Goal: Task Accomplishment & Management: Manage account settings

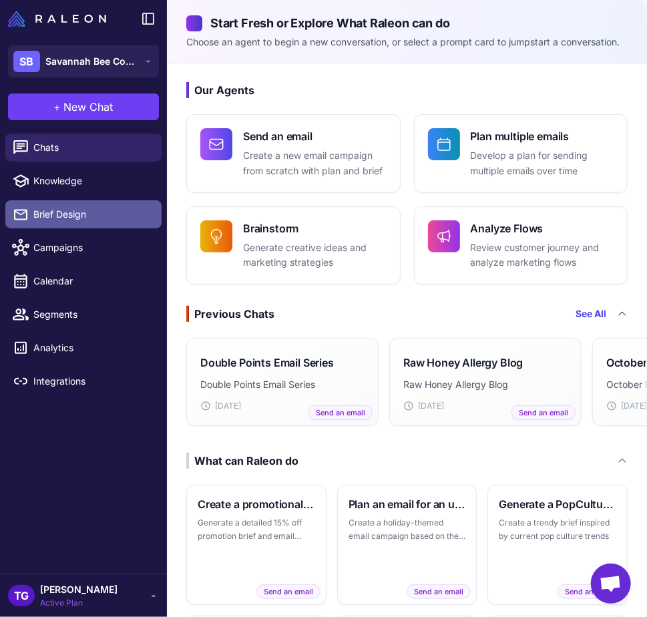
click at [56, 214] on span "Brief Design" at bounding box center [92, 214] width 118 height 15
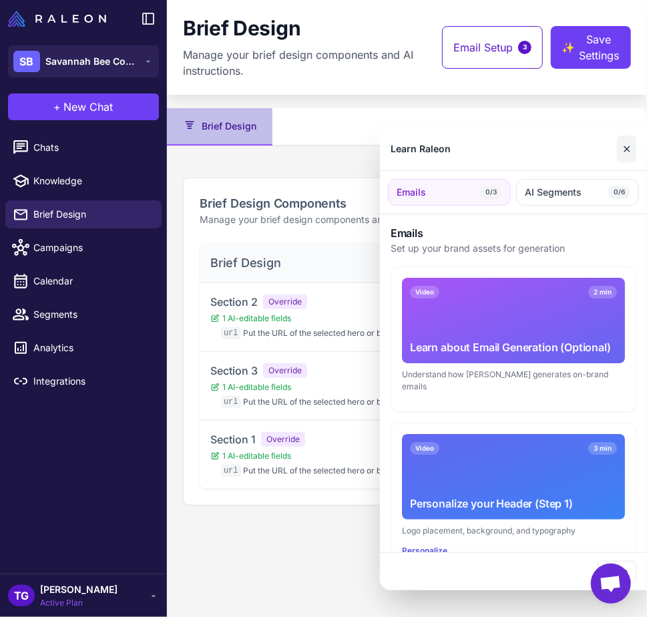
click at [625, 153] on button "✕" at bounding box center [626, 149] width 19 height 27
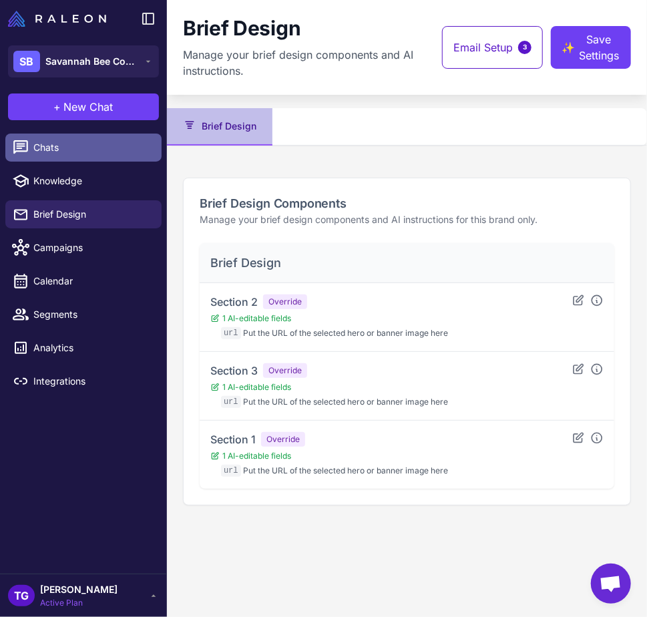
click at [41, 152] on span "Chats" at bounding box center [92, 147] width 118 height 15
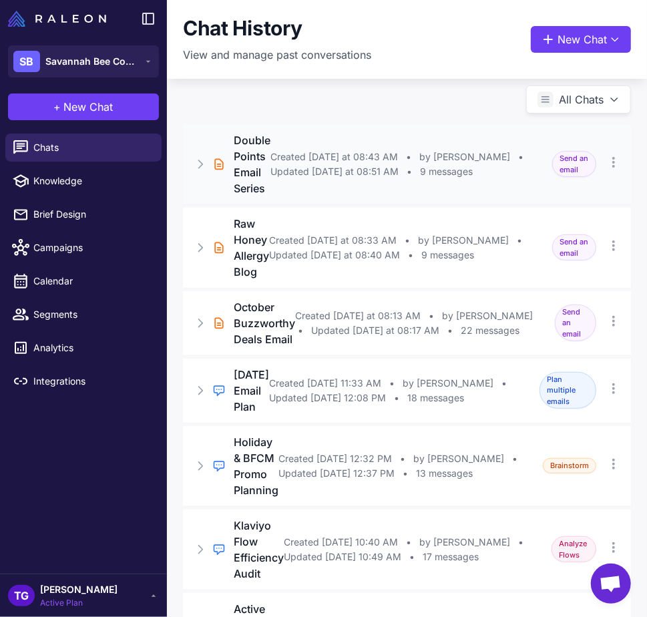
click at [252, 180] on h3 "Double Points Email Series" at bounding box center [252, 164] width 37 height 64
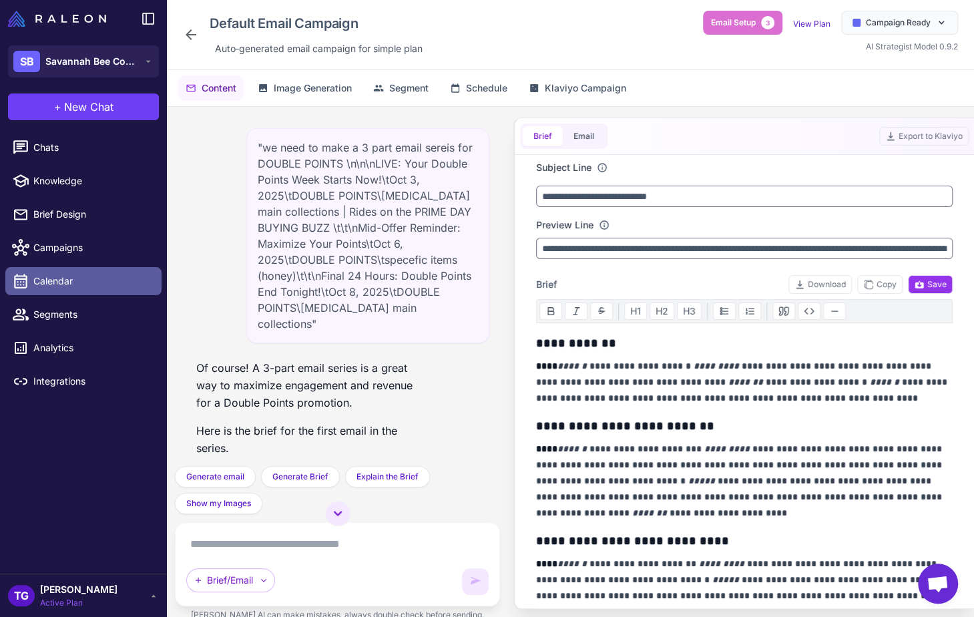
click at [51, 282] on span "Calendar" at bounding box center [92, 281] width 118 height 15
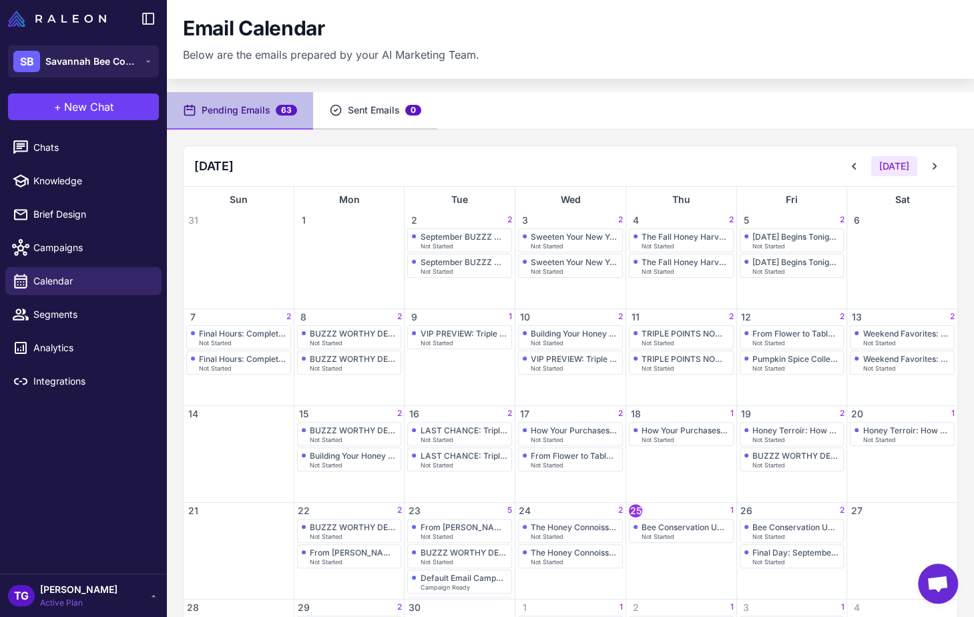
click at [354, 116] on button "Sent Emails 0" at bounding box center [375, 110] width 124 height 37
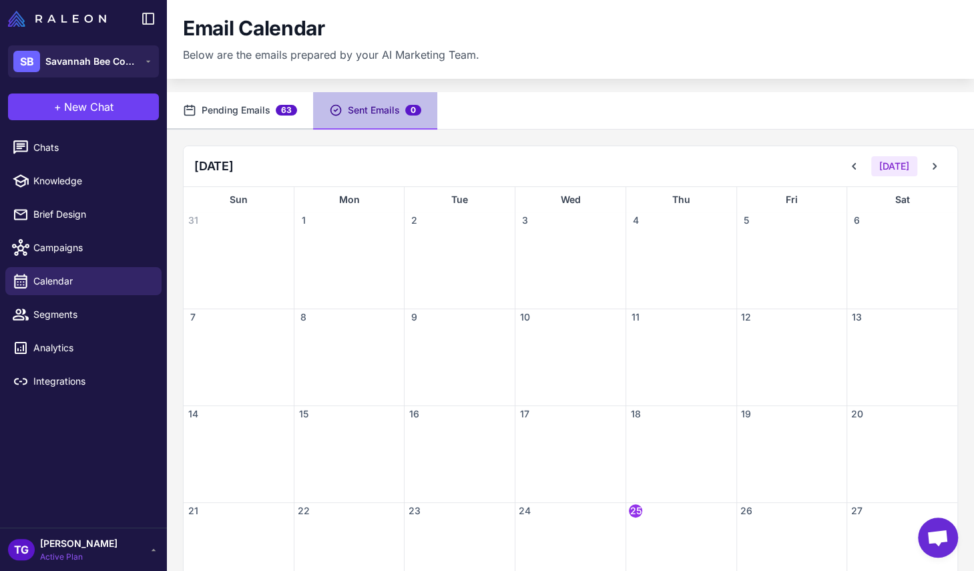
click at [245, 114] on button "Pending Emails 63" at bounding box center [240, 110] width 146 height 37
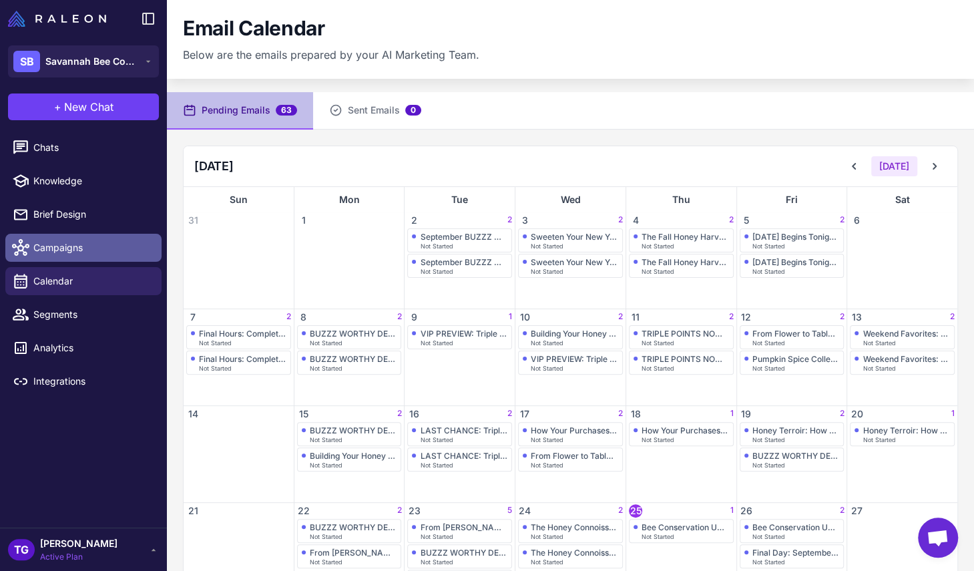
click at [47, 242] on span "Campaigns" at bounding box center [92, 247] width 118 height 15
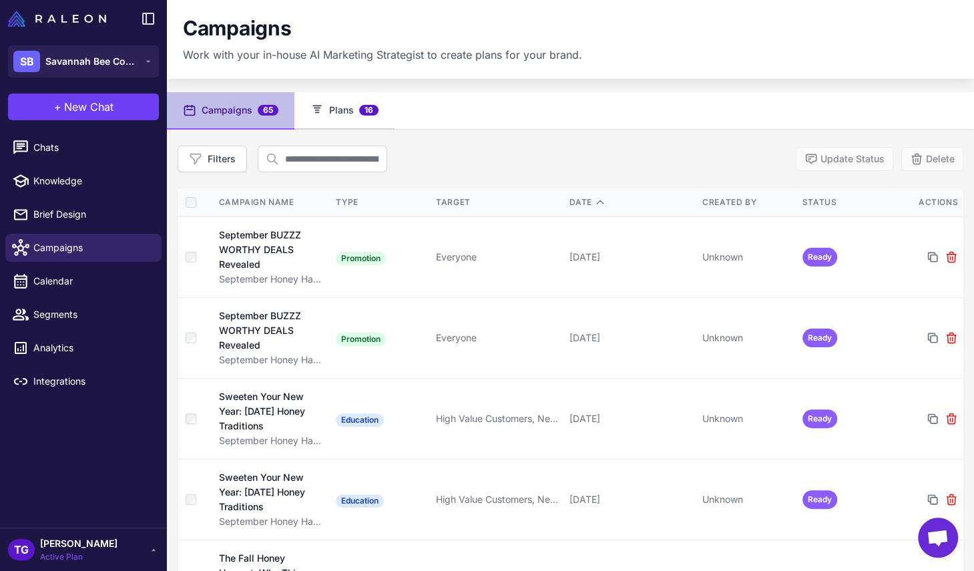
click at [337, 115] on button "Plans 16" at bounding box center [344, 110] width 100 height 37
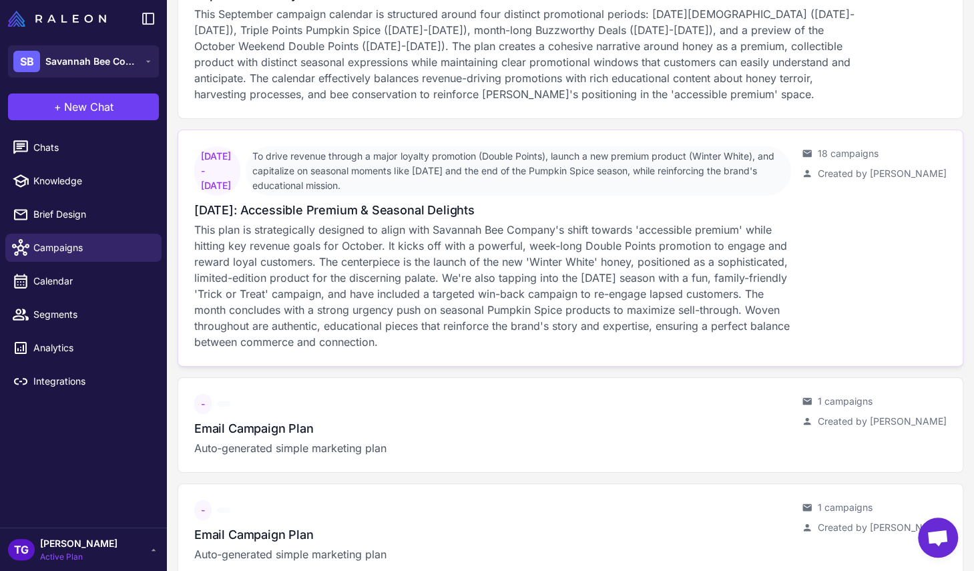
click at [331, 245] on p "This plan is strategically designed to align with Savannah Bee Company's shift …" at bounding box center [492, 286] width 597 height 128
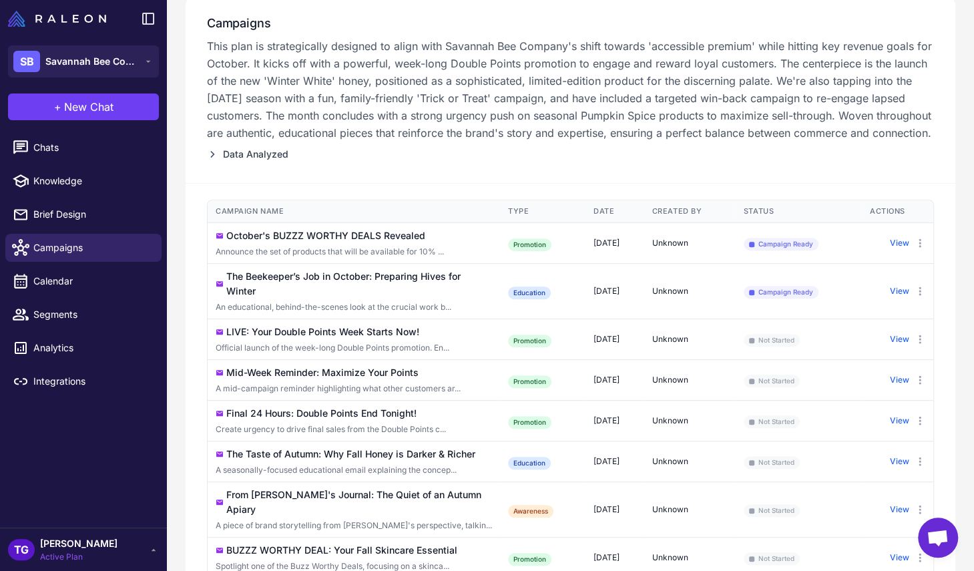
scroll to position [178, 0]
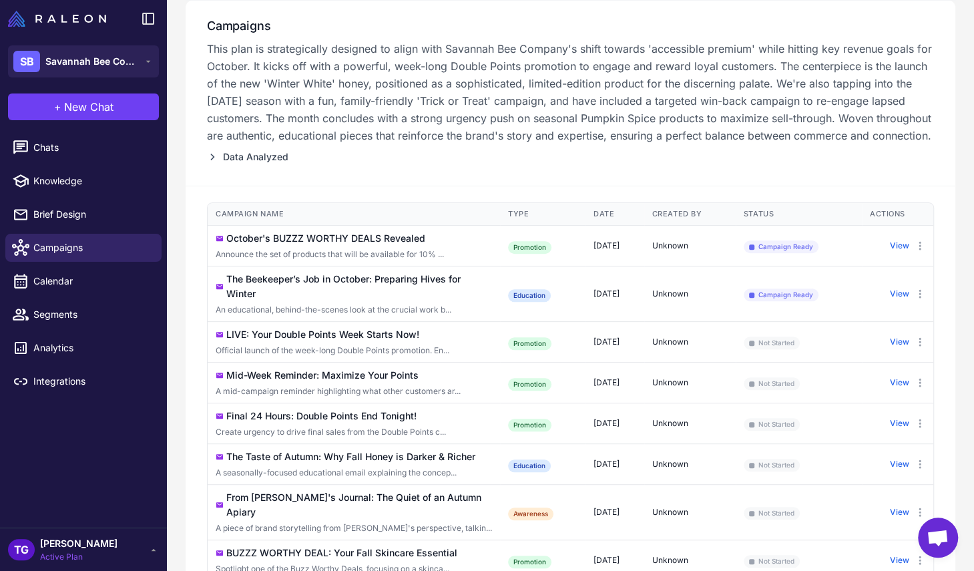
click at [320, 260] on div "Announce the set of products that will be available for 10% ..." at bounding box center [354, 254] width 276 height 12
click at [344, 246] on div "October's BUZZZ WORTHY DEALS Revealed" at bounding box center [325, 238] width 199 height 15
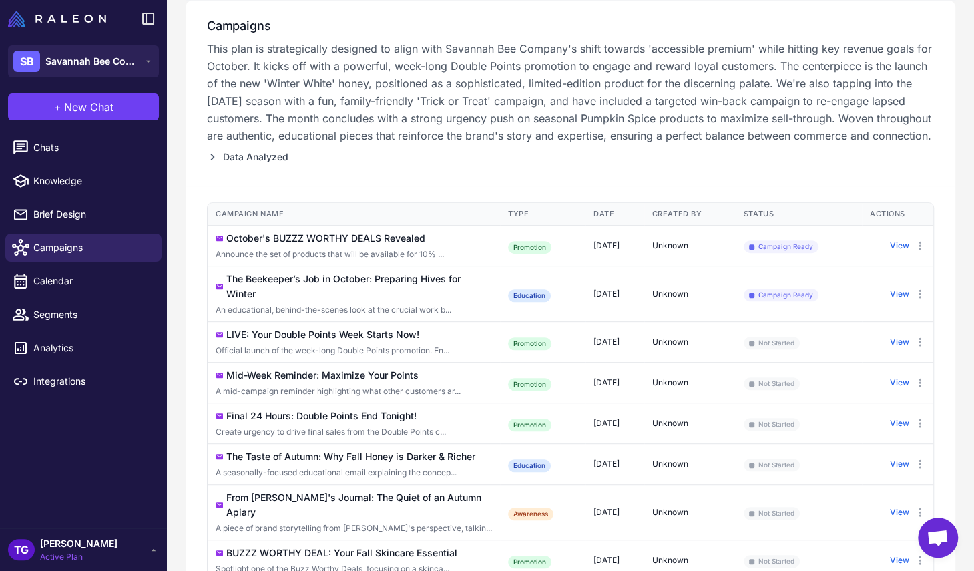
click at [364, 260] on div "Announce the set of products that will be available for 10% ..." at bounding box center [354, 254] width 276 height 12
click at [306, 260] on div "Announce the set of products that will be available for 10% ..." at bounding box center [354, 254] width 276 height 12
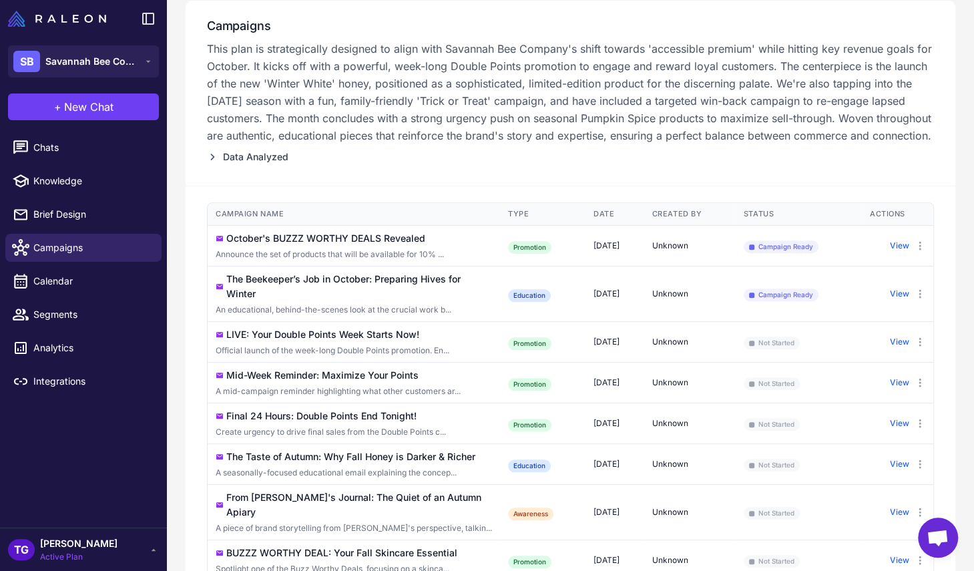
click at [298, 246] on div "October's BUZZZ WORTHY DEALS Revealed" at bounding box center [325, 238] width 199 height 15
click at [899, 252] on button "View" at bounding box center [899, 246] width 19 height 12
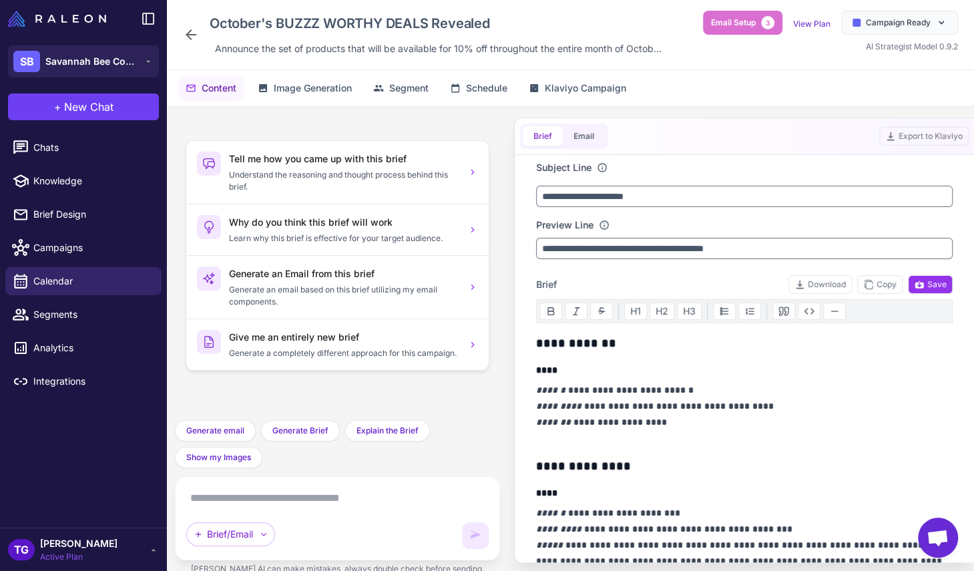
click at [501, 249] on div "Tell me how you came up with this brief Understand the reasoning and thought pr…" at bounding box center [570, 349] width 807 height 485
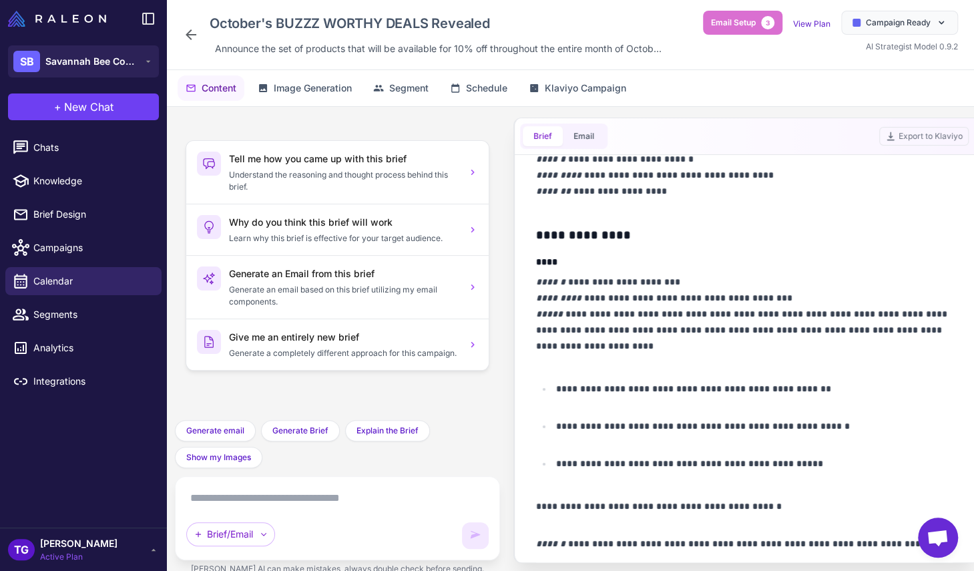
scroll to position [234, 0]
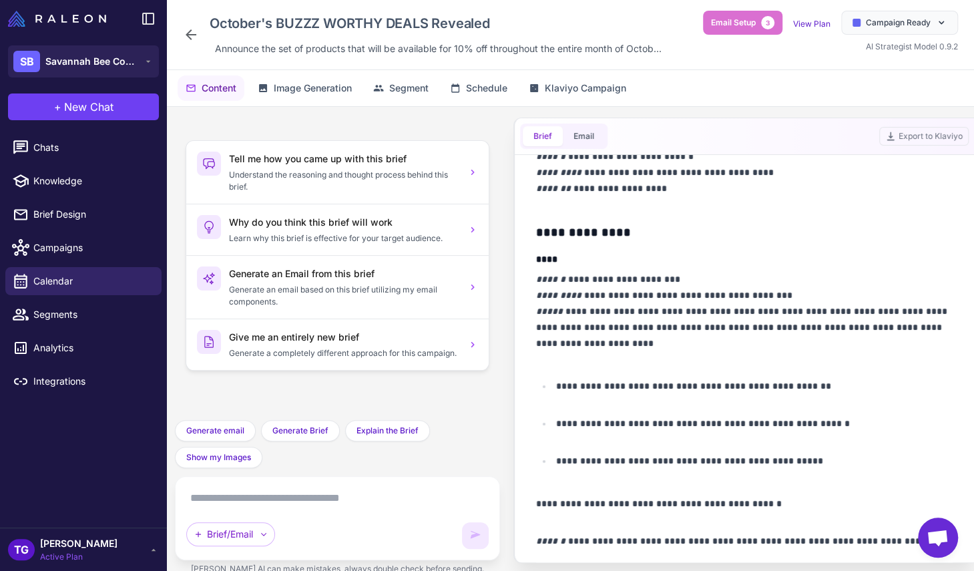
click at [321, 499] on textarea at bounding box center [337, 497] width 302 height 21
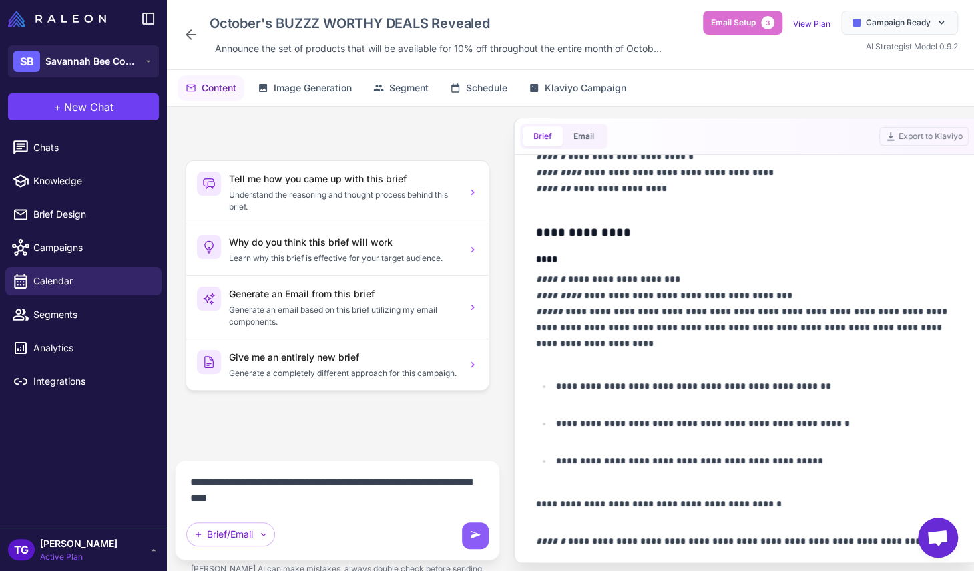
type textarea "**********"
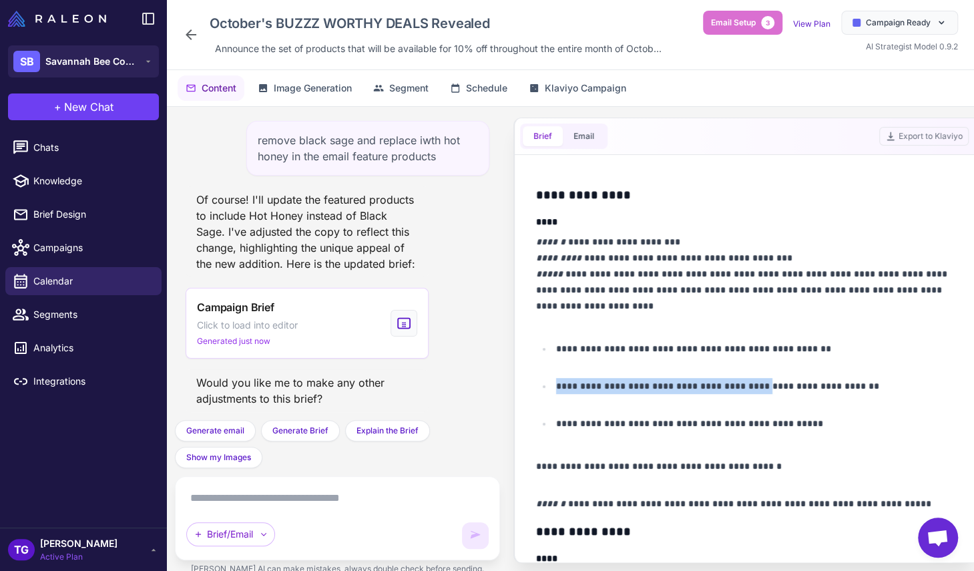
scroll to position [271, 0]
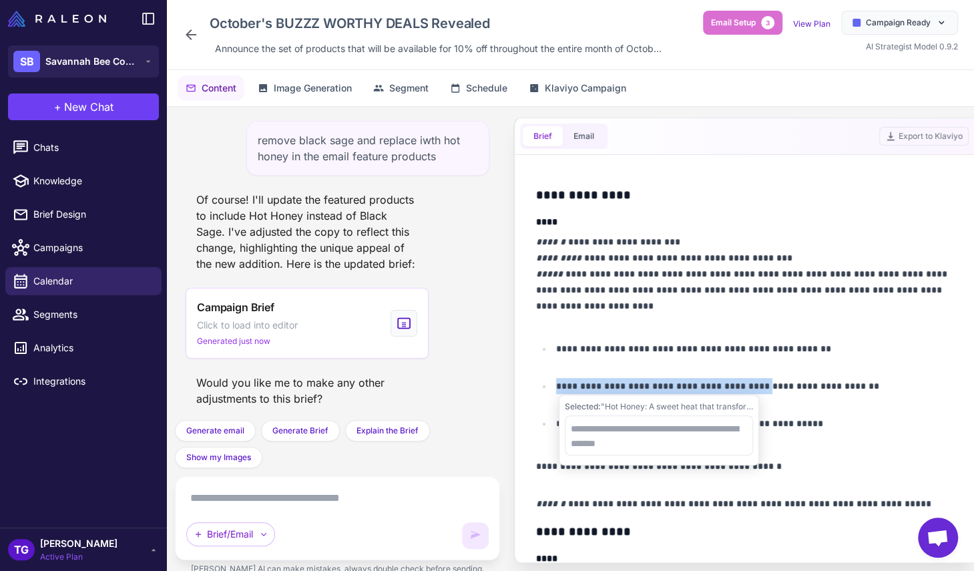
drag, startPoint x: 558, startPoint y: 379, endPoint x: 762, endPoint y: 379, distance: 204.3
click at [762, 379] on p "**********" at bounding box center [754, 394] width 397 height 32
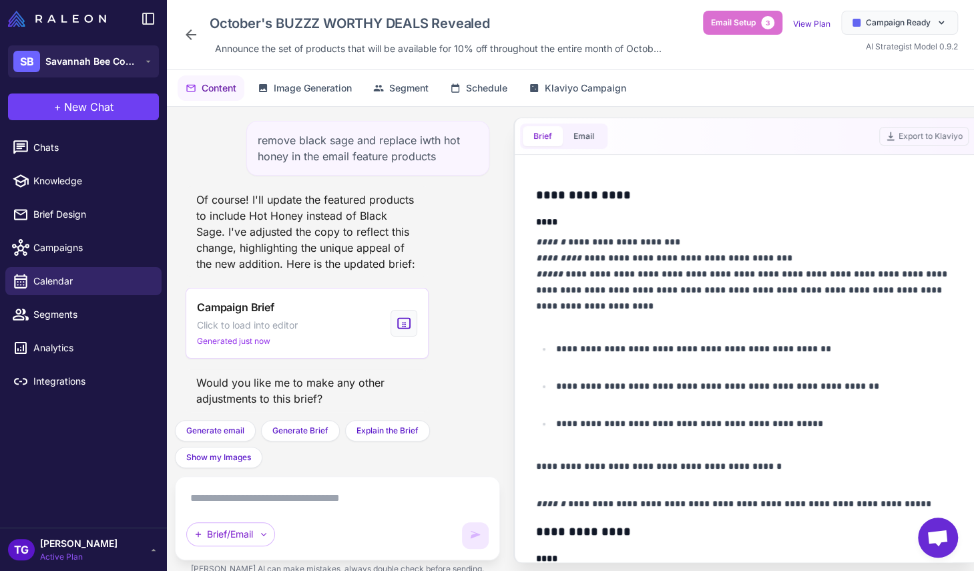
click at [651, 317] on p "**********" at bounding box center [744, 282] width 417 height 96
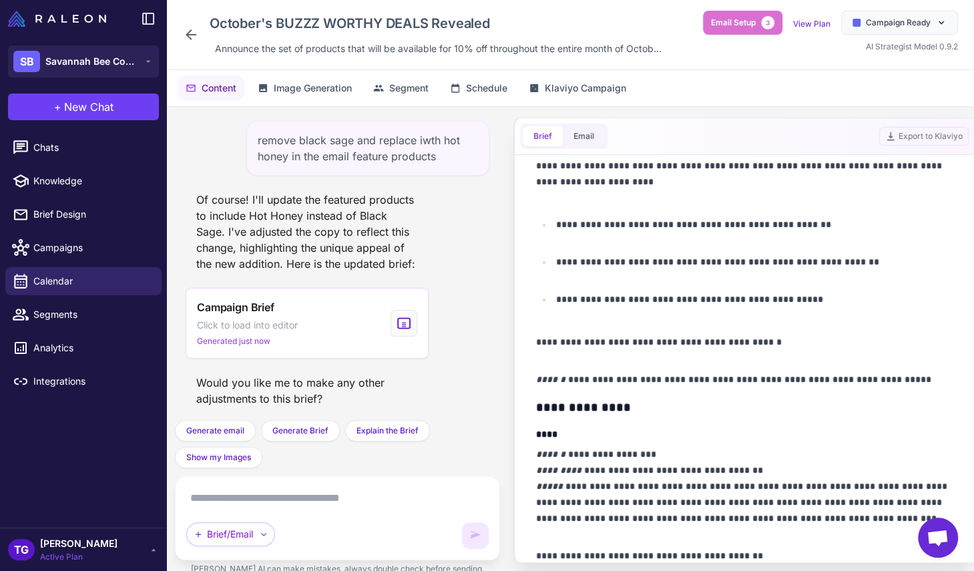
scroll to position [0, 0]
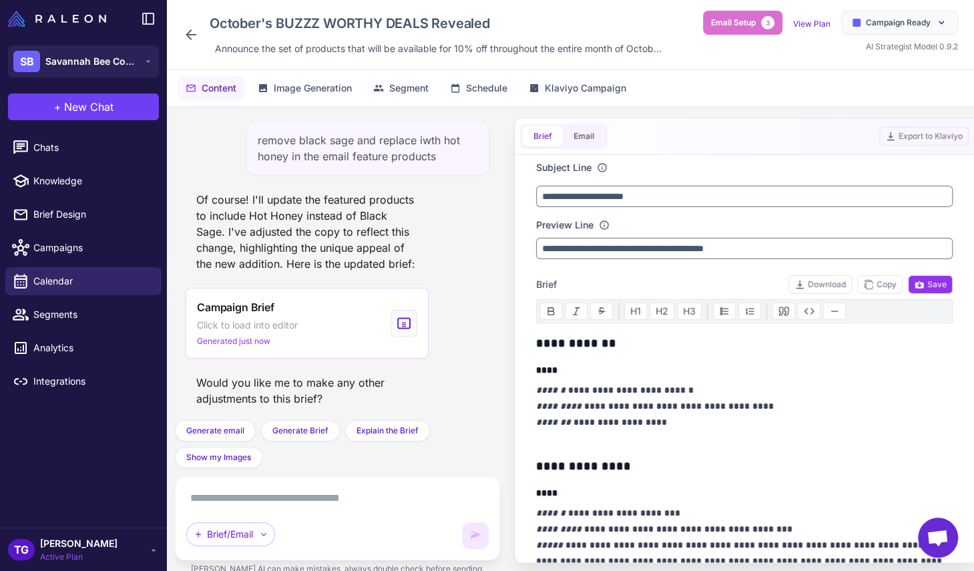
click at [65, 548] on span "[PERSON_NAME]" at bounding box center [78, 543] width 77 height 15
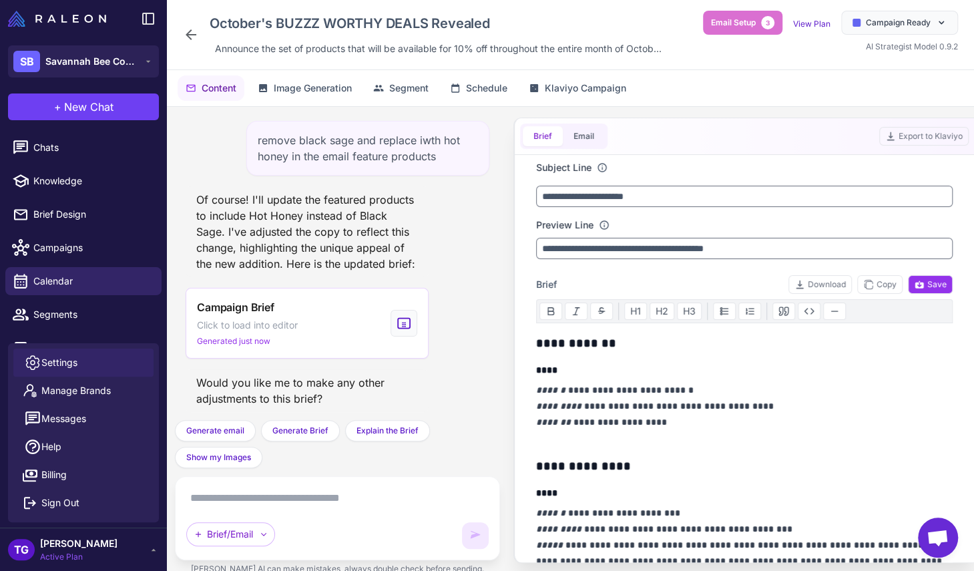
click at [64, 361] on span "Settings" at bounding box center [59, 362] width 36 height 15
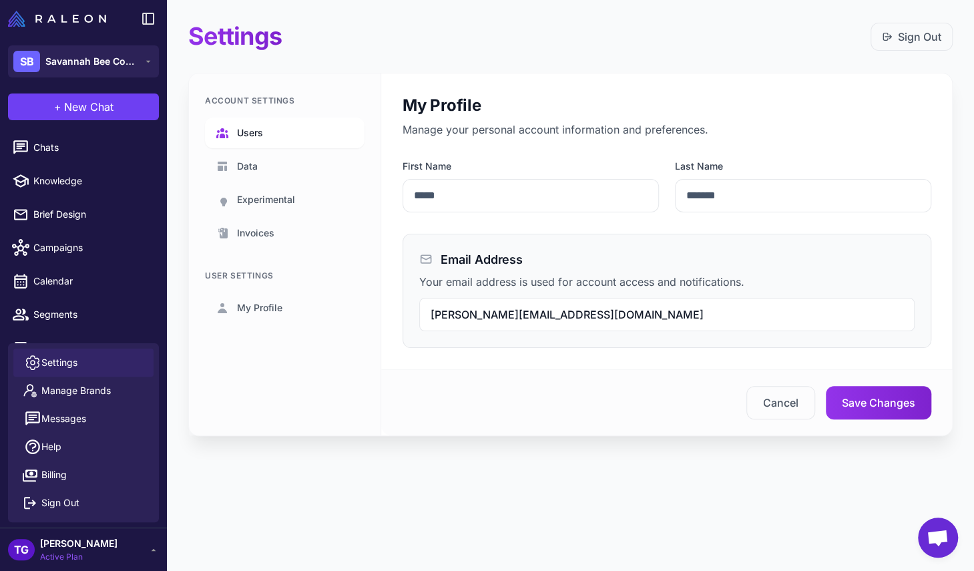
click at [260, 128] on span "Users" at bounding box center [250, 133] width 26 height 15
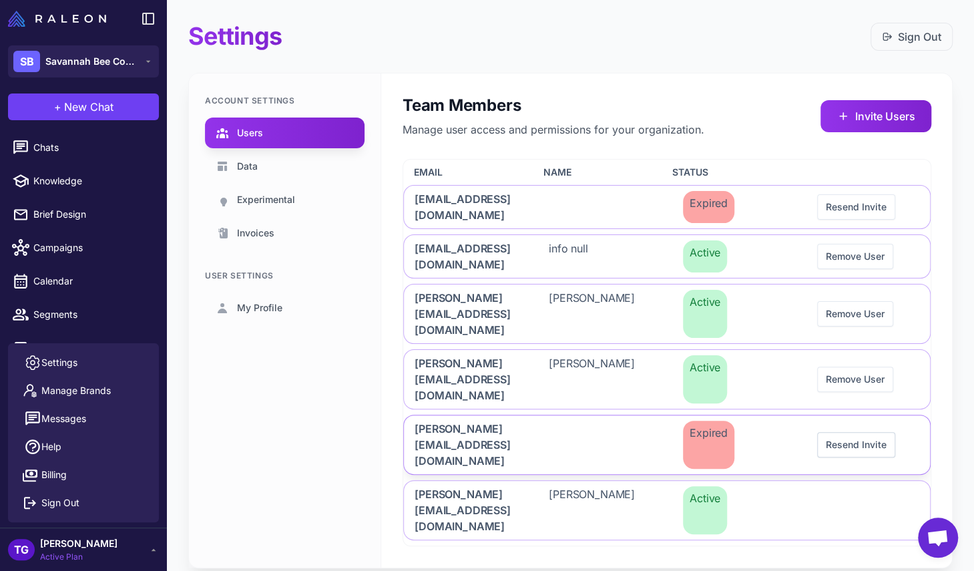
click at [869, 432] on button "Resend Invite" at bounding box center [856, 444] width 78 height 25
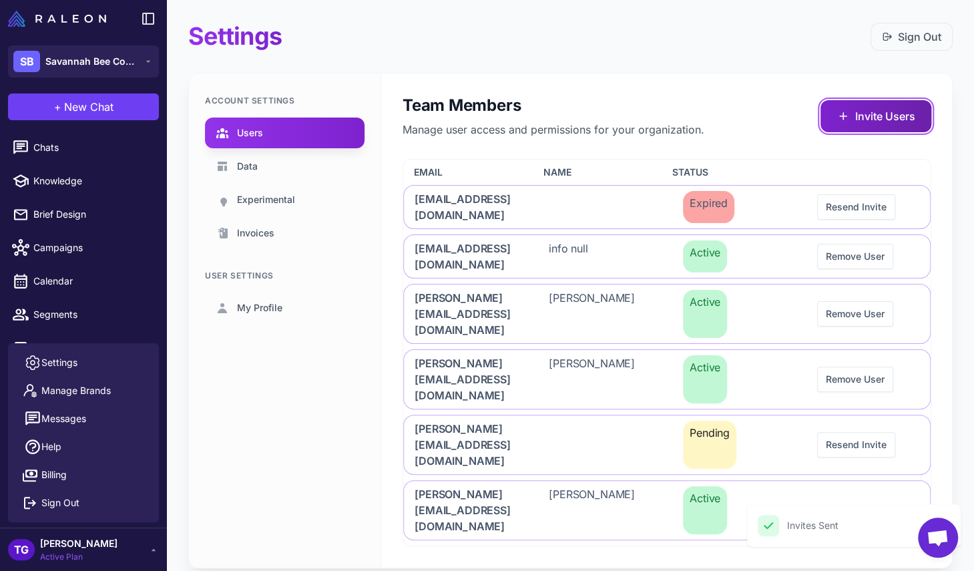
click at [881, 113] on button "Invite Users" at bounding box center [876, 116] width 111 height 32
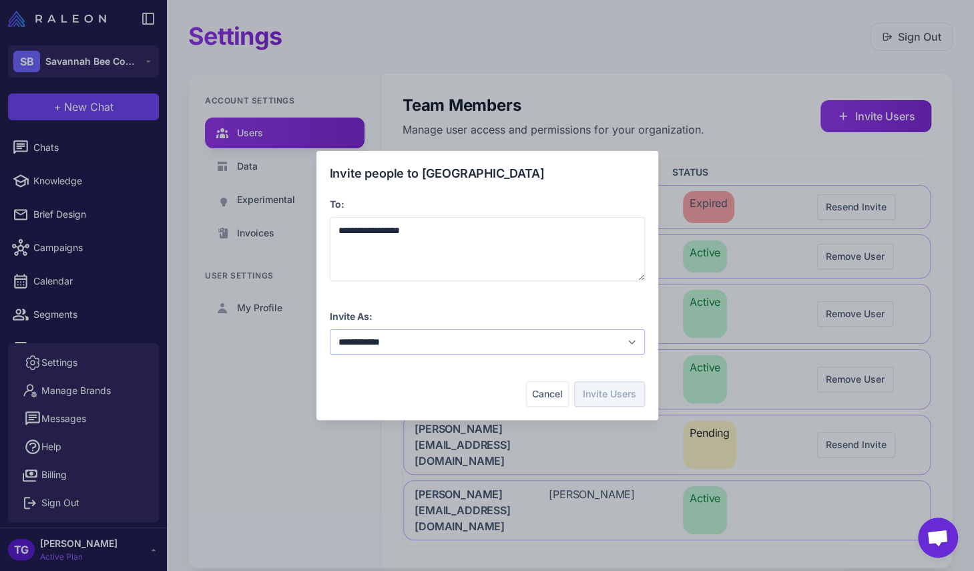
click at [437, 331] on select "**********" at bounding box center [487, 341] width 315 height 25
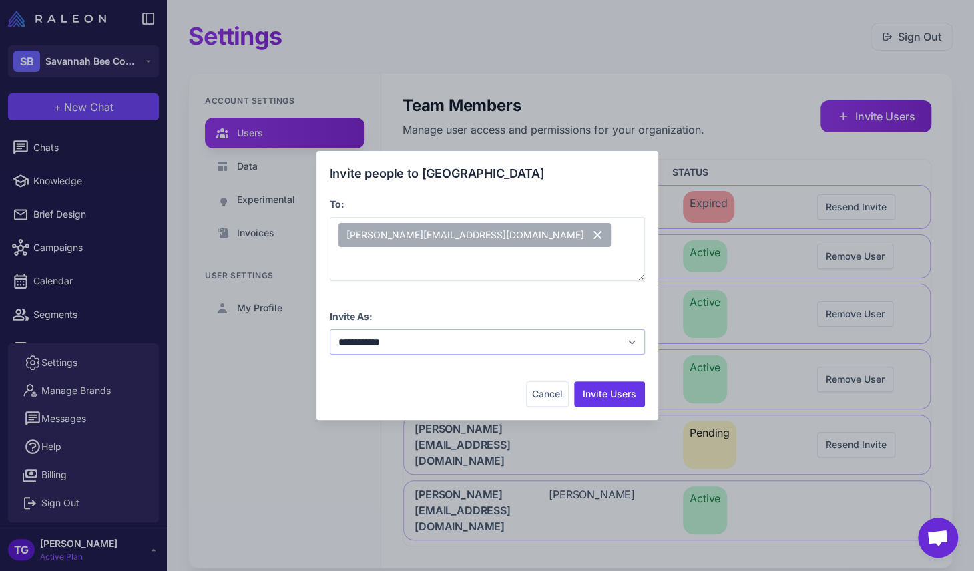
click at [330, 329] on select "**********" at bounding box center [487, 341] width 315 height 25
click at [430, 347] on select "**********" at bounding box center [487, 341] width 315 height 25
select select "**********"
click at [330, 329] on select "**********" at bounding box center [487, 341] width 315 height 25
click at [596, 393] on button "Invite Users" at bounding box center [609, 393] width 71 height 25
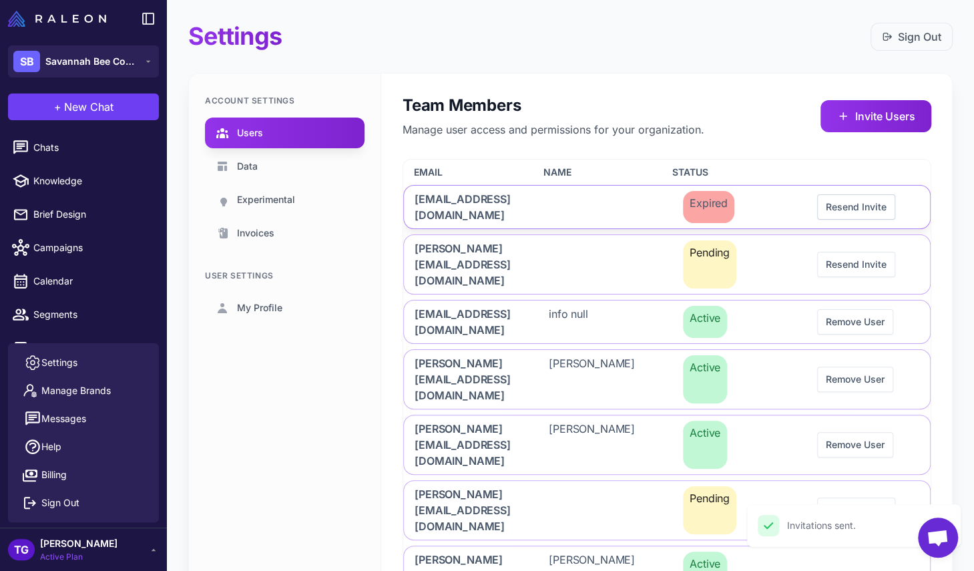
click at [855, 212] on button "Resend Invite" at bounding box center [856, 206] width 78 height 25
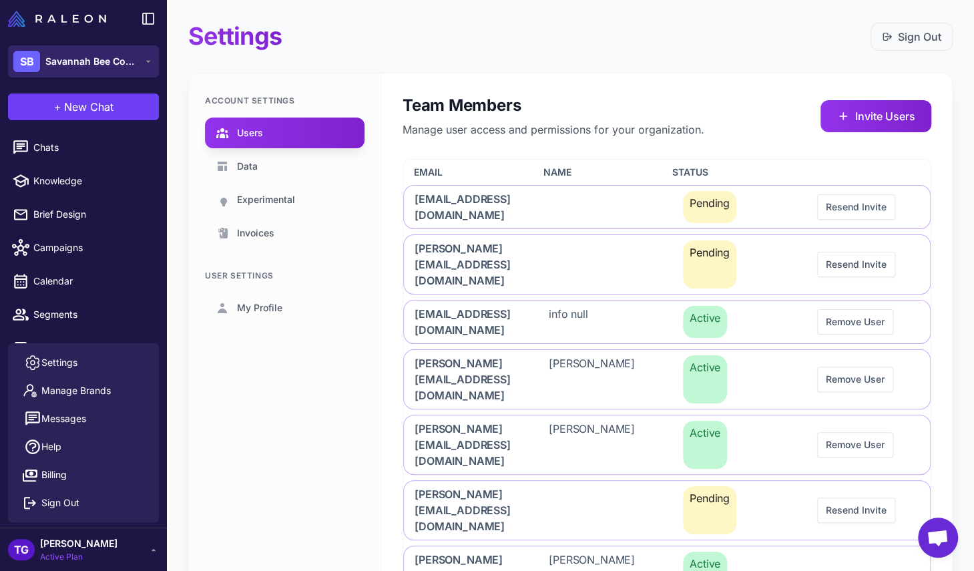
click at [79, 62] on span "Savannah Bee Company" at bounding box center [91, 61] width 93 height 15
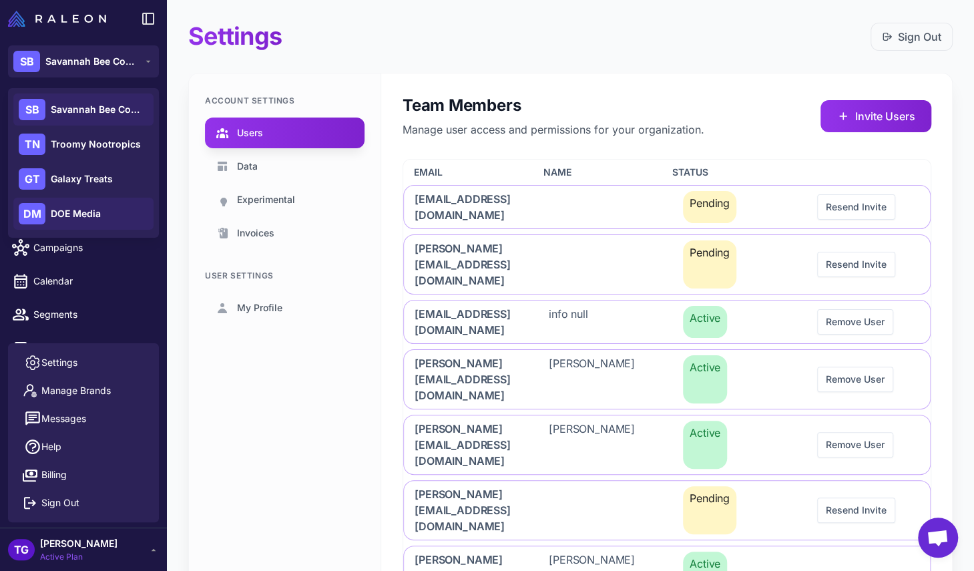
click at [70, 219] on span "DOE Media" at bounding box center [76, 213] width 50 height 15
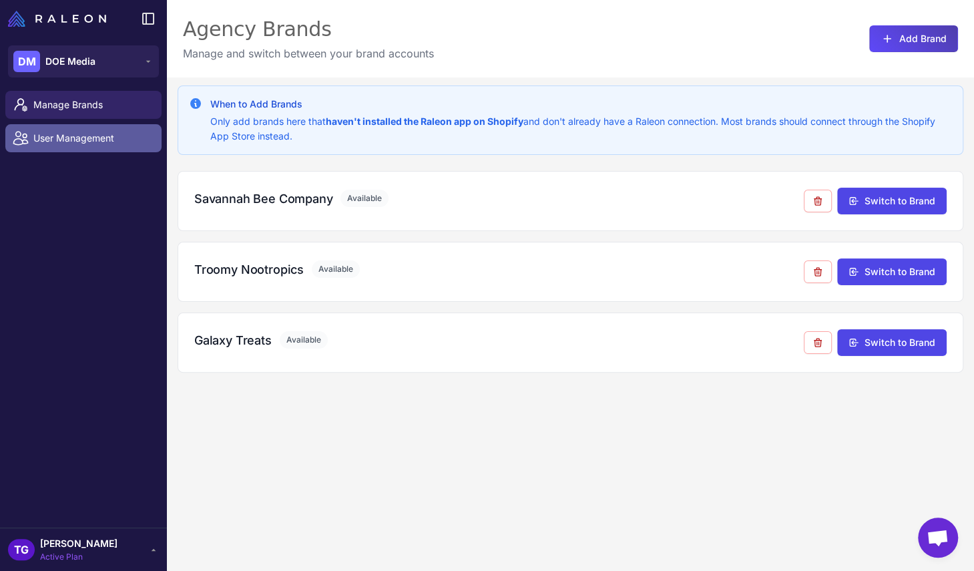
click at [91, 142] on span "User Management" at bounding box center [92, 138] width 118 height 15
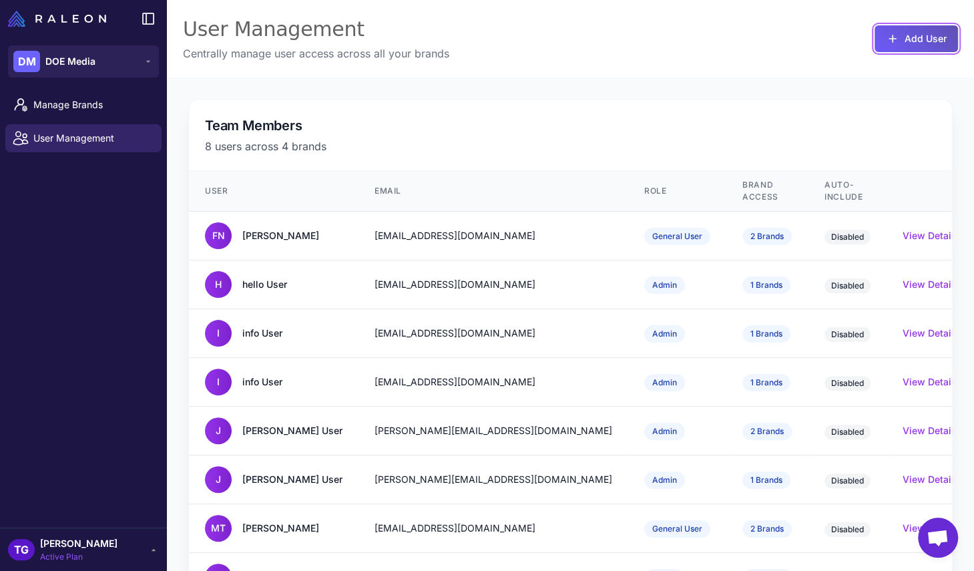
click at [918, 47] on button "Add User" at bounding box center [916, 38] width 83 height 27
select select "*******"
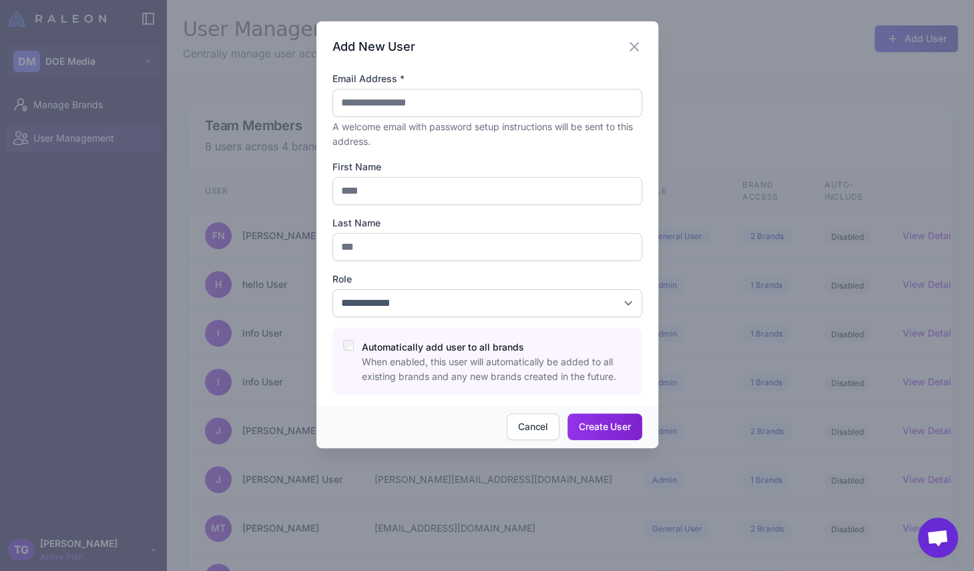
click at [642, 43] on div "**********" at bounding box center [487, 213] width 342 height 384
click at [632, 45] on icon "button" at bounding box center [634, 47] width 16 height 16
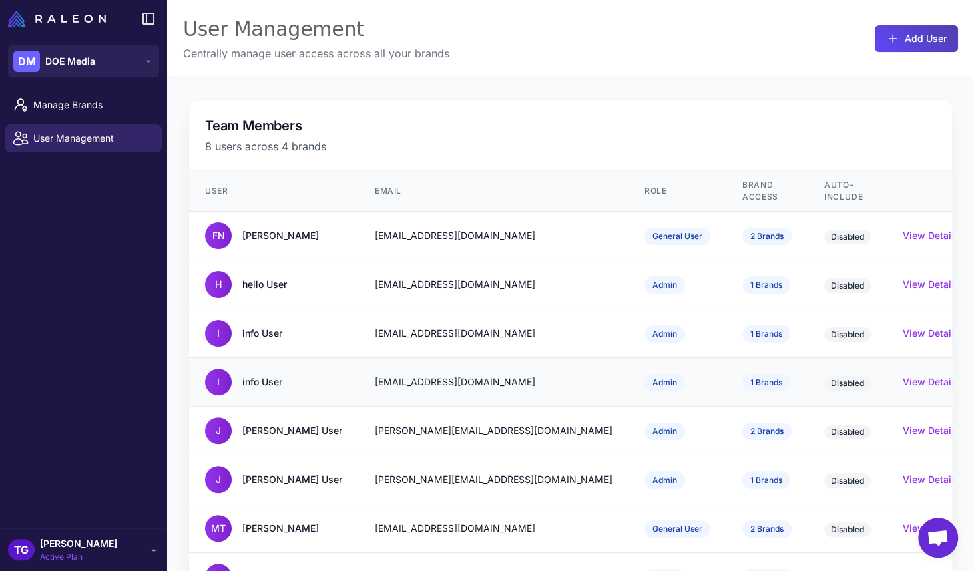
scroll to position [37, 0]
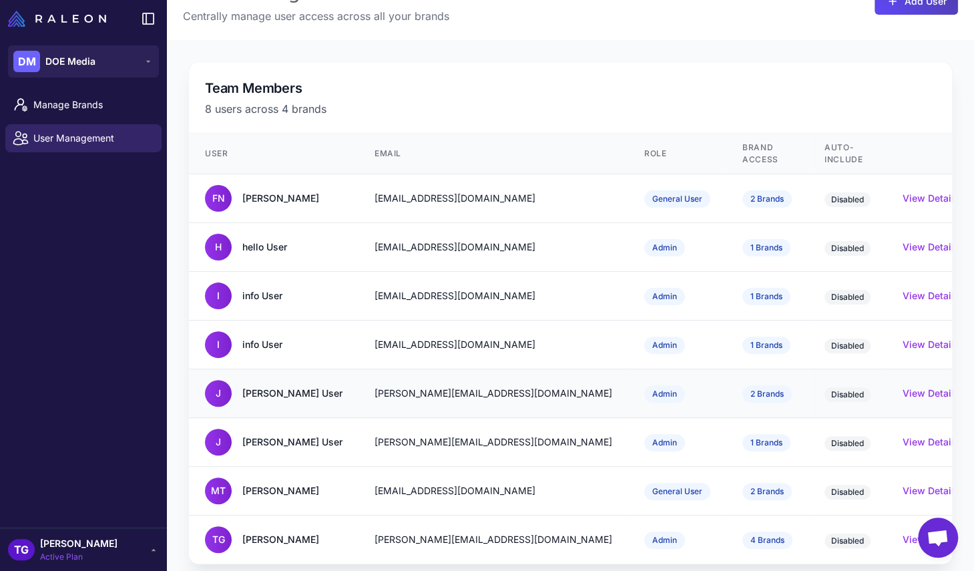
click at [267, 386] on div "Jay User" at bounding box center [292, 393] width 100 height 15
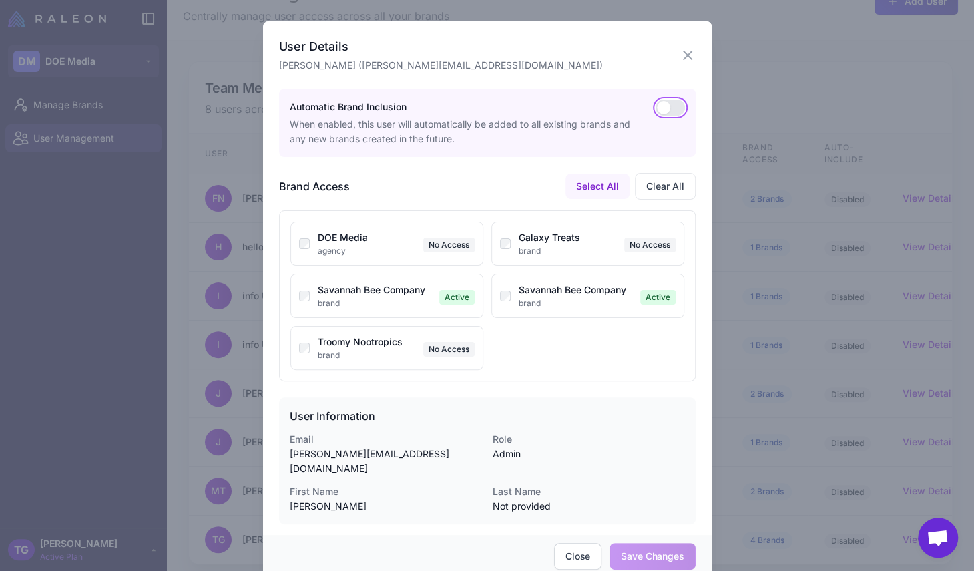
click at [674, 110] on button "button" at bounding box center [670, 107] width 29 height 16
click at [659, 429] on div "User Information Email jay@raleon.io Role Admin First Name Jay Last Name Not pr…" at bounding box center [487, 460] width 417 height 127
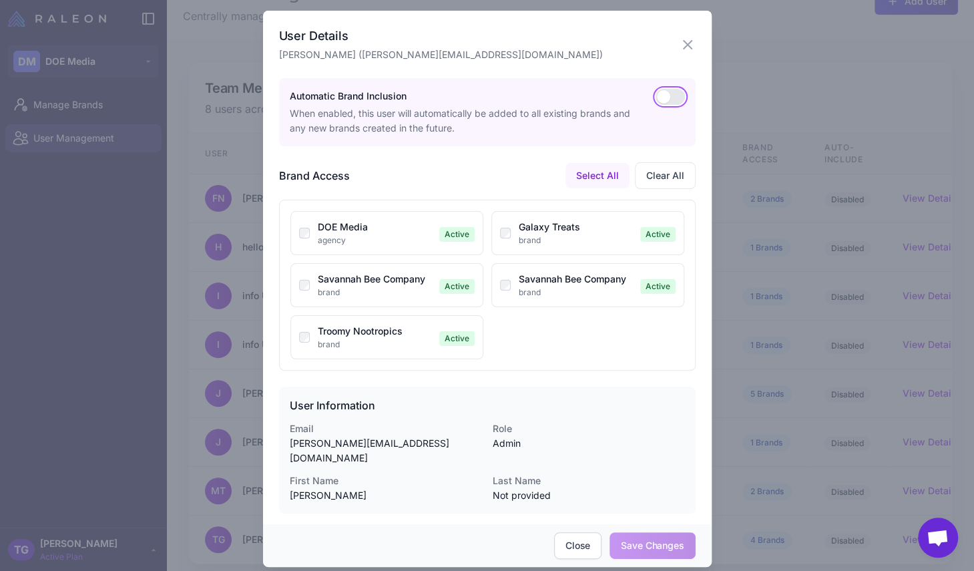
click at [679, 95] on button "button" at bounding box center [670, 97] width 29 height 16
click at [648, 544] on div "Save Changes Close" at bounding box center [487, 545] width 449 height 43
click at [581, 534] on button "Close" at bounding box center [577, 545] width 47 height 27
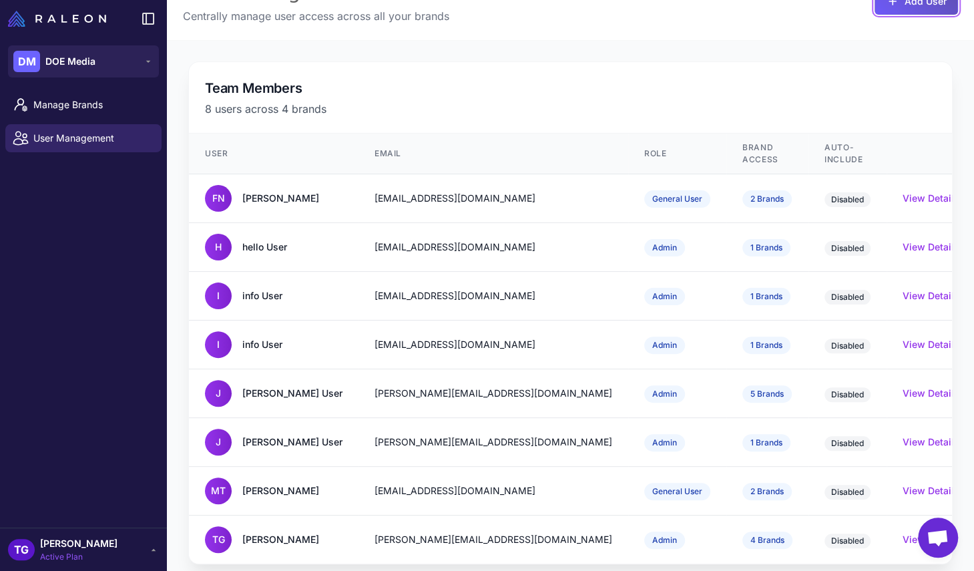
click at [922, 9] on button "Add User" at bounding box center [916, 1] width 83 height 27
select select "*******"
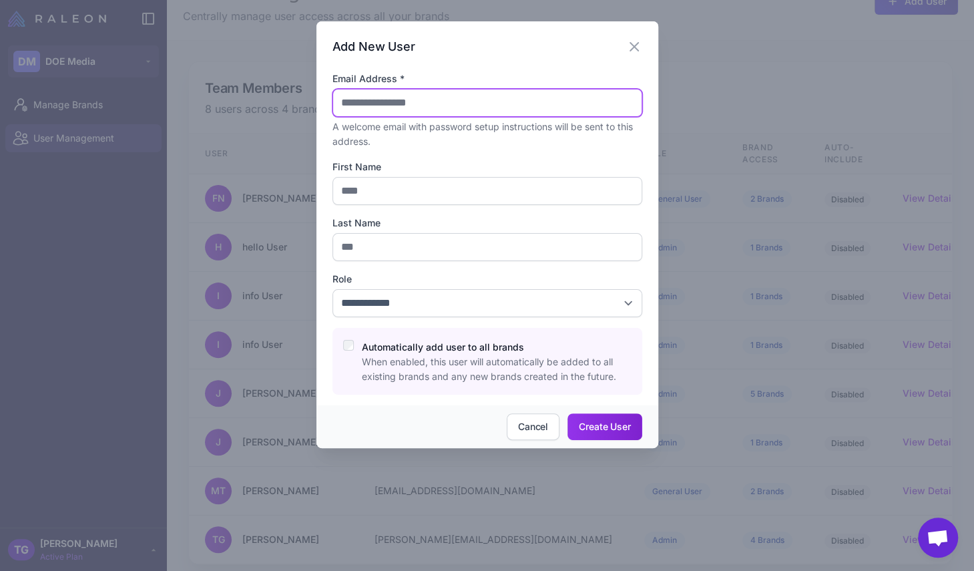
click at [486, 108] on input "Email Address *" at bounding box center [488, 103] width 310 height 28
type input "**********"
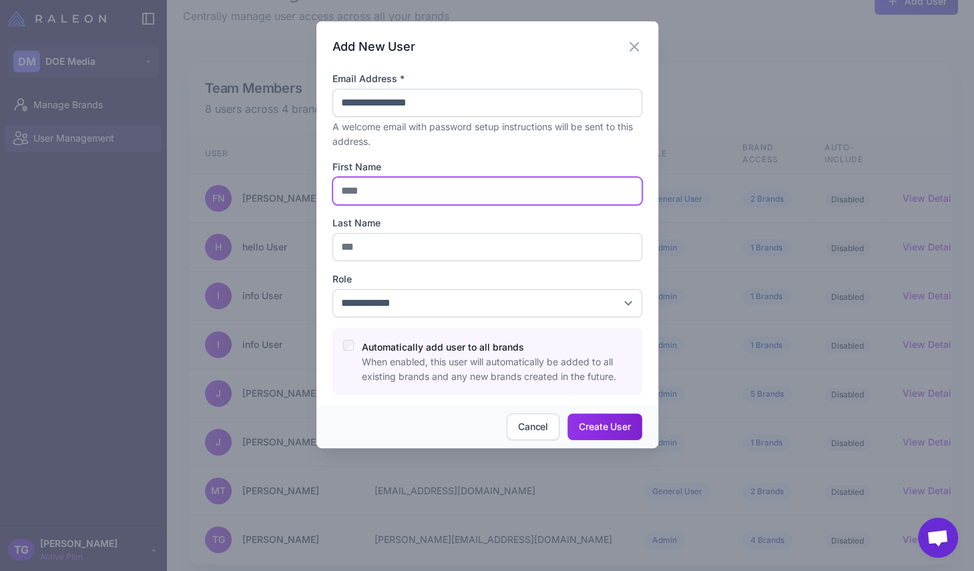
click at [371, 197] on input "First Name" at bounding box center [488, 191] width 310 height 28
type input "***"
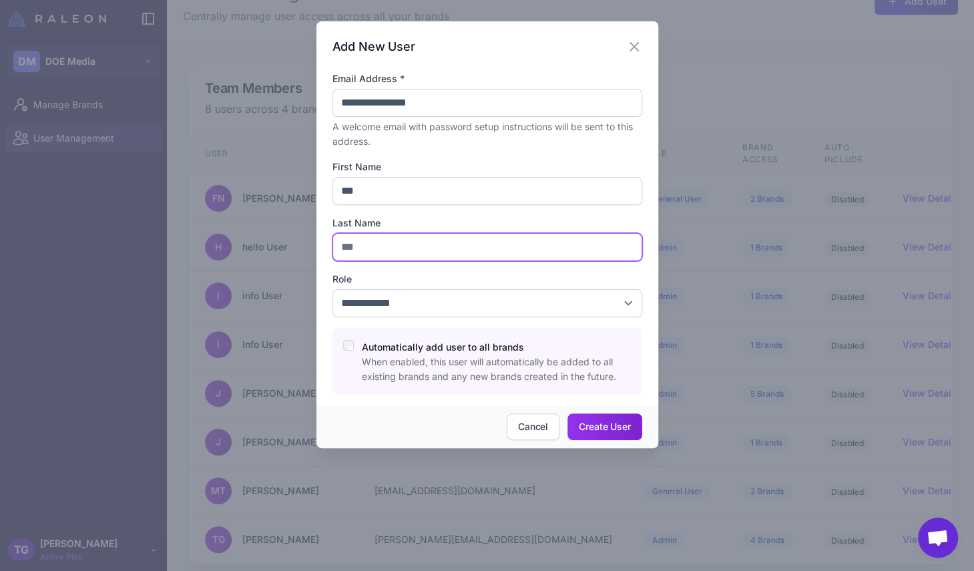
click at [378, 244] on input "Last Name" at bounding box center [488, 247] width 310 height 28
type input "***"
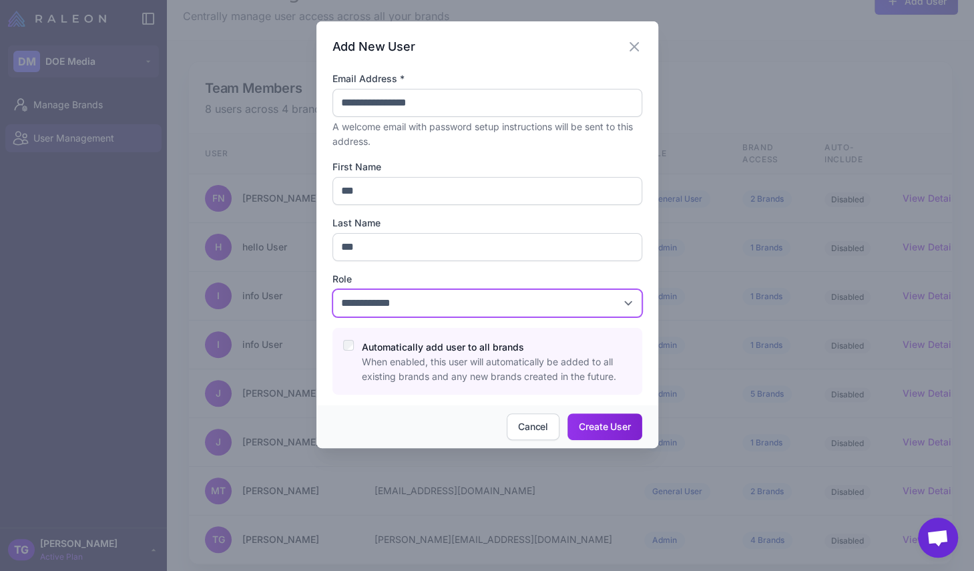
click at [399, 307] on select "**********" at bounding box center [488, 303] width 310 height 28
select select "*****"
click at [333, 289] on select "**********" at bounding box center [488, 303] width 310 height 28
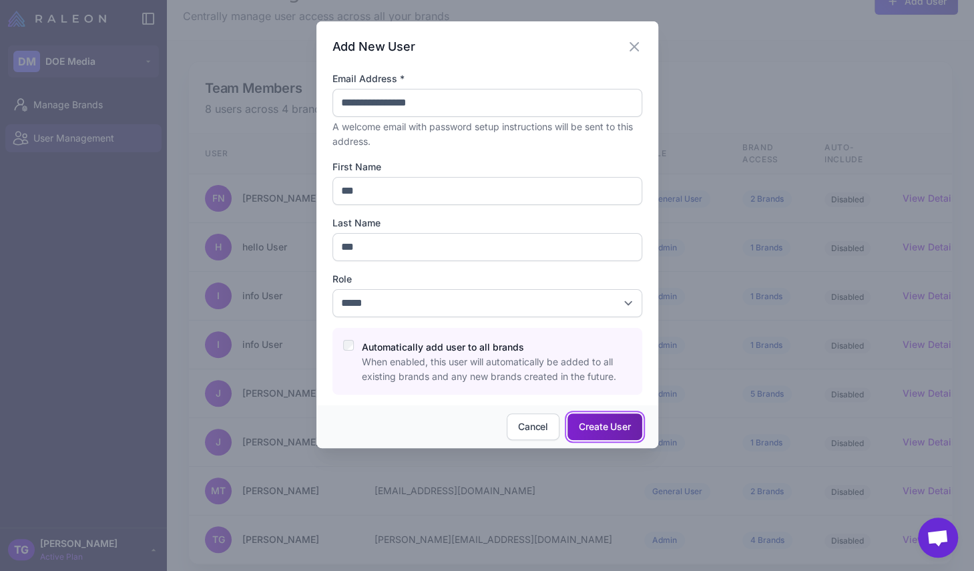
click at [604, 424] on button "Create User" at bounding box center [605, 426] width 74 height 27
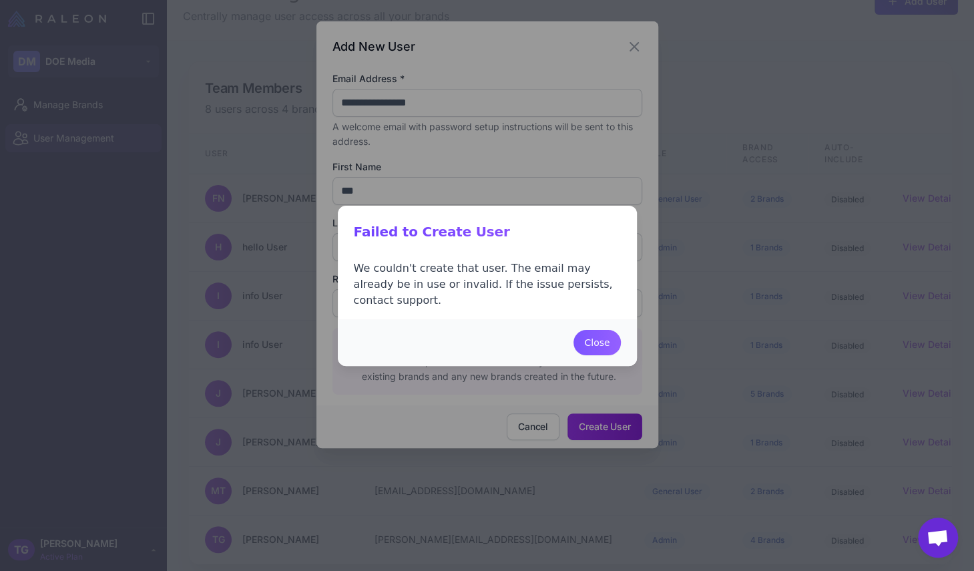
click at [590, 335] on button "Close" at bounding box center [597, 342] width 47 height 25
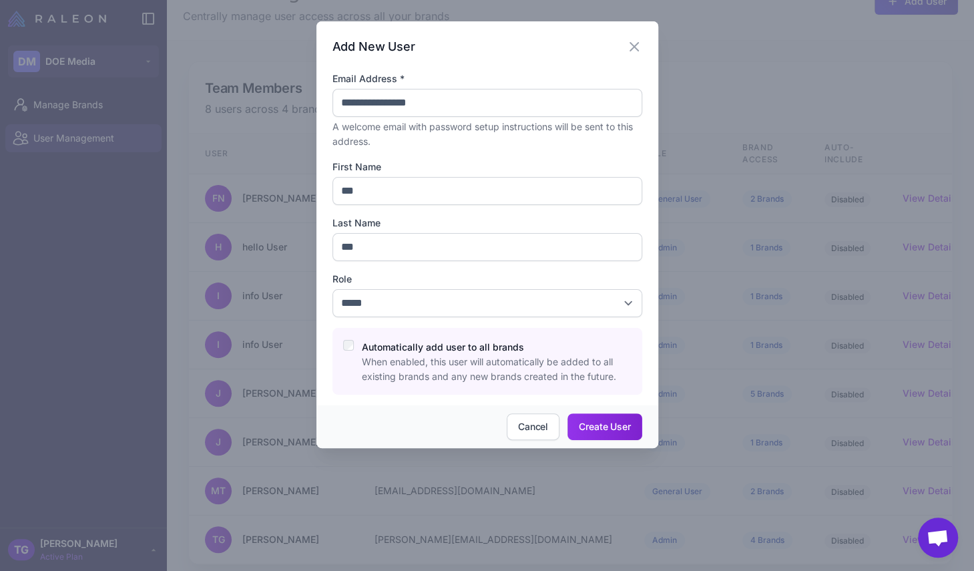
click at [643, 45] on div "**********" at bounding box center [487, 213] width 342 height 384
click at [635, 46] on icon "button" at bounding box center [634, 47] width 8 height 8
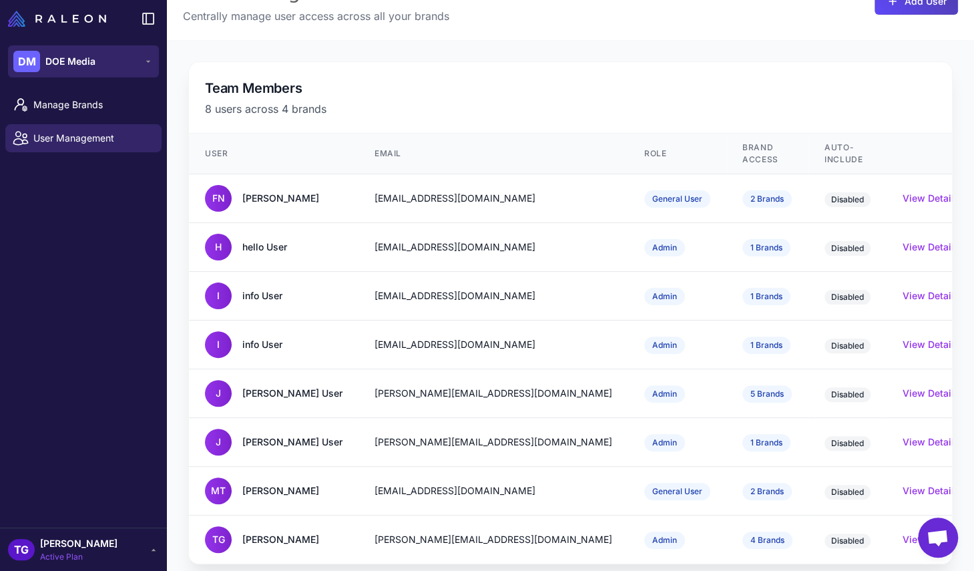
click at [69, 71] on button "DM DOE Media" at bounding box center [83, 61] width 151 height 32
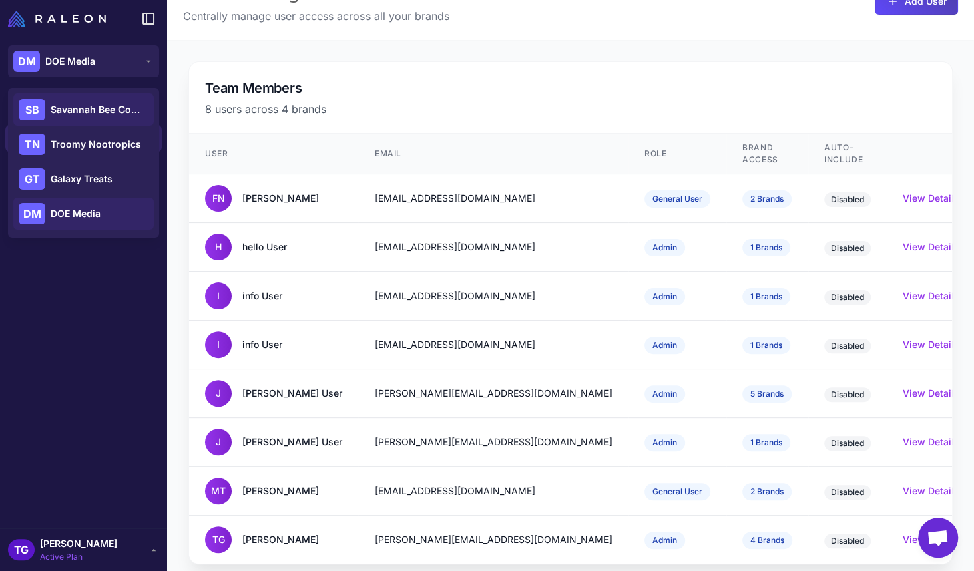
click at [74, 121] on div "SB Savannah Bee Company" at bounding box center [83, 109] width 140 height 32
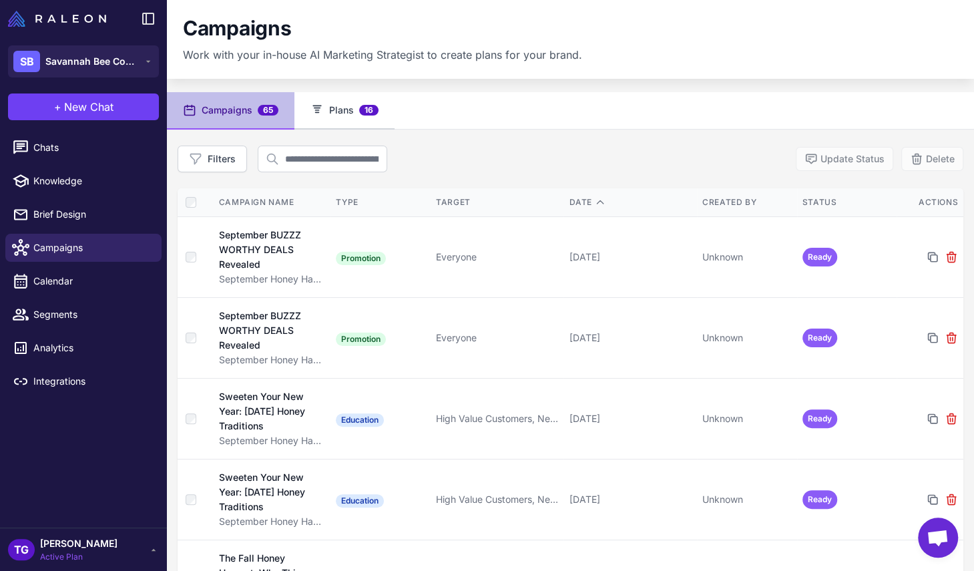
click at [349, 116] on button "Plans 16" at bounding box center [344, 110] width 100 height 37
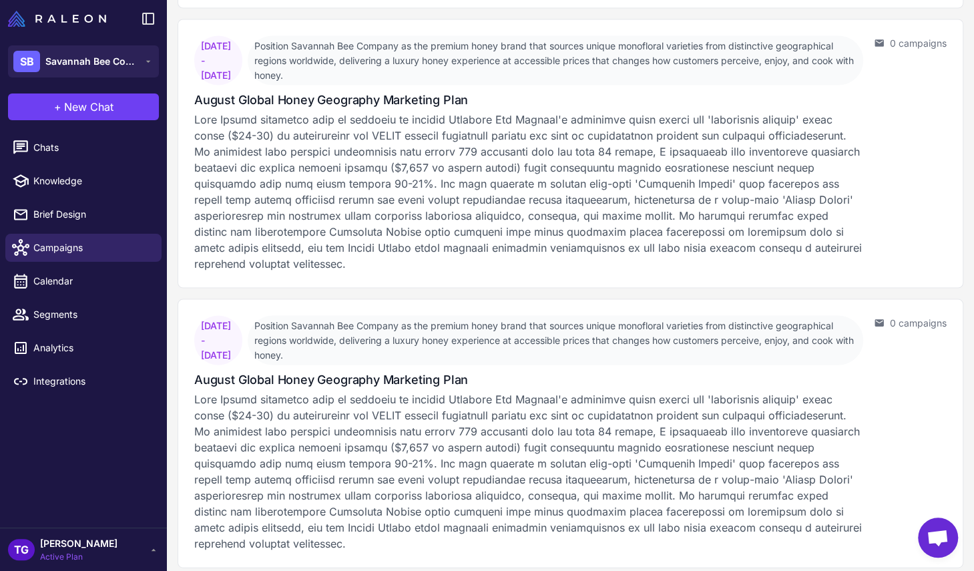
scroll to position [2716, 0]
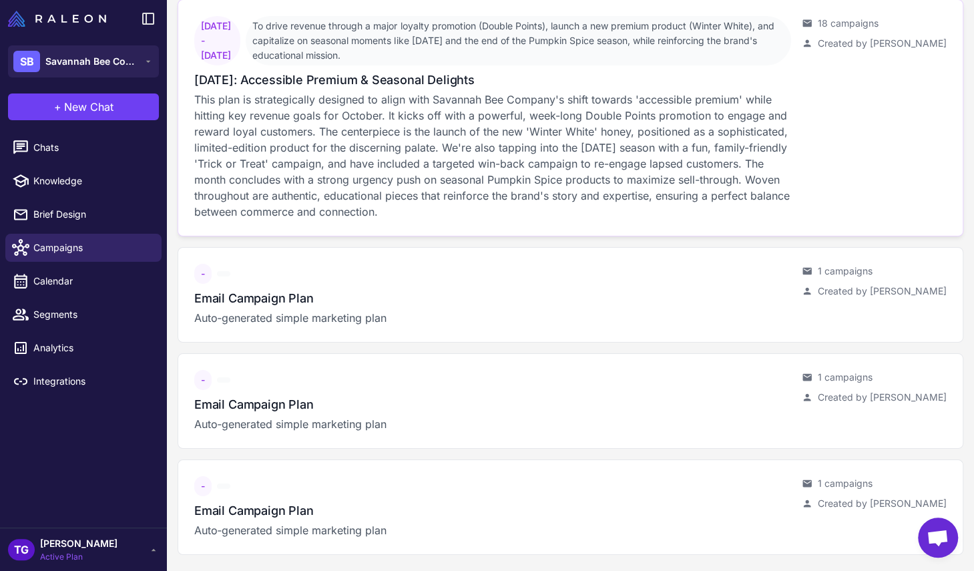
click at [279, 150] on p "This plan is strategically designed to align with Savannah Bee Company's shift …" at bounding box center [492, 155] width 597 height 128
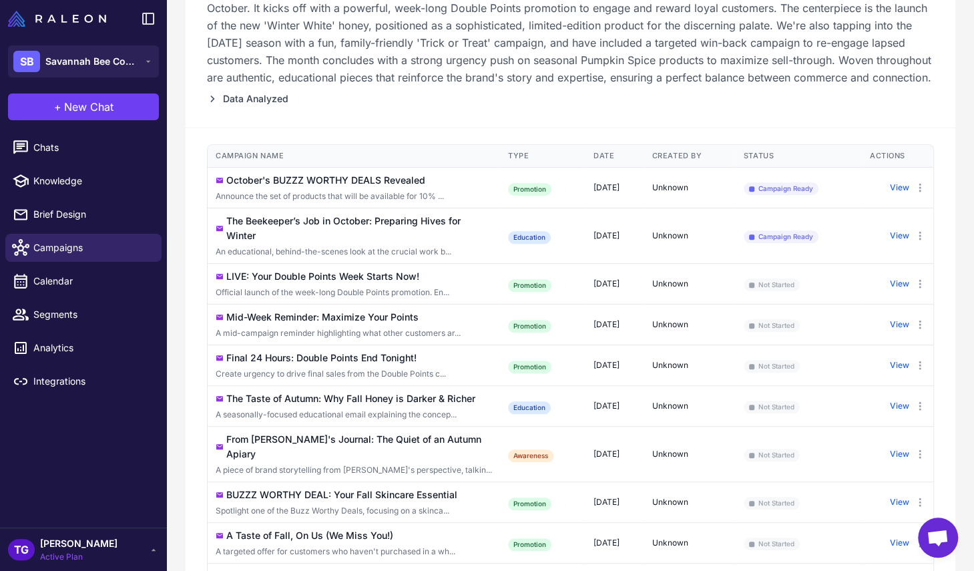
scroll to position [172, 0]
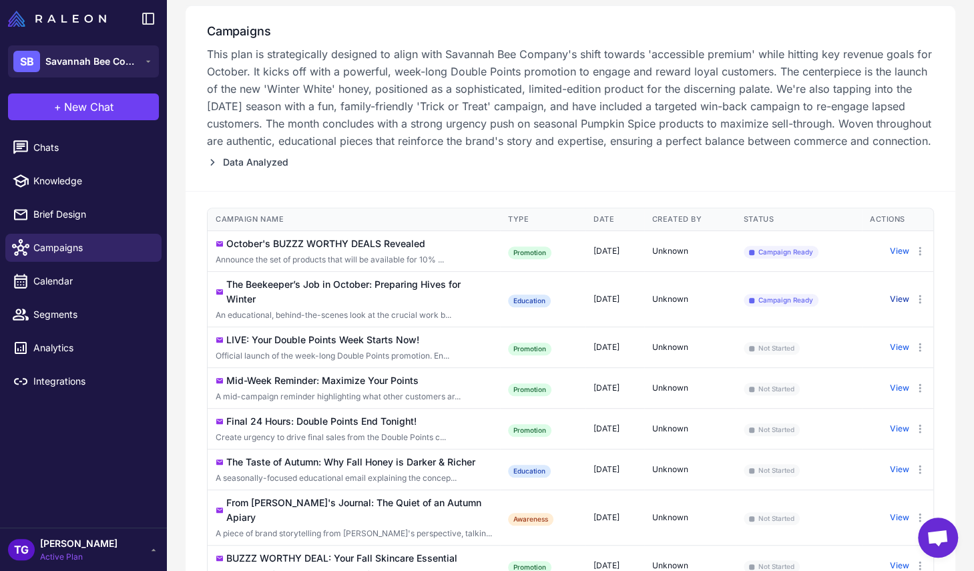
click at [903, 305] on button "View" at bounding box center [899, 299] width 19 height 12
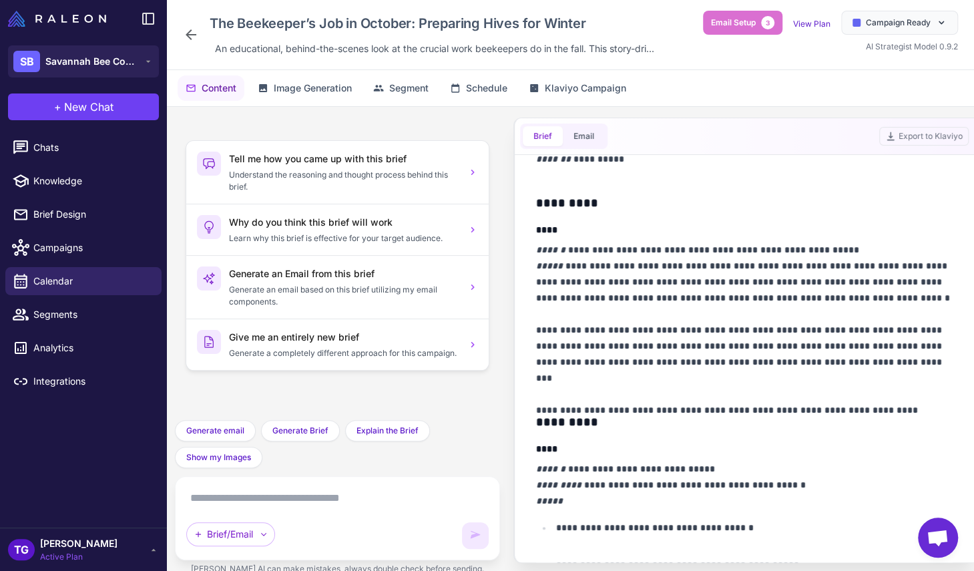
scroll to position [254, 0]
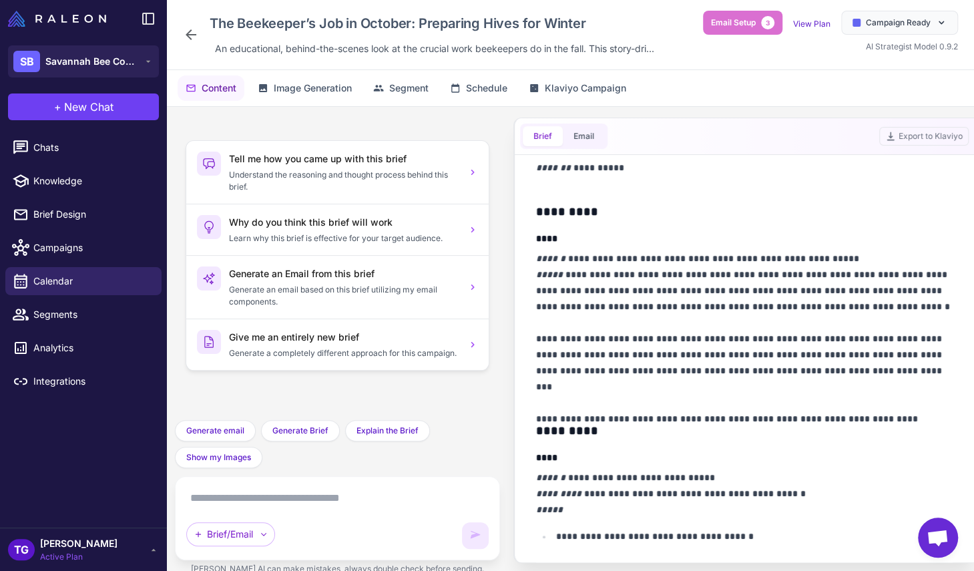
drag, startPoint x: 533, startPoint y: 205, endPoint x: 641, endPoint y: 208, distance: 108.2
click at [641, 208] on div "**********" at bounding box center [744, 358] width 449 height 407
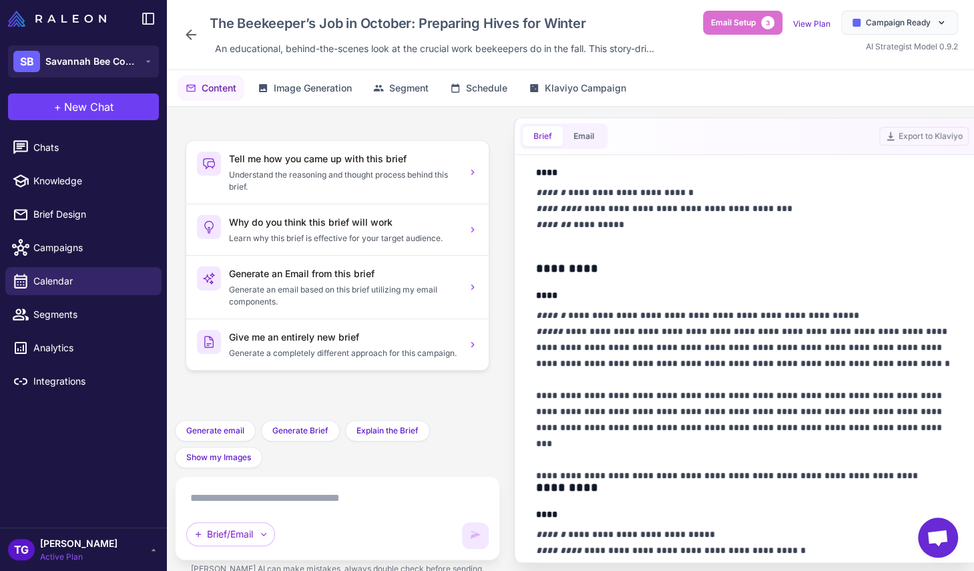
scroll to position [0, 0]
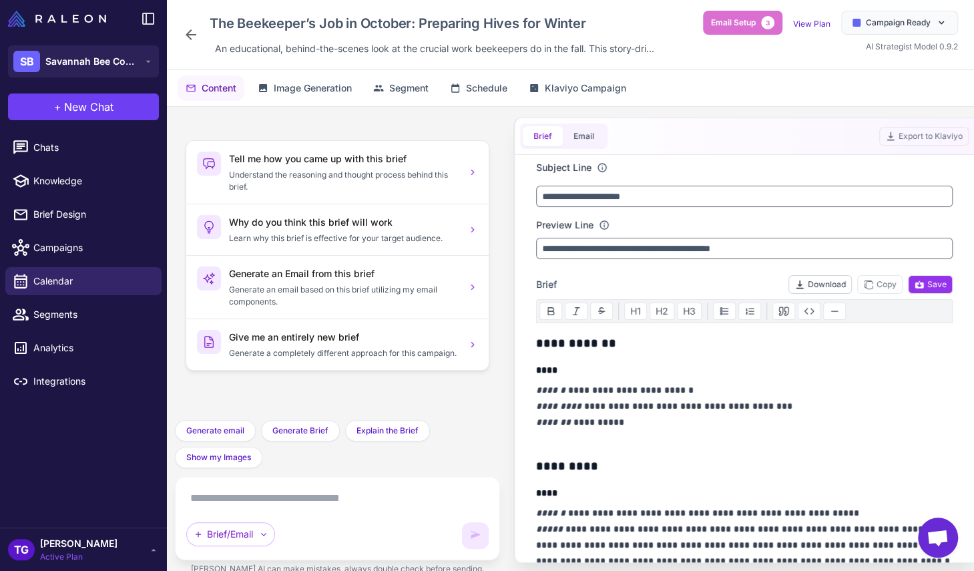
click at [829, 281] on button "Download" at bounding box center [820, 284] width 63 height 19
click at [942, 19] on icon at bounding box center [941, 22] width 11 height 11
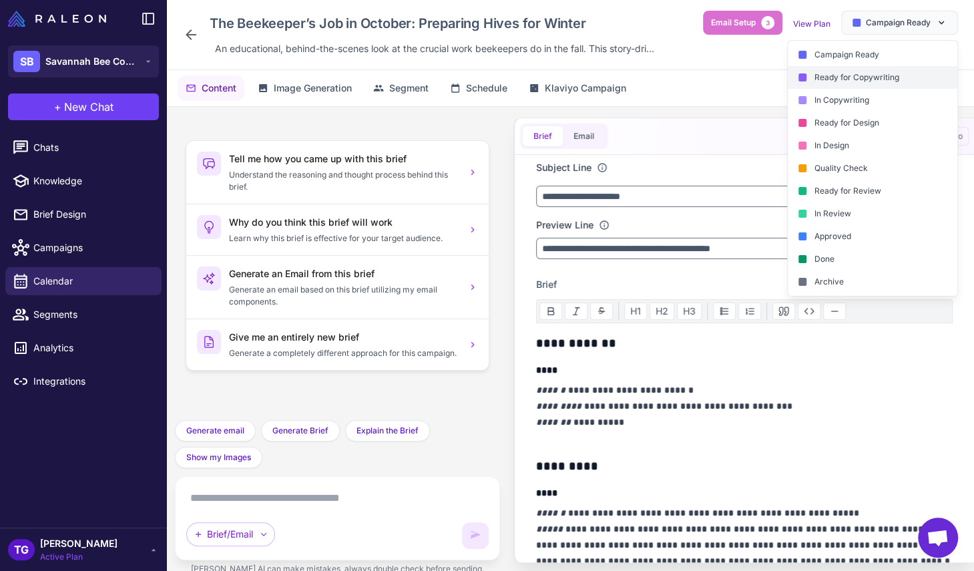
click at [895, 75] on div "Ready for Copywriting" at bounding box center [873, 77] width 170 height 23
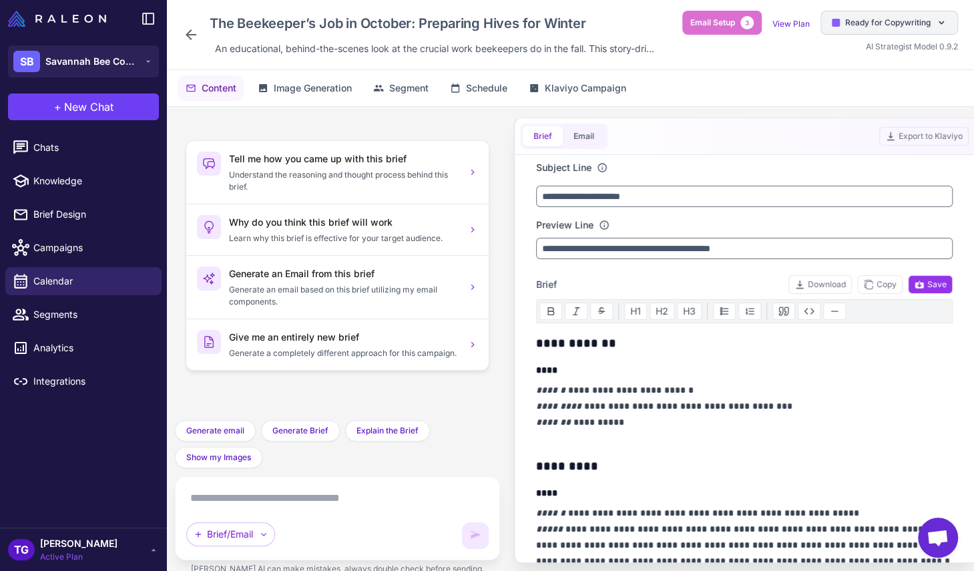
click at [917, 25] on span "Ready for Copywriting" at bounding box center [887, 23] width 85 height 12
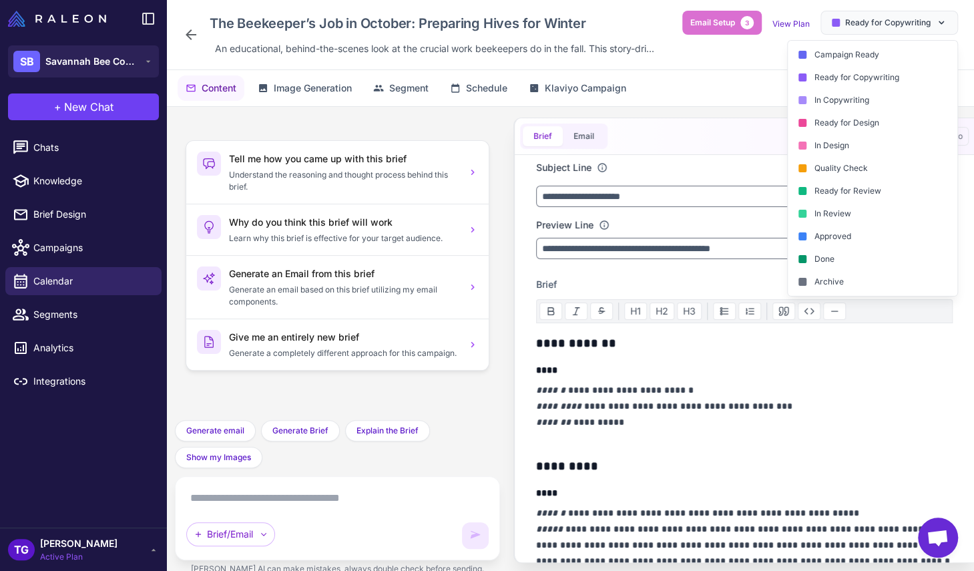
click at [743, 69] on div "The Beekeeper’s Job in October: Preparing Hives for Winter An educational, behi…" at bounding box center [570, 35] width 807 height 70
click at [842, 60] on div "Campaign Ready" at bounding box center [873, 54] width 170 height 23
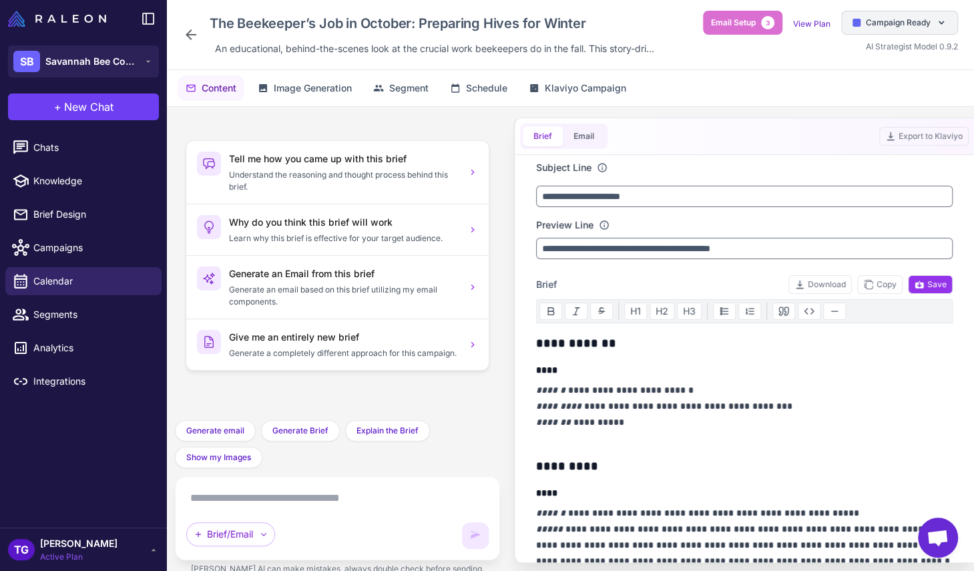
click at [920, 25] on span "Campaign Ready" at bounding box center [898, 23] width 65 height 12
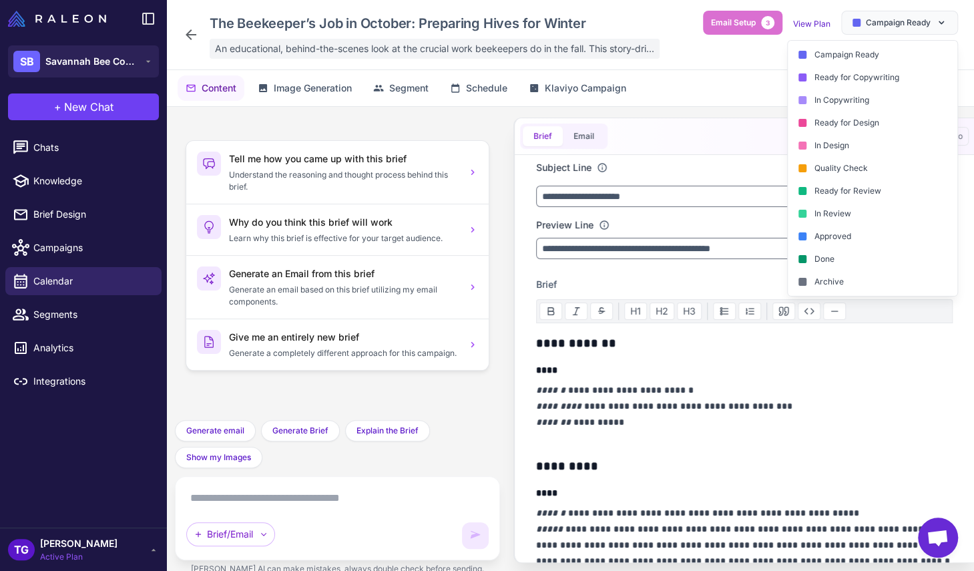
click at [301, 57] on div "An educational, behind-the-scenes look at the crucial work beekeepers do in the…" at bounding box center [435, 49] width 450 height 20
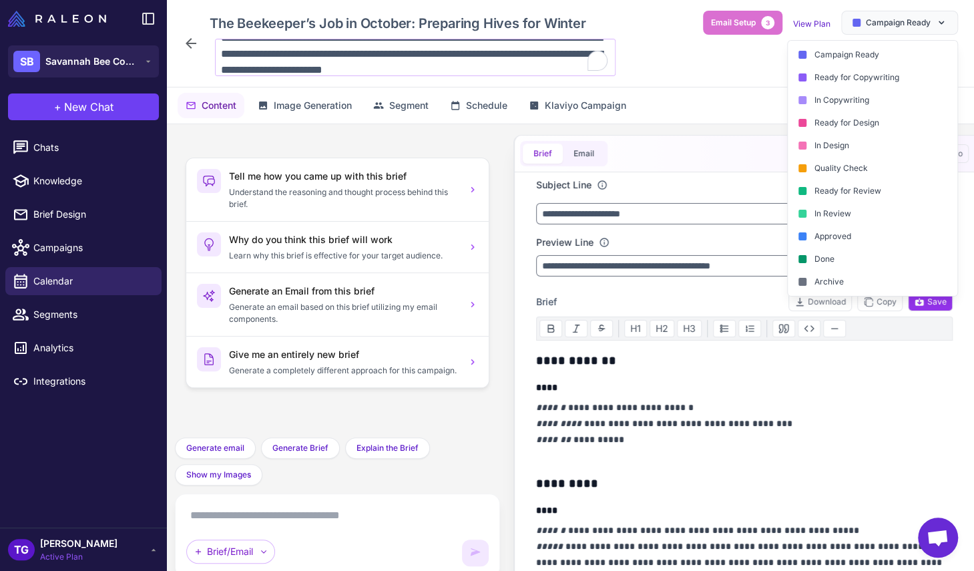
scroll to position [12, 0]
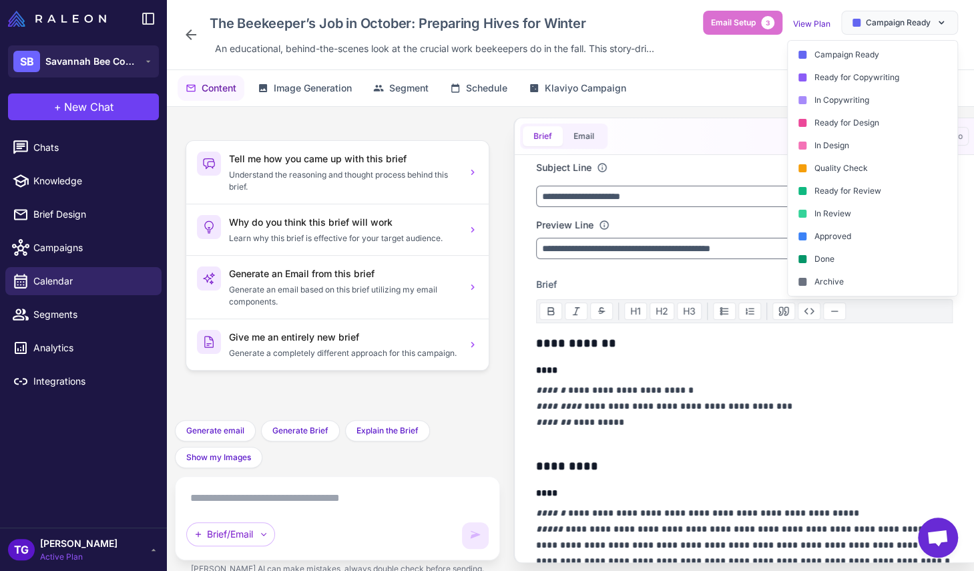
click at [196, 62] on div "The Beekeeper’s Job in October: Preparing Hives for Winter An educational, behi…" at bounding box center [570, 35] width 807 height 70
click at [272, 89] on button "Image Generation" at bounding box center [305, 87] width 110 height 25
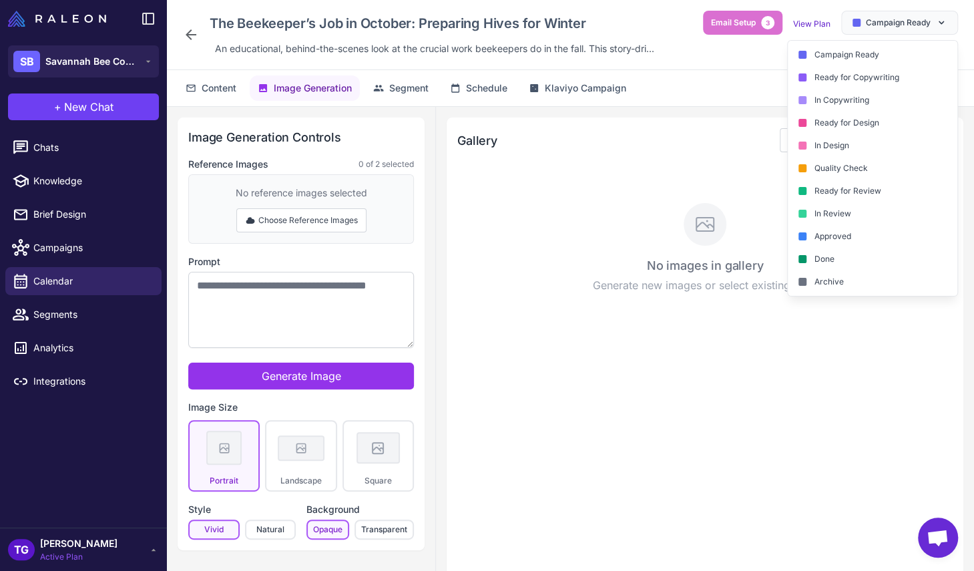
click at [743, 47] on div "Email Setup 3 View Plan Campaign Ready Campaign Ready Ready for Copywriting In …" at bounding box center [830, 32] width 255 height 43
click at [882, 25] on span "Campaign Ready" at bounding box center [898, 23] width 65 height 12
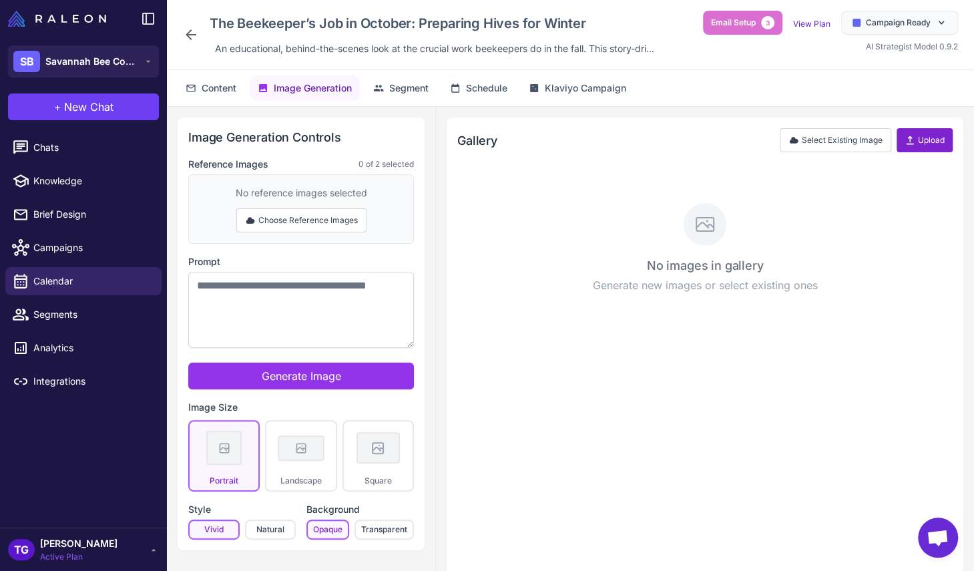
click at [931, 142] on button "Upload" at bounding box center [925, 140] width 56 height 24
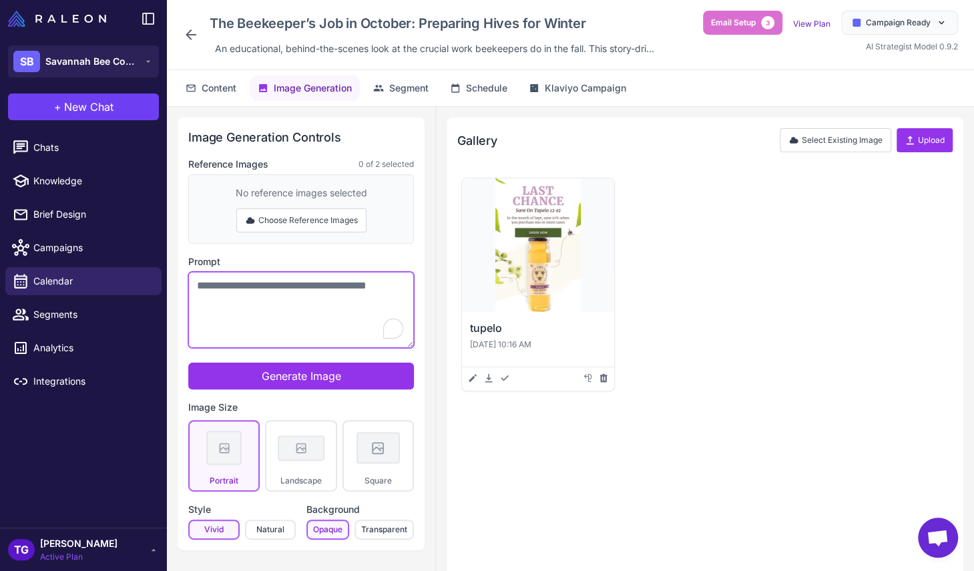
click at [299, 304] on textarea "Prompt" at bounding box center [301, 310] width 226 height 76
type textarea "**********"
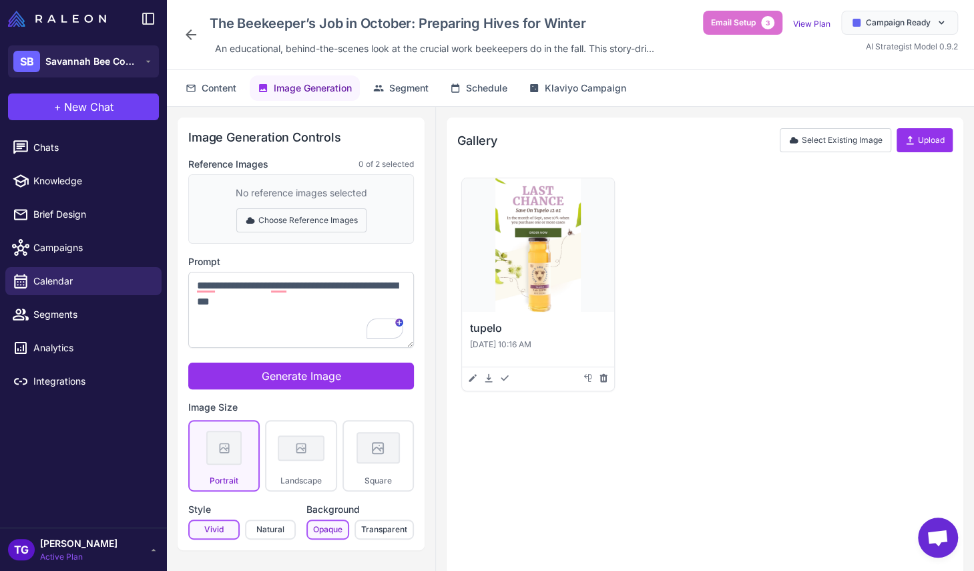
click at [276, 216] on button "Choose Reference Images" at bounding box center [301, 220] width 130 height 24
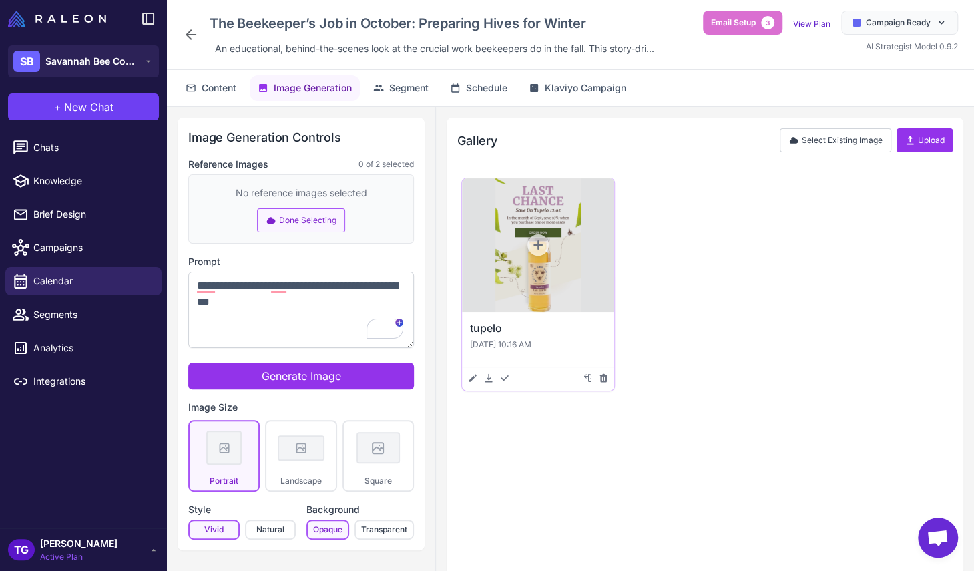
click at [544, 239] on icon at bounding box center [537, 244] width 13 height 13
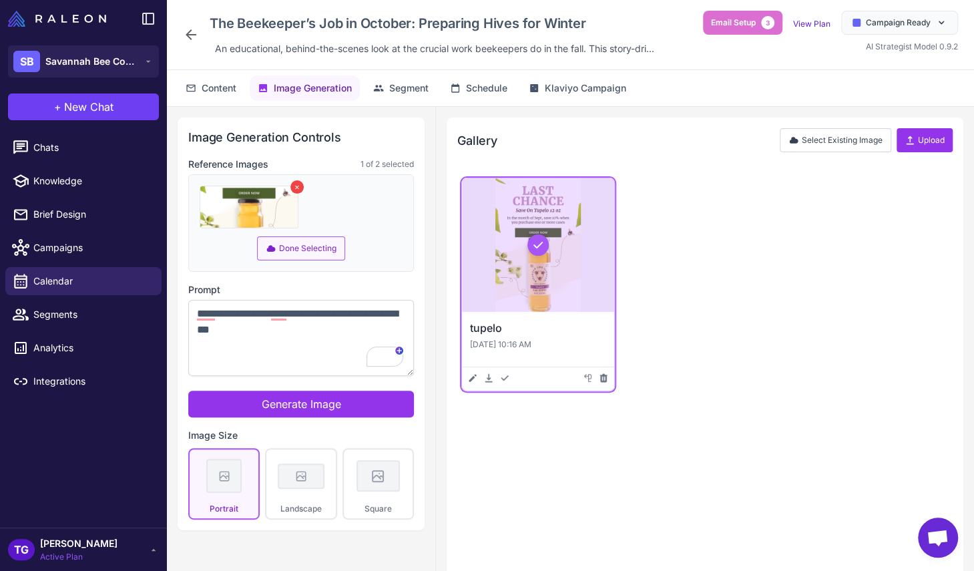
click at [291, 247] on button "Done Selecting" at bounding box center [301, 248] width 88 height 24
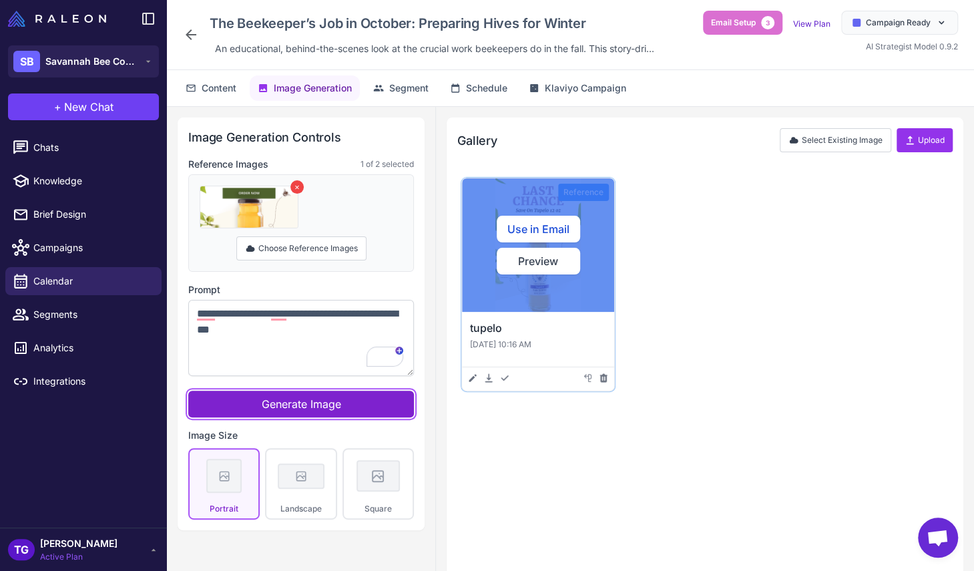
click at [294, 399] on span "Generate Image" at bounding box center [301, 403] width 79 height 13
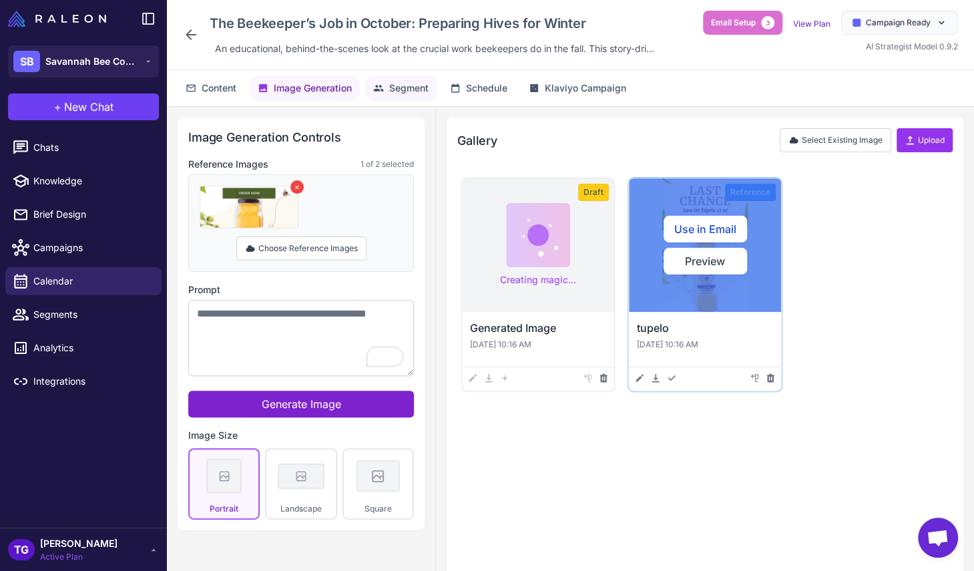
click at [395, 89] on span "Segment" at bounding box center [408, 88] width 39 height 15
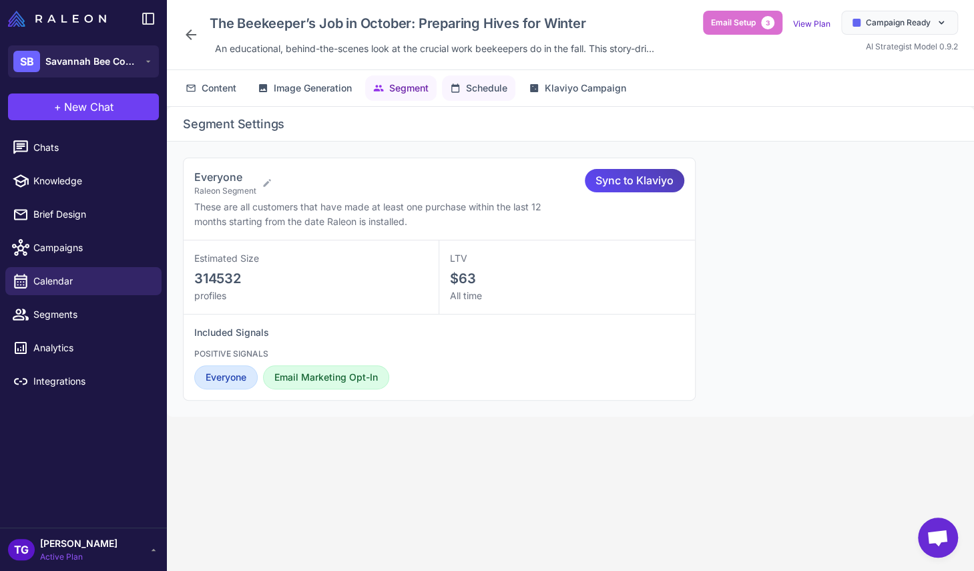
click at [483, 86] on span "Schedule" at bounding box center [486, 88] width 41 height 15
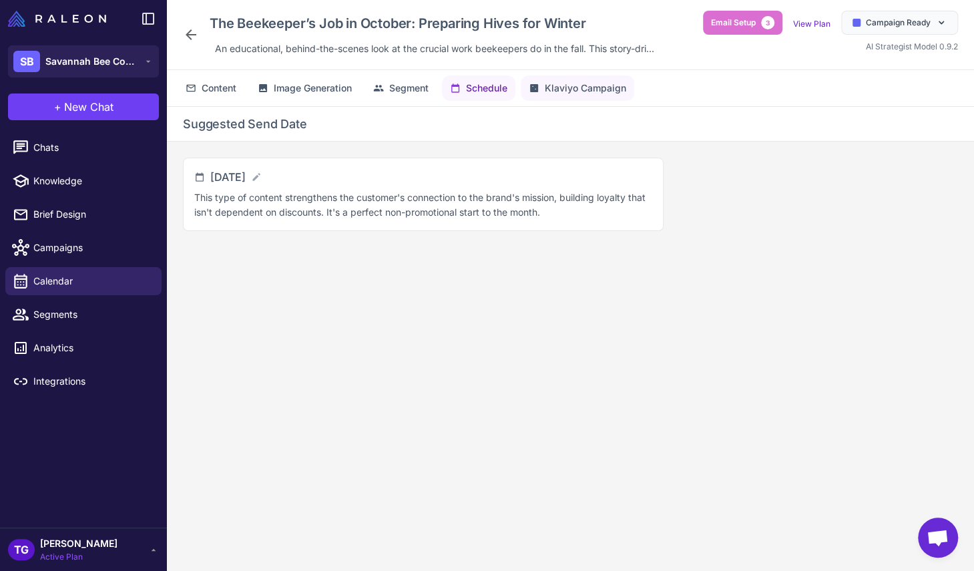
click at [593, 89] on span "Klaviyo Campaign" at bounding box center [585, 88] width 81 height 15
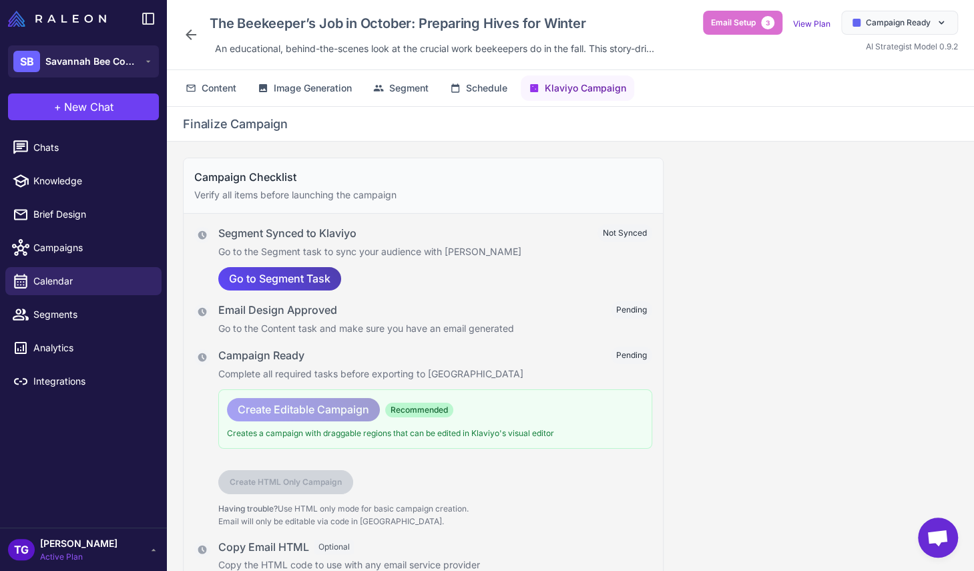
scroll to position [5, 0]
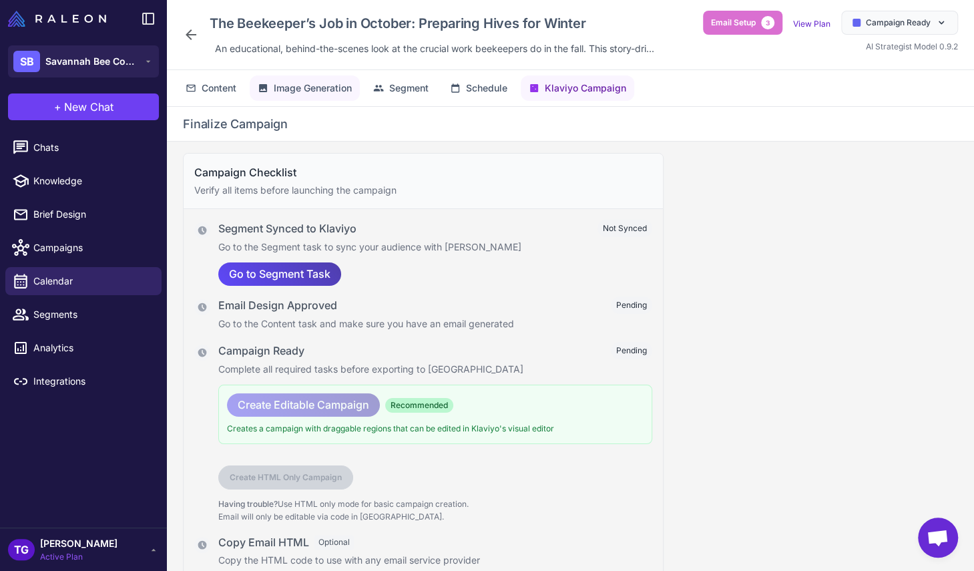
click at [318, 92] on span "Image Generation" at bounding box center [313, 88] width 78 height 15
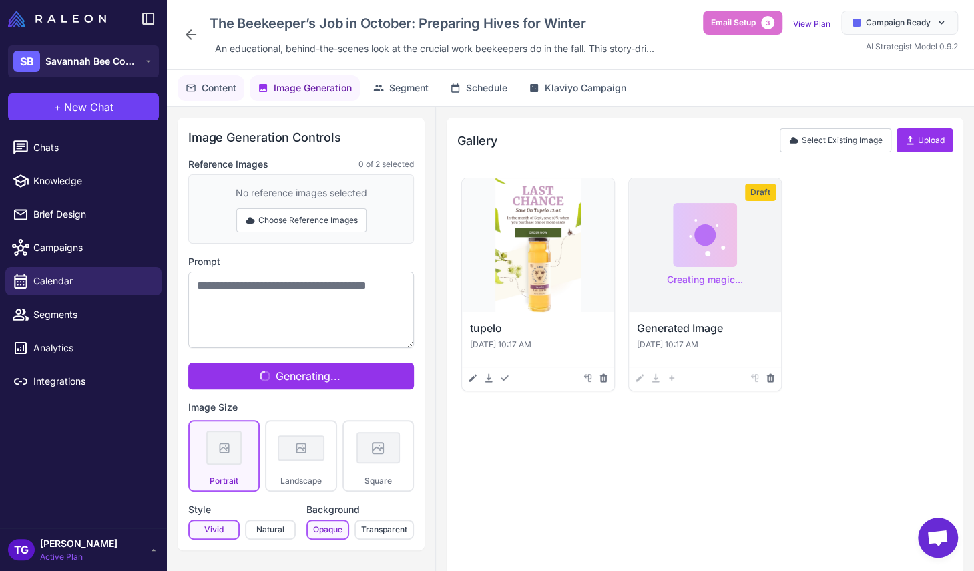
click at [220, 93] on span "Content" at bounding box center [219, 88] width 35 height 15
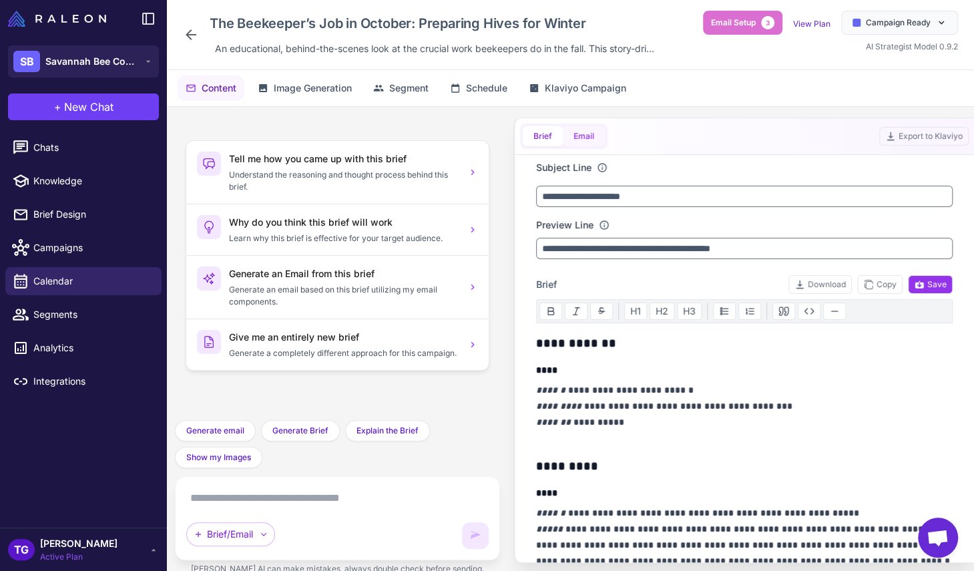
click at [592, 133] on button "Email" at bounding box center [584, 136] width 42 height 20
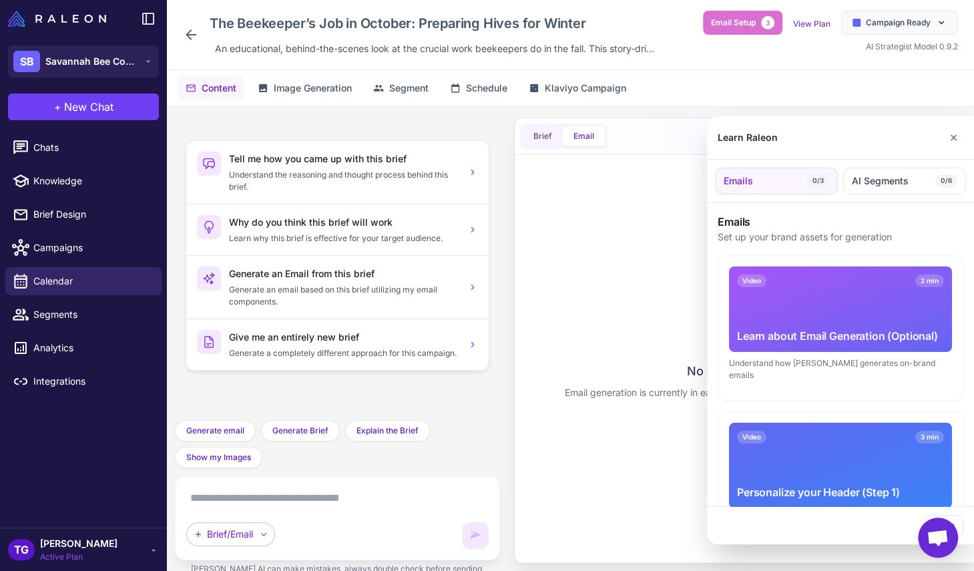
click at [659, 228] on div at bounding box center [487, 285] width 974 height 571
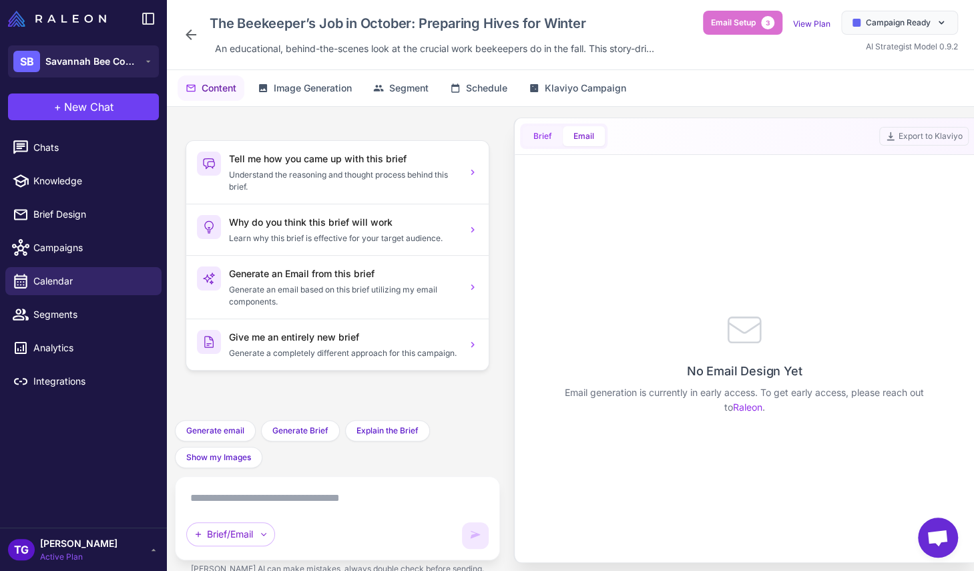
click at [531, 138] on button "Brief" at bounding box center [543, 136] width 40 height 20
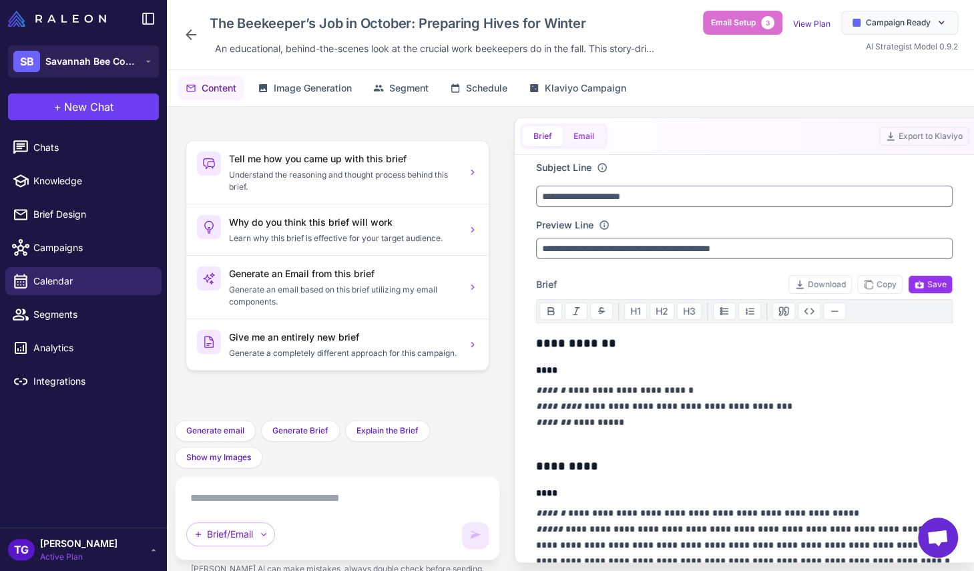
click at [573, 138] on button "Email" at bounding box center [584, 136] width 42 height 20
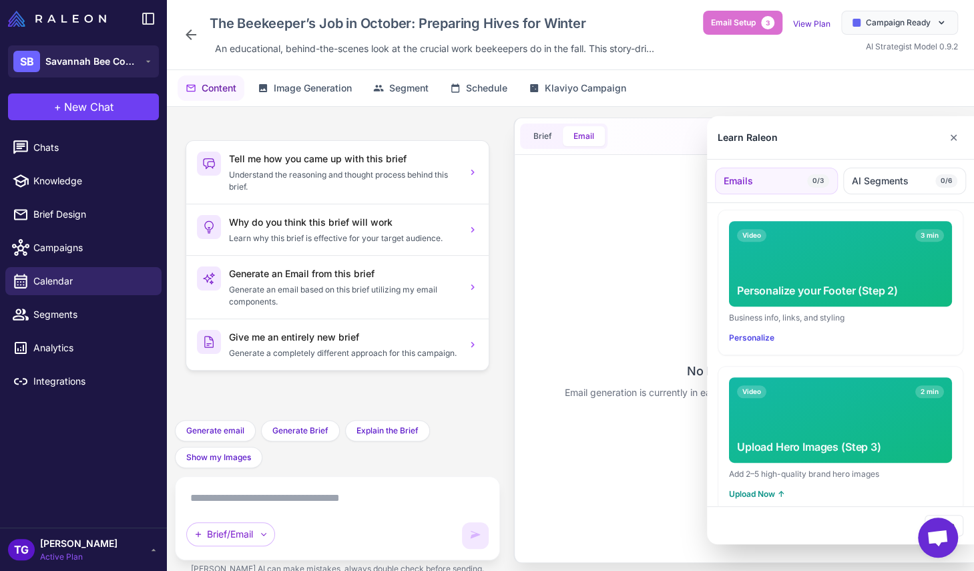
scroll to position [0, 0]
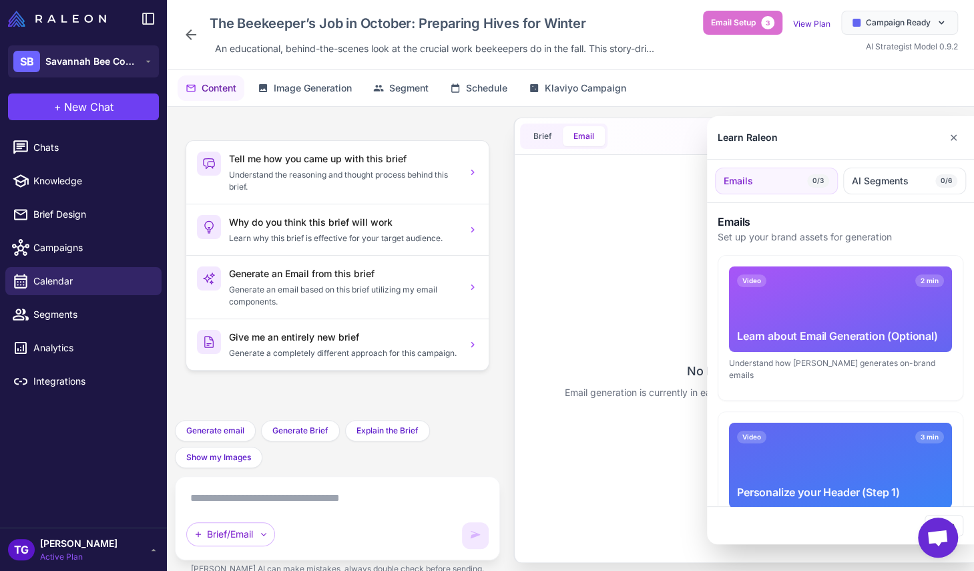
click at [798, 312] on div "Video 2 min Learn about Email Generation (Optional)" at bounding box center [840, 308] width 223 height 85
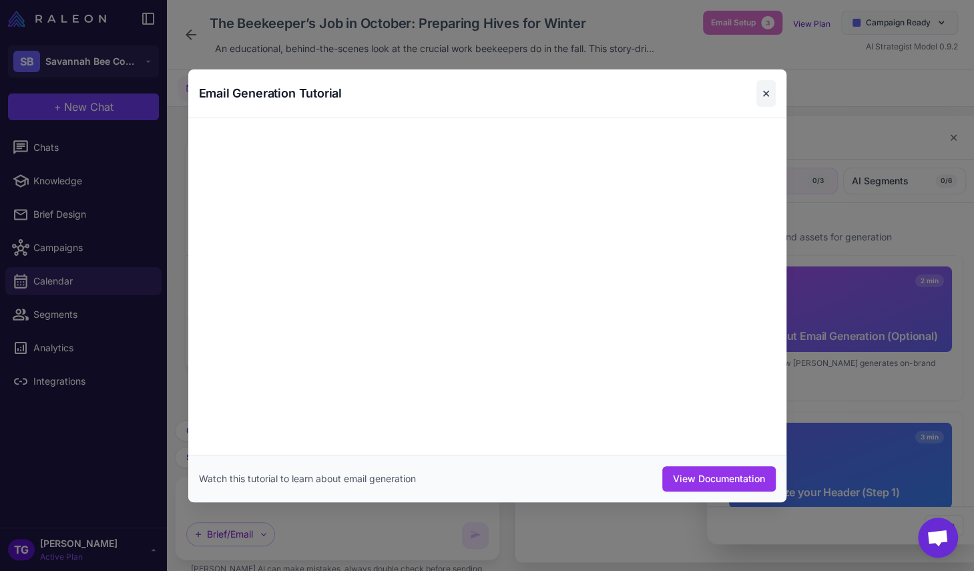
click at [767, 91] on button "✕" at bounding box center [766, 93] width 19 height 27
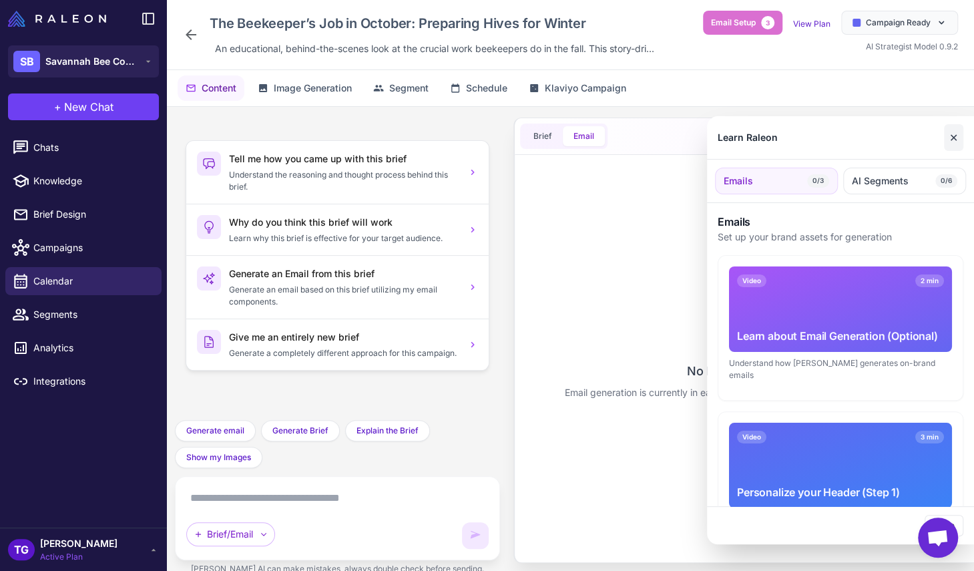
click at [950, 140] on button "✕" at bounding box center [953, 137] width 19 height 27
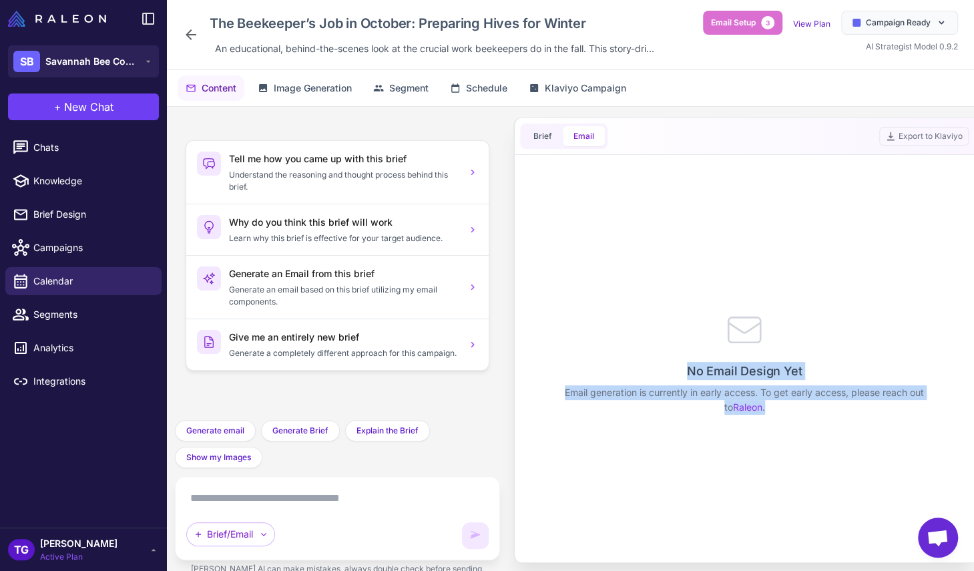
drag, startPoint x: 690, startPoint y: 371, endPoint x: 933, endPoint y: 409, distance: 245.9
click at [933, 409] on div "No Email Design Yet Email generation is currently in early access. To get early…" at bounding box center [744, 361] width 417 height 402
click at [759, 401] on link "Raleon" at bounding box center [747, 406] width 29 height 11
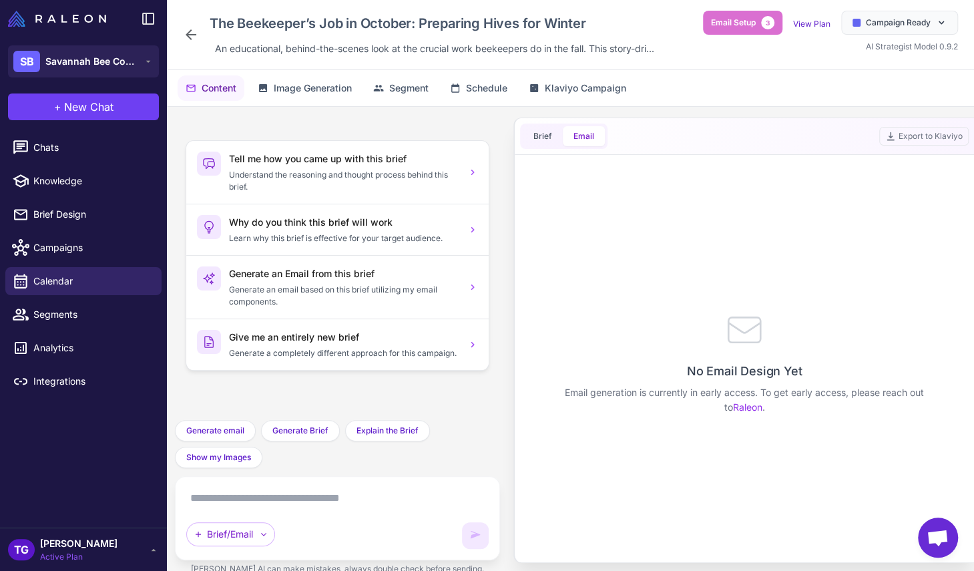
click at [690, 343] on div "No Email Design Yet Email generation is currently in early access. To get early…" at bounding box center [744, 361] width 417 height 402
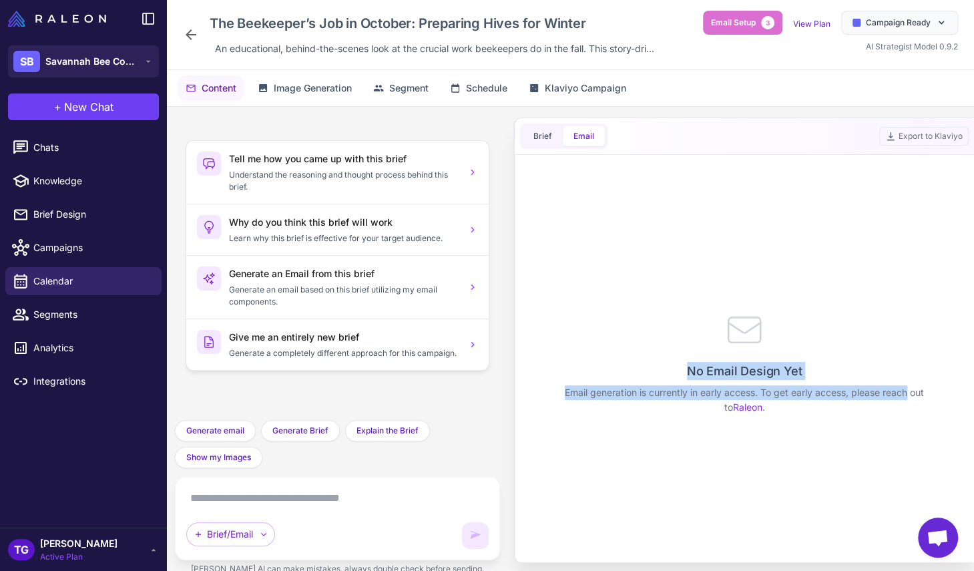
drag, startPoint x: 683, startPoint y: 367, endPoint x: 908, endPoint y: 393, distance: 226.6
click at [908, 393] on div "No Email Design Yet Email generation is currently in early access. To get early…" at bounding box center [744, 361] width 417 height 402
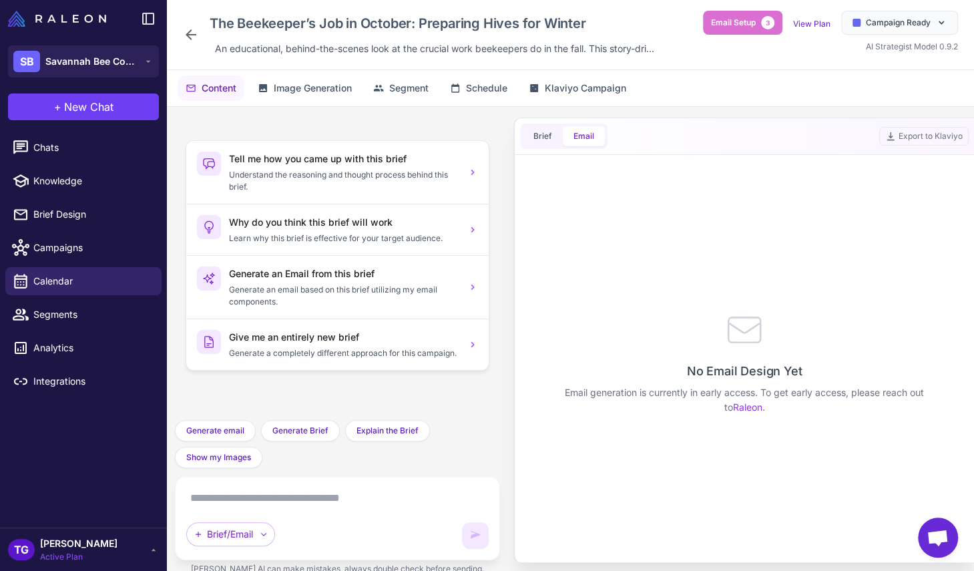
click at [841, 450] on div "No Email Design Yet Email generation is currently in early access. To get early…" at bounding box center [744, 361] width 417 height 402
click at [33, 552] on div "TG" at bounding box center [21, 549] width 27 height 21
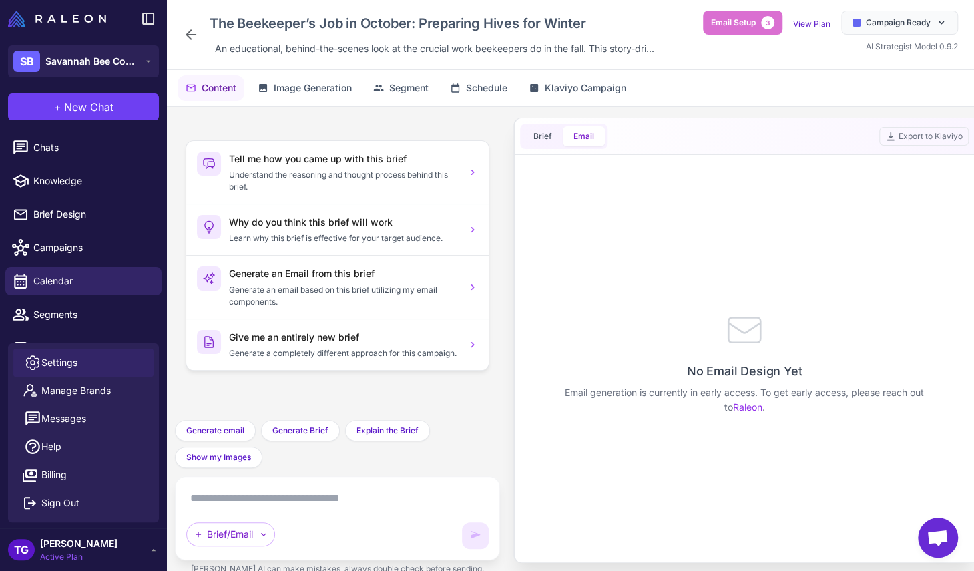
click at [51, 361] on span "Settings" at bounding box center [59, 362] width 36 height 15
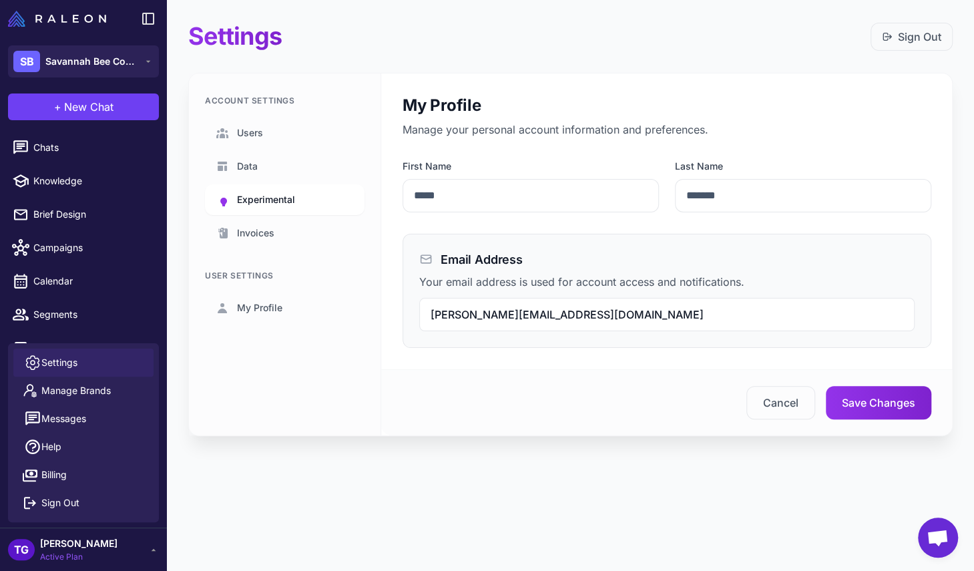
click at [262, 188] on link "Experimental" at bounding box center [285, 199] width 160 height 31
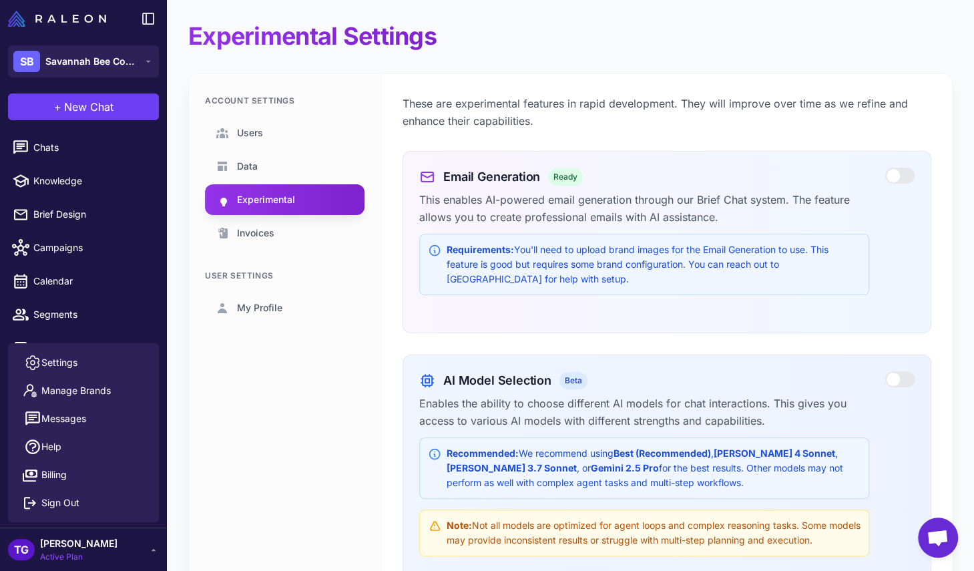
click at [905, 178] on div at bounding box center [899, 176] width 29 height 16
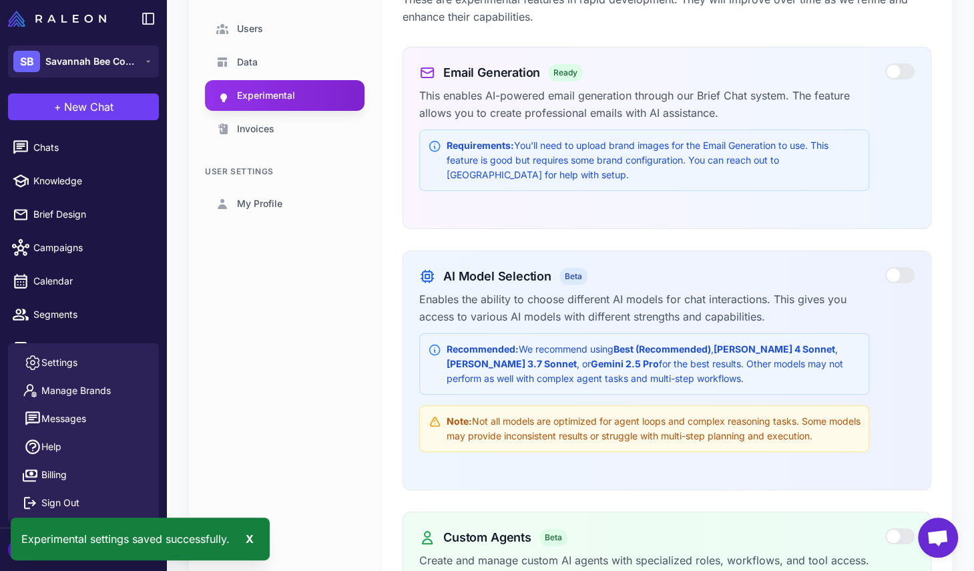
scroll to position [105, 0]
click at [907, 275] on div at bounding box center [899, 274] width 29 height 16
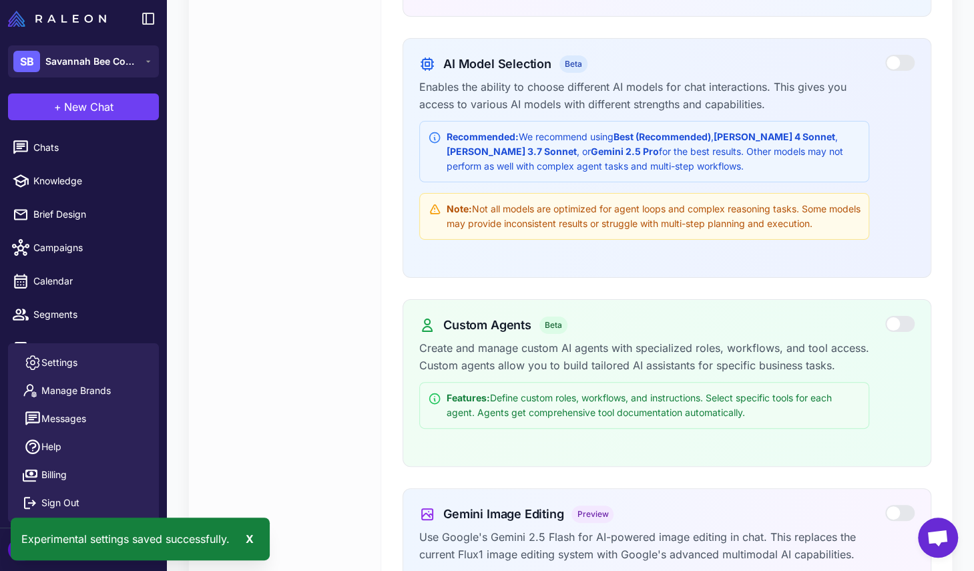
scroll to position [343, 0]
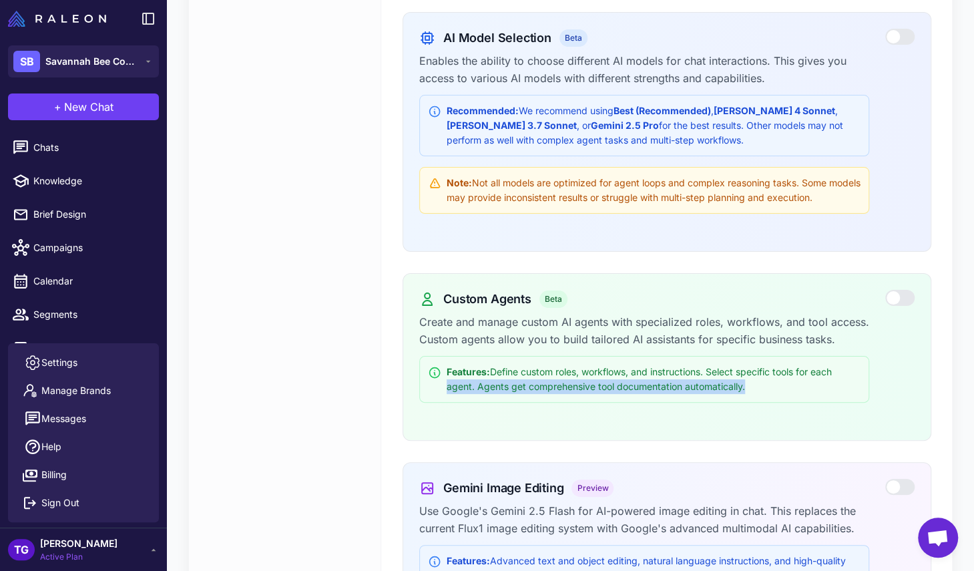
drag, startPoint x: 907, startPoint y: 295, endPoint x: 910, endPoint y: 371, distance: 75.5
click at [910, 371] on div "Custom Agents Beta Create and manage custom AI agents with specialized roles, w…" at bounding box center [666, 352] width 495 height 124
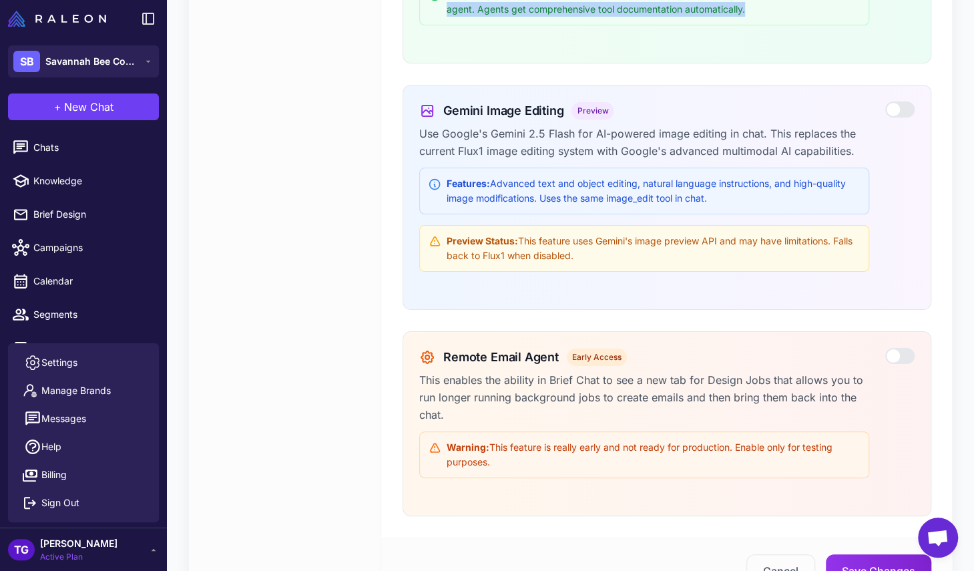
scroll to position [719, 0]
click at [69, 216] on span "Brief Design" at bounding box center [92, 214] width 118 height 15
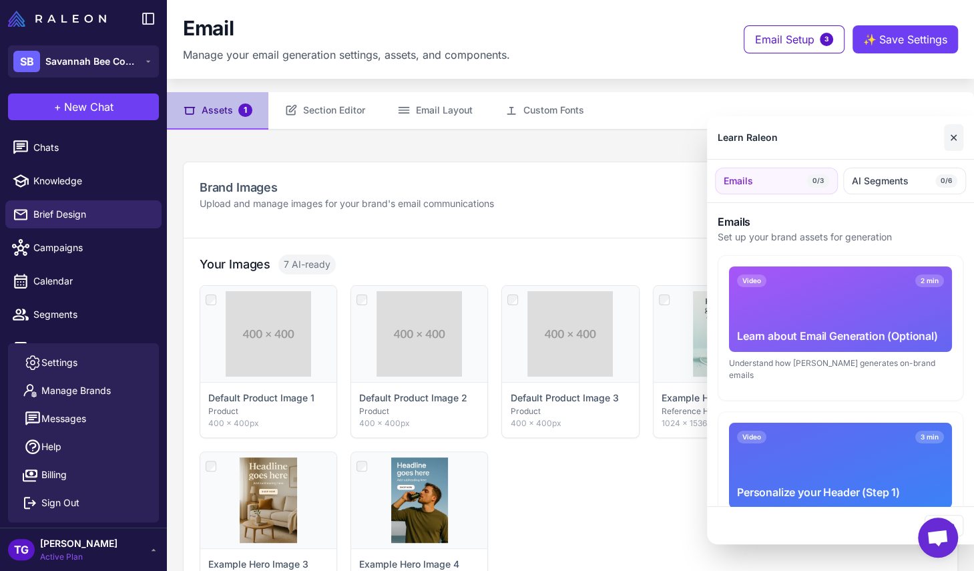
click at [954, 137] on button "✕" at bounding box center [953, 137] width 19 height 27
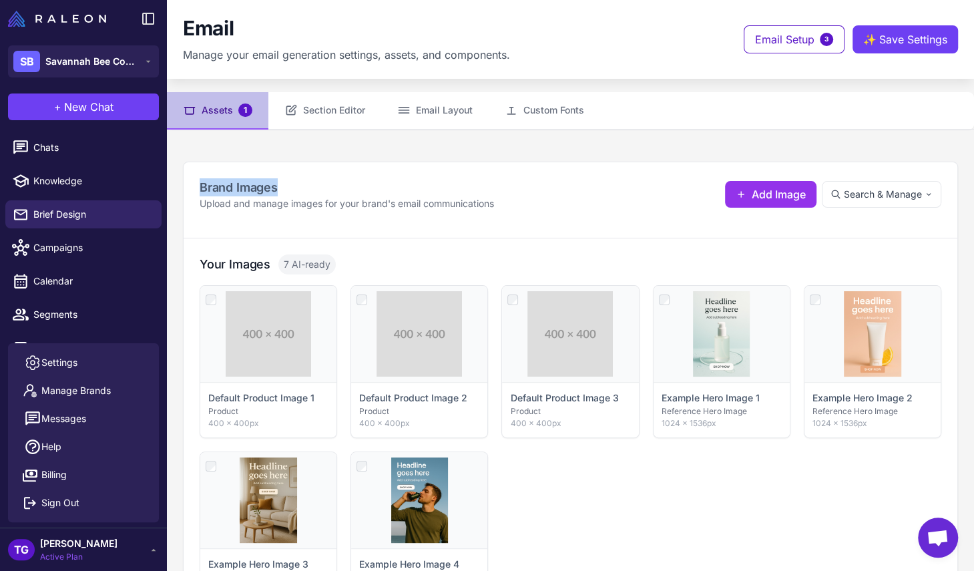
drag, startPoint x: 202, startPoint y: 187, endPoint x: 322, endPoint y: 188, distance: 120.2
click at [322, 188] on h2 "Brand Images" at bounding box center [347, 187] width 294 height 18
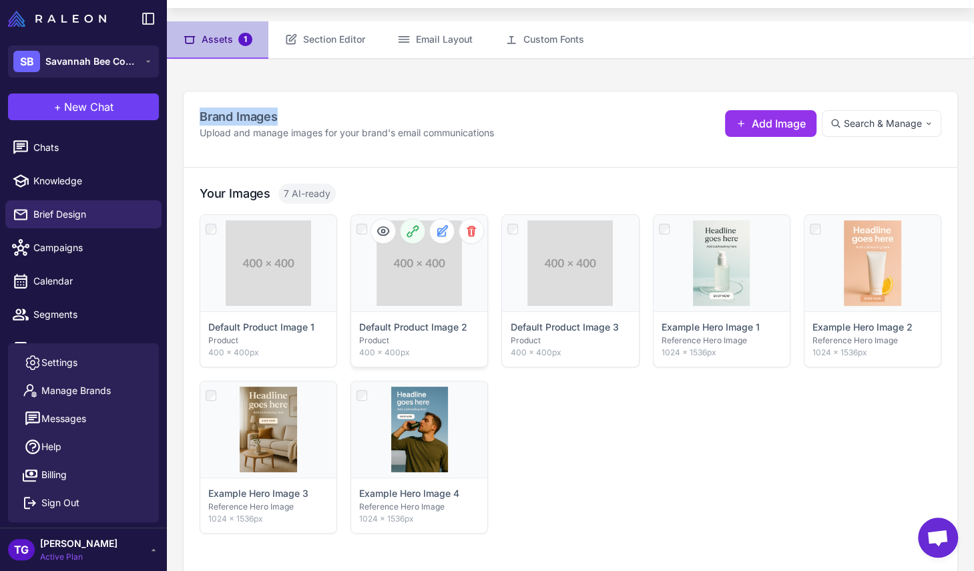
scroll to position [63, 0]
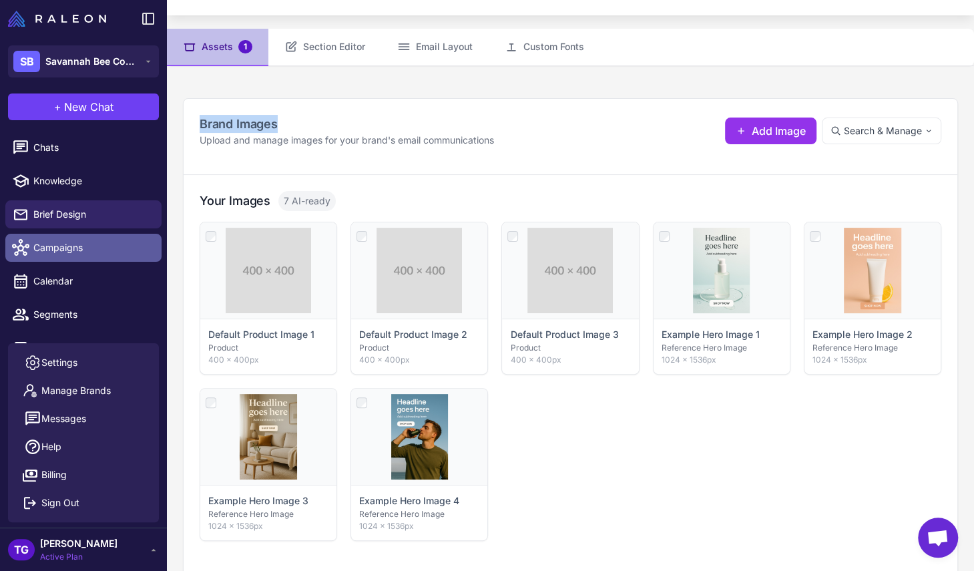
click at [67, 252] on span "Campaigns" at bounding box center [92, 247] width 118 height 15
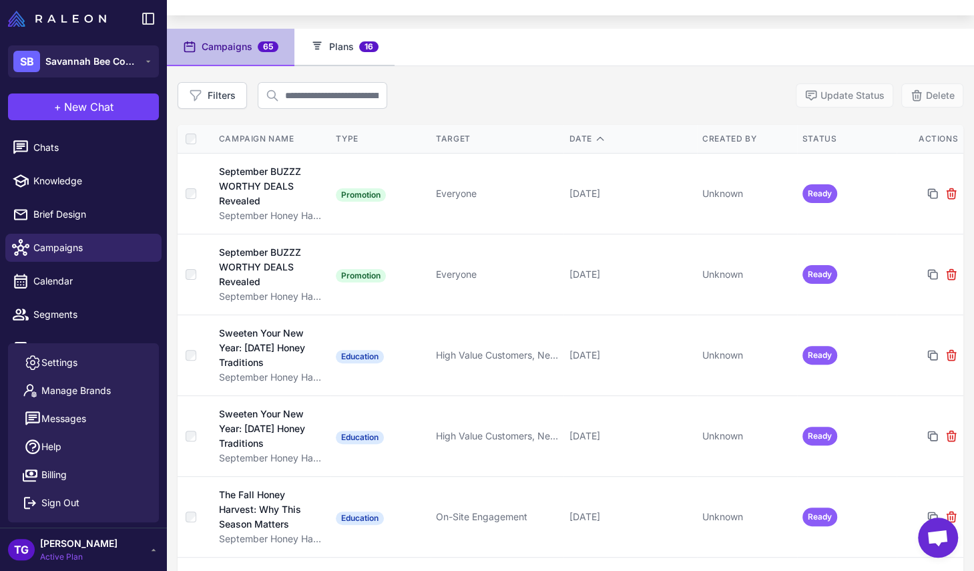
click at [335, 43] on button "Plans 16" at bounding box center [344, 47] width 100 height 37
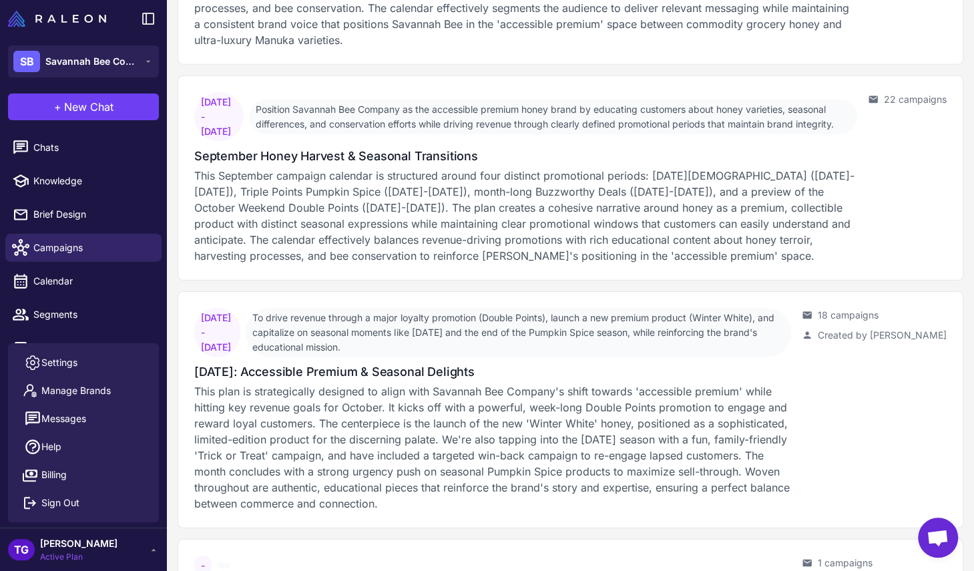
scroll to position [2716, 0]
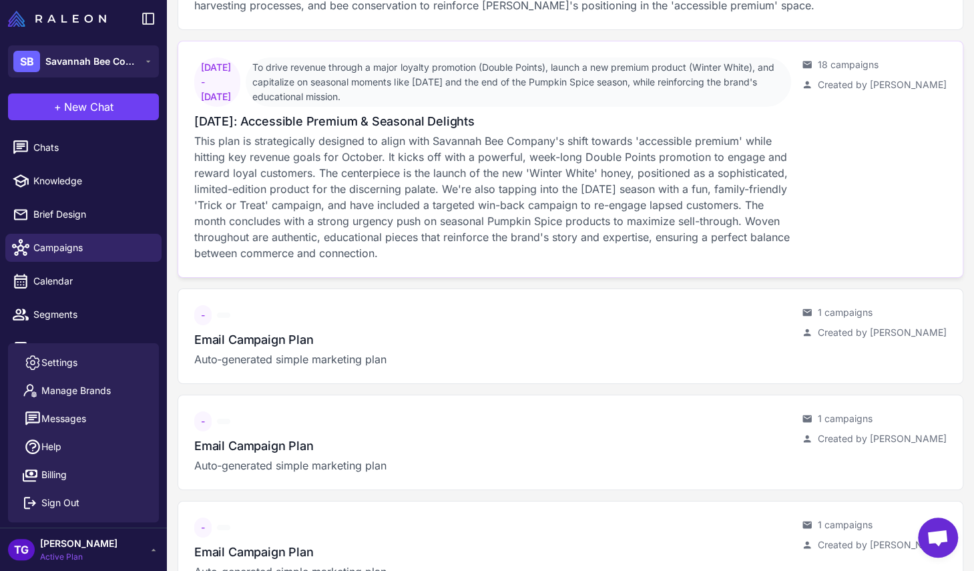
click at [318, 193] on p "This plan is strategically designed to align with Savannah Bee Company's shift …" at bounding box center [492, 197] width 597 height 128
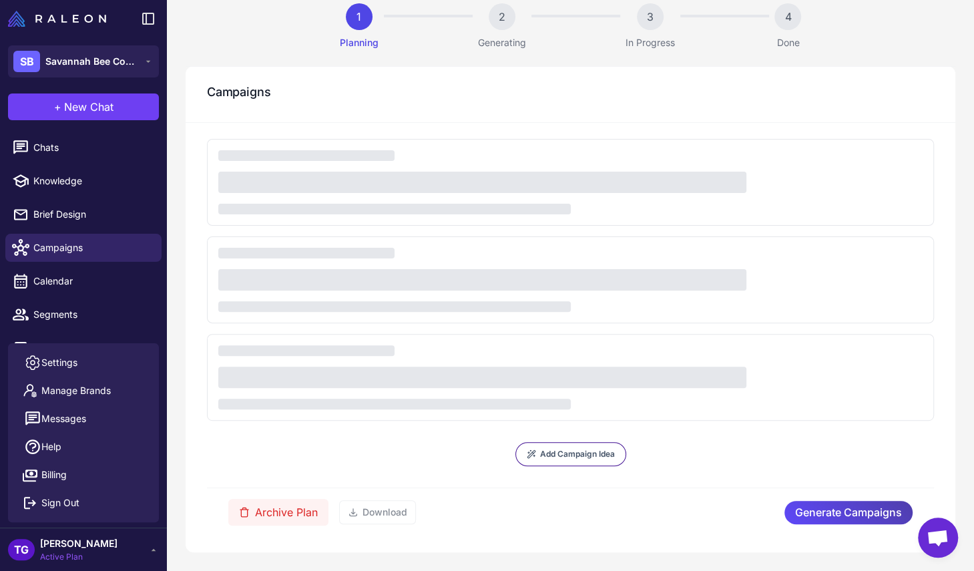
scroll to position [91, 0]
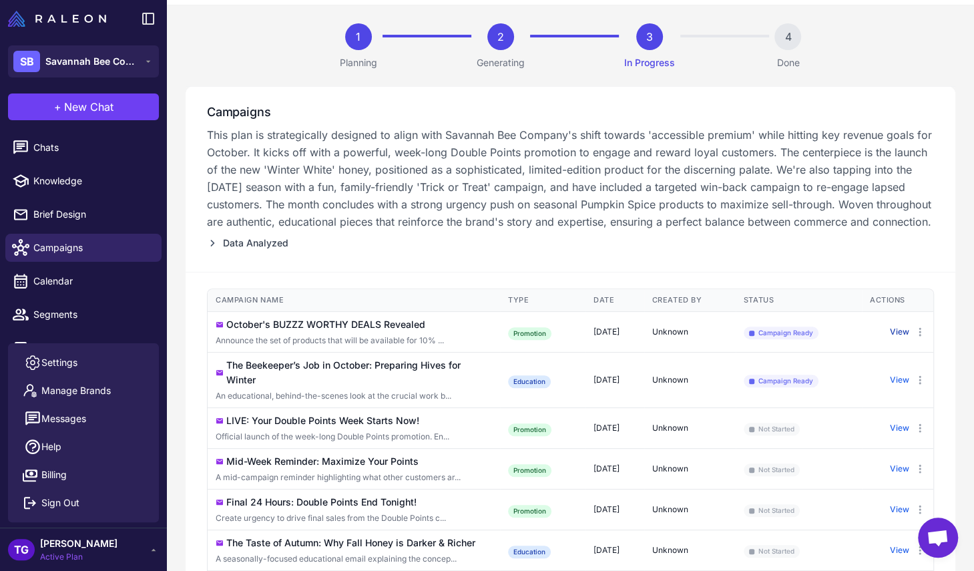
click at [895, 338] on button "View" at bounding box center [899, 332] width 19 height 12
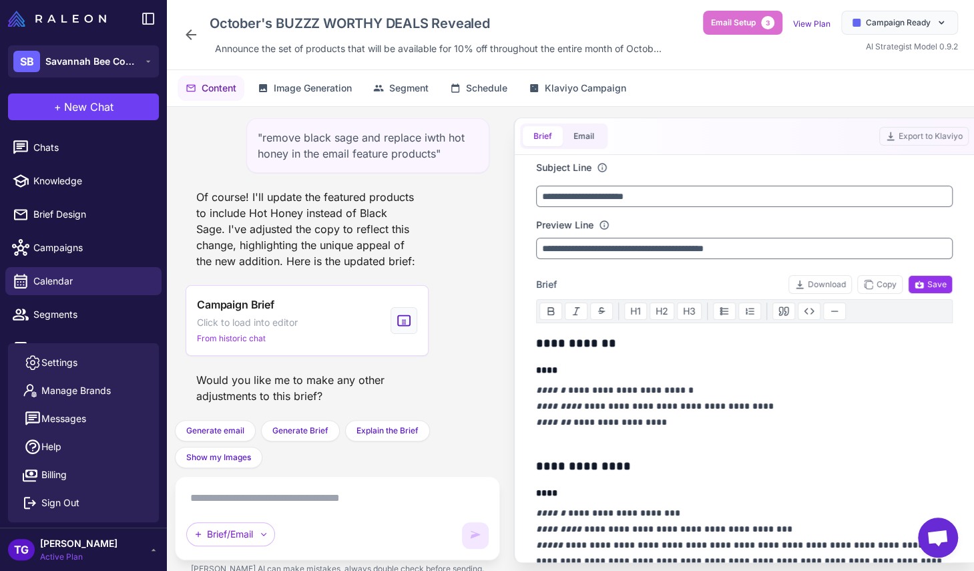
scroll to position [7, 0]
click at [312, 91] on span "Image Generation" at bounding box center [313, 88] width 78 height 15
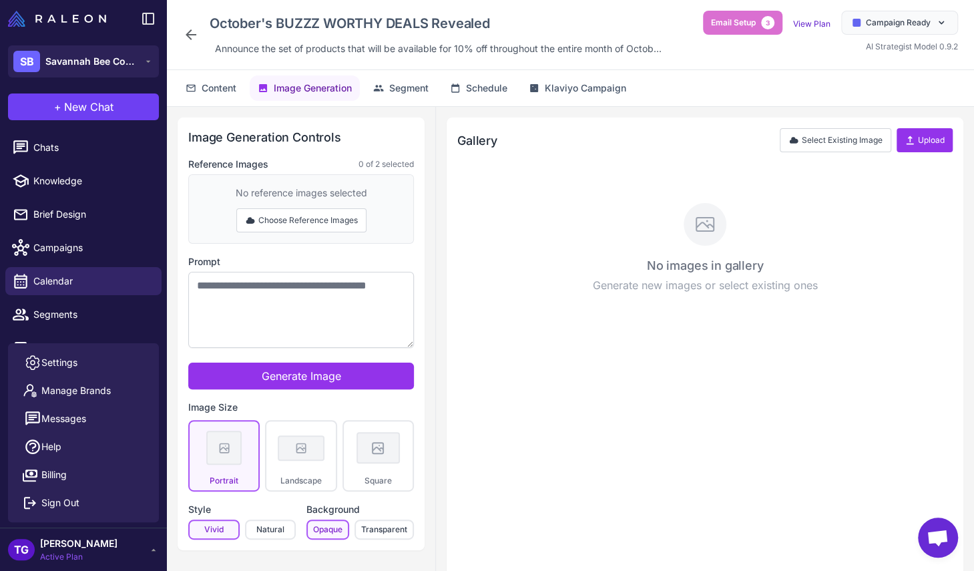
click at [188, 37] on icon at bounding box center [191, 35] width 16 height 16
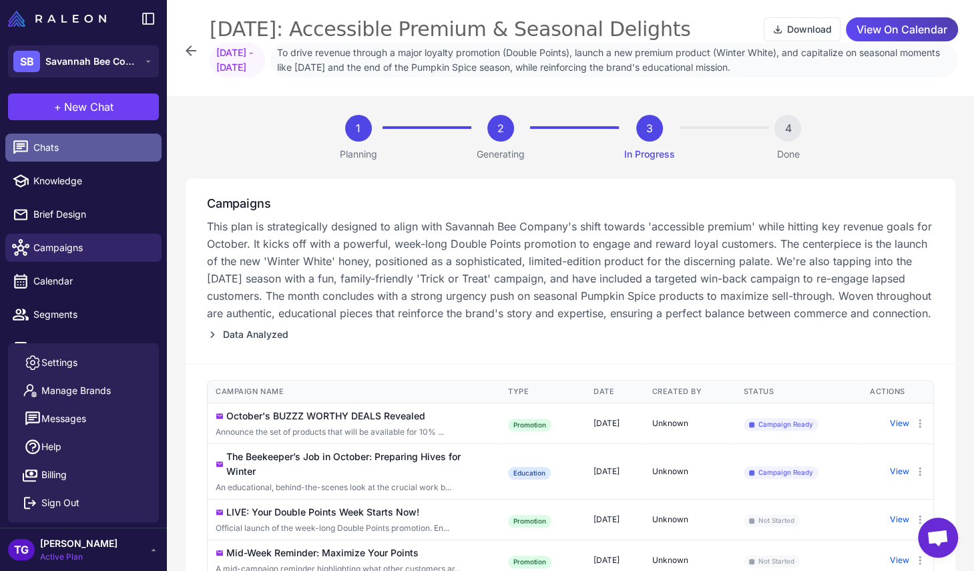
click at [58, 158] on link "Chats" at bounding box center [83, 148] width 156 height 28
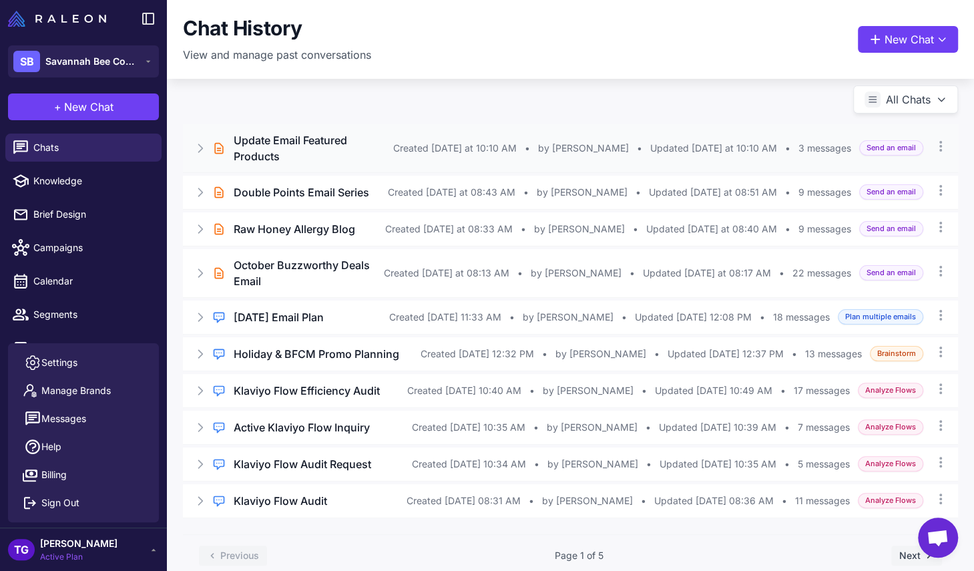
click at [295, 142] on h3 "Update Email Featured Products" at bounding box center [314, 148] width 160 height 32
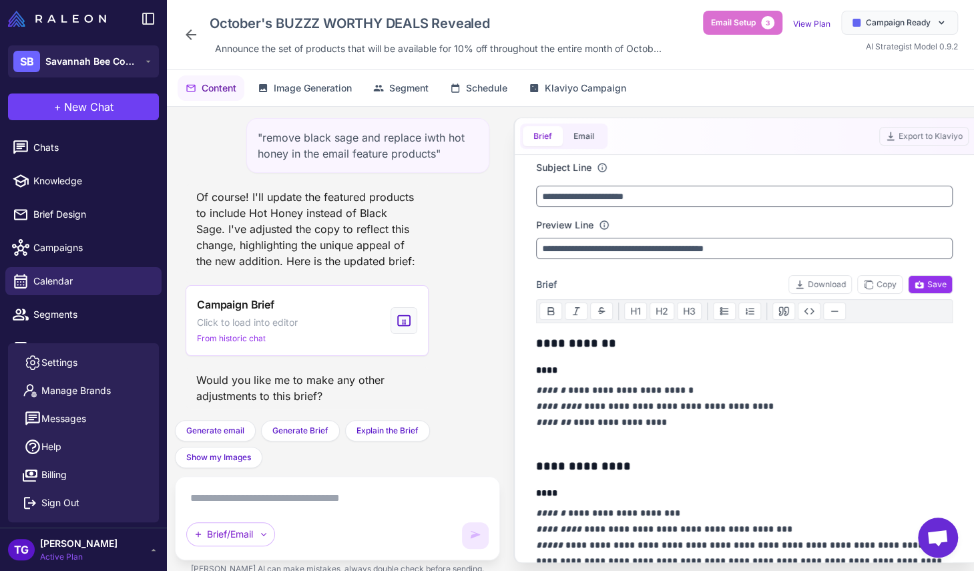
scroll to position [7, 0]
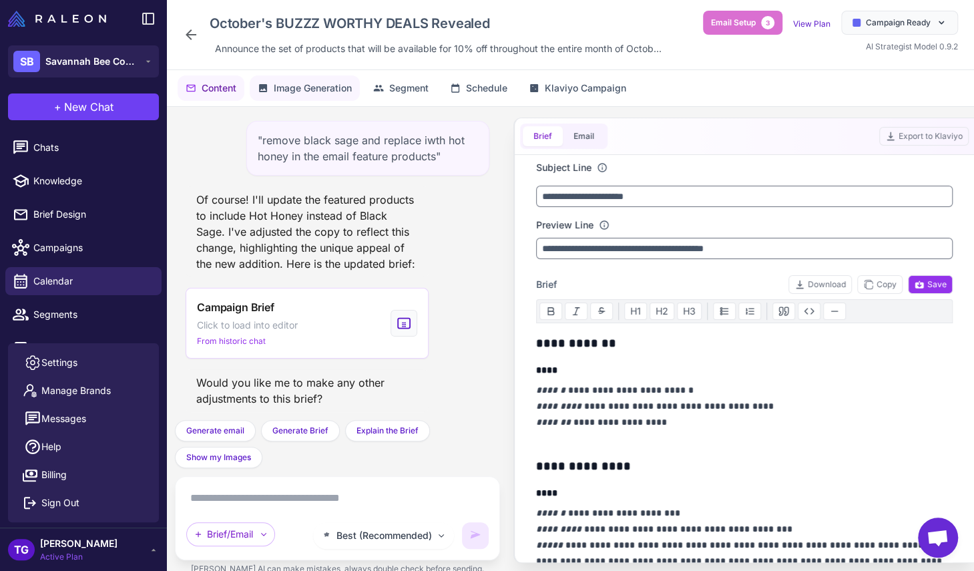
click at [303, 95] on button "Image Generation" at bounding box center [305, 87] width 110 height 25
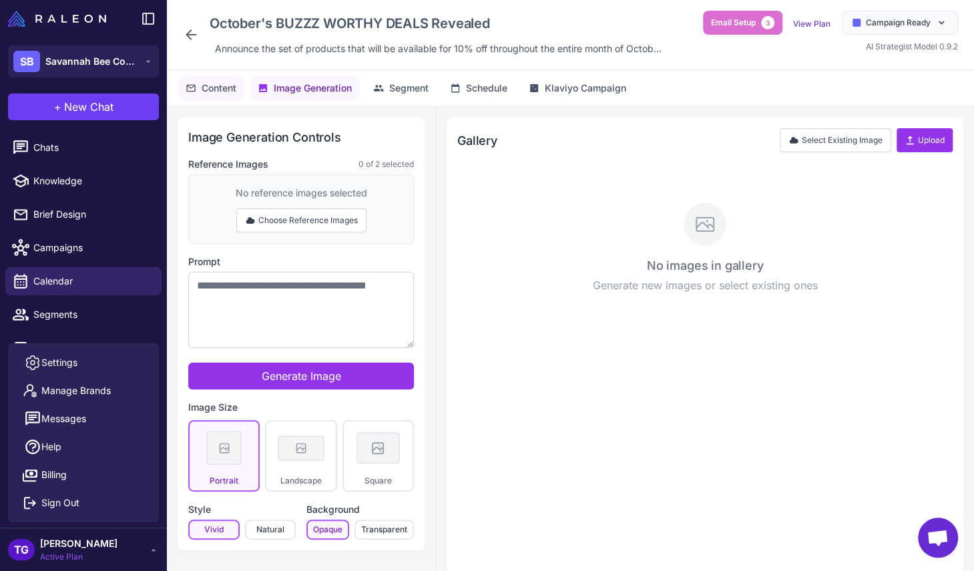
click at [226, 93] on span "Content" at bounding box center [219, 88] width 35 height 15
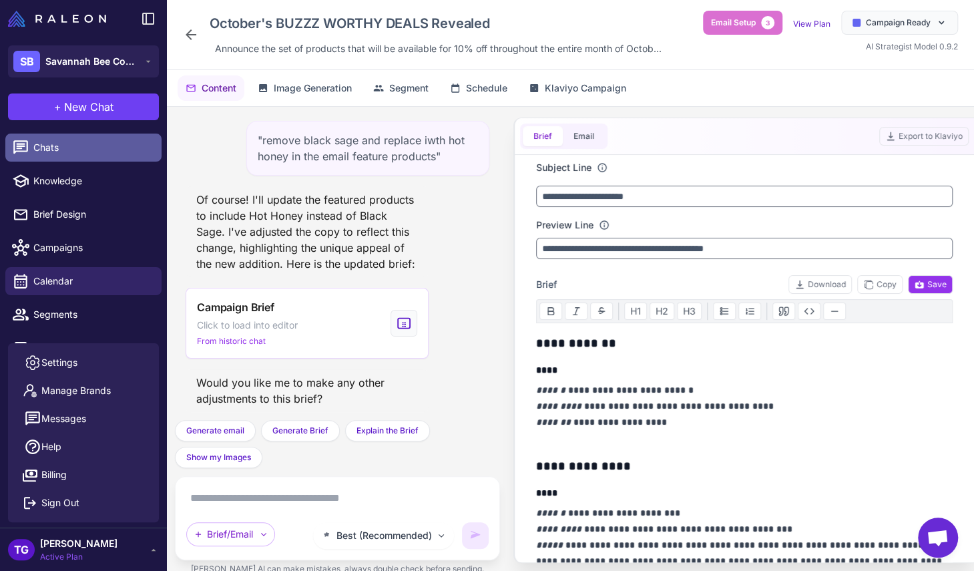
click at [79, 152] on span "Chats" at bounding box center [92, 147] width 118 height 15
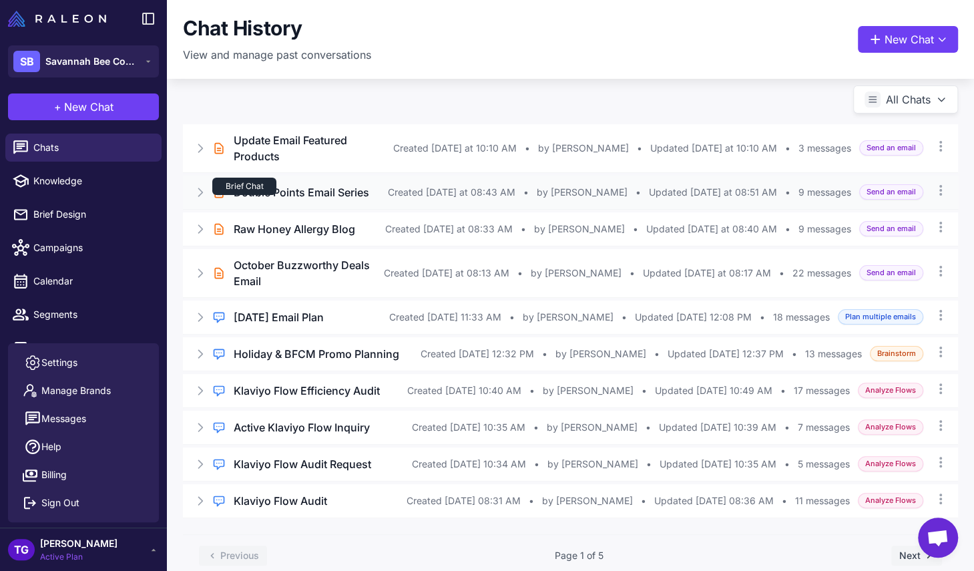
click at [265, 178] on div "Brief Chat" at bounding box center [244, 186] width 64 height 17
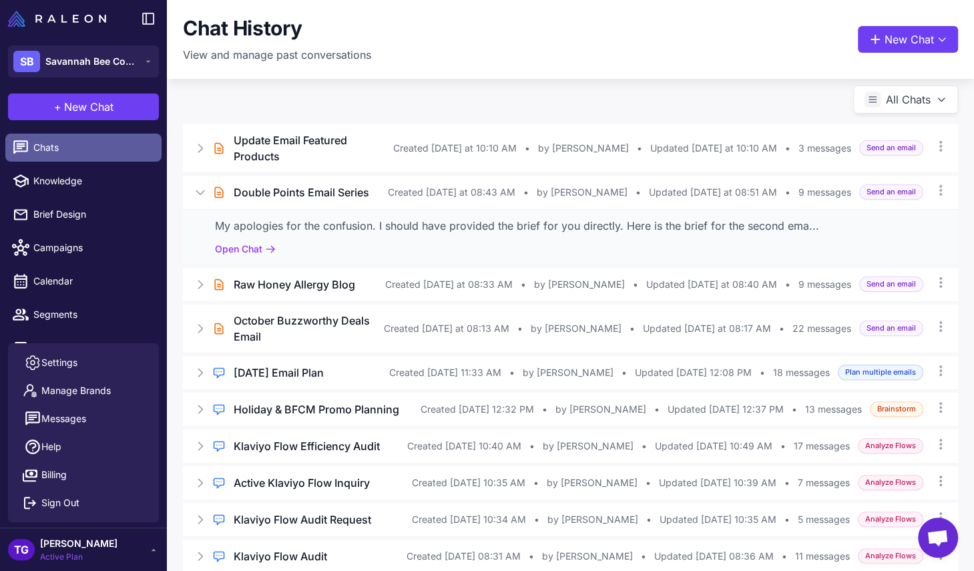
click at [88, 148] on span "Chats" at bounding box center [92, 147] width 118 height 15
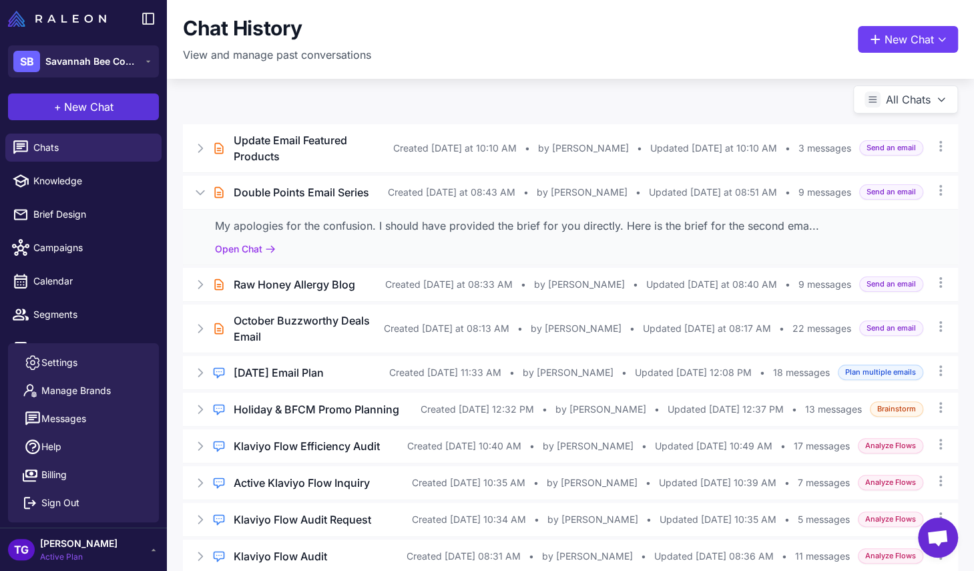
click at [78, 112] on span "New Chat" at bounding box center [88, 107] width 49 height 16
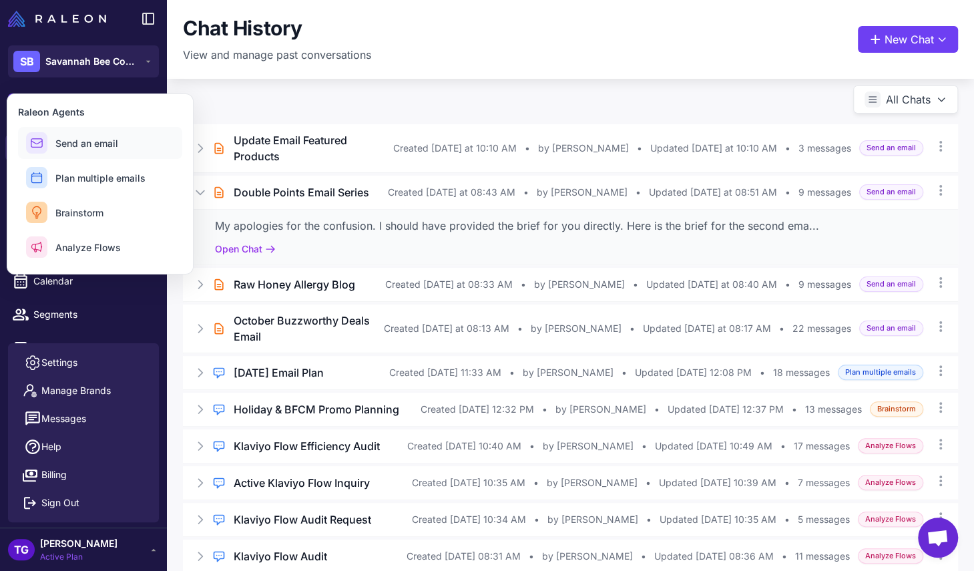
click at [89, 145] on span "Send an email" at bounding box center [86, 143] width 63 height 14
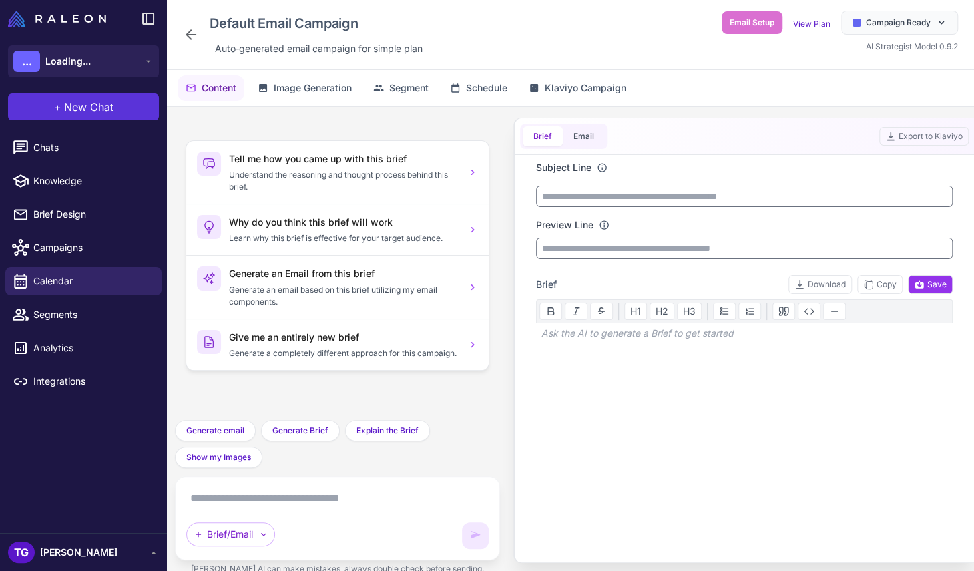
click at [92, 116] on button "+ New Chat" at bounding box center [83, 106] width 151 height 27
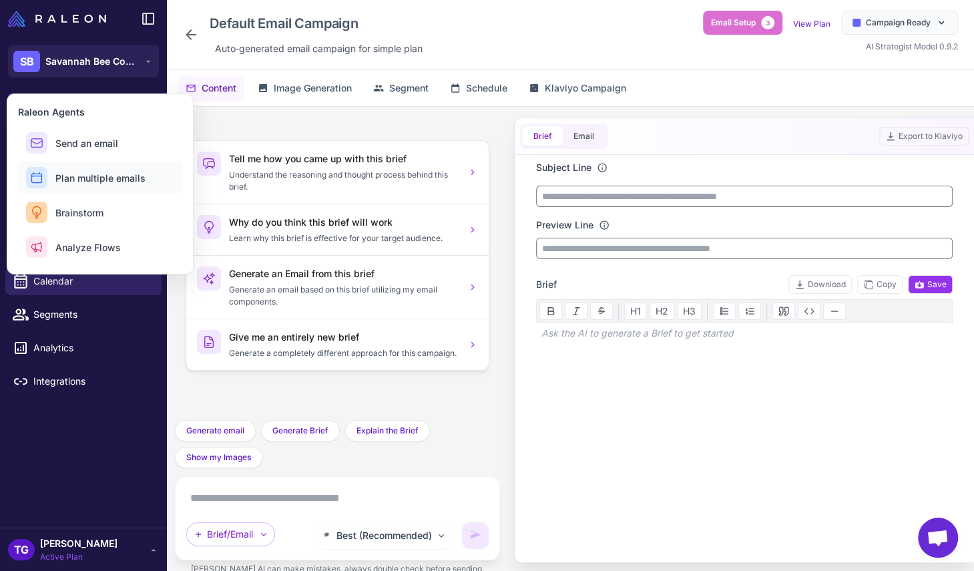
click at [92, 174] on span "Plan multiple emails" at bounding box center [100, 178] width 90 height 14
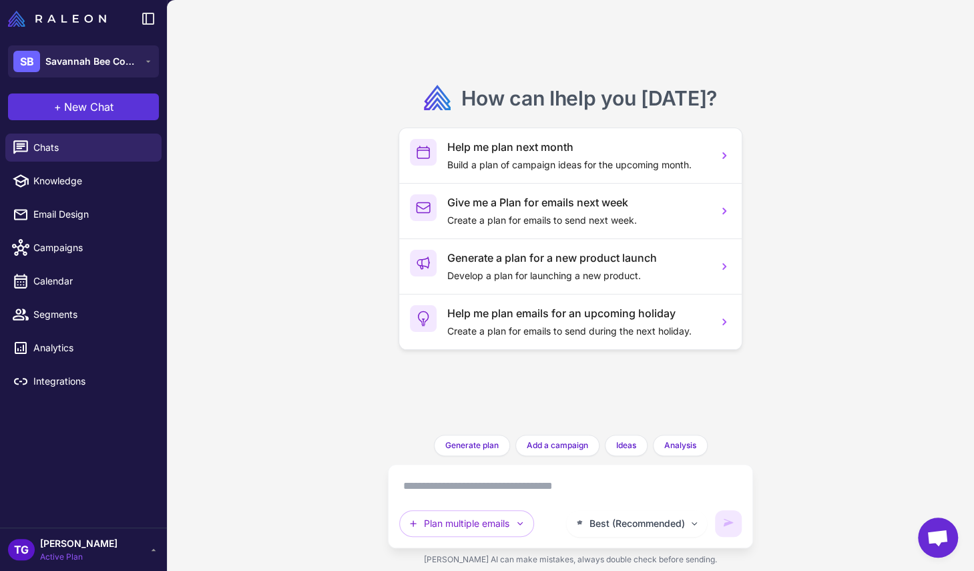
click at [83, 101] on span "New Chat" at bounding box center [88, 107] width 49 height 16
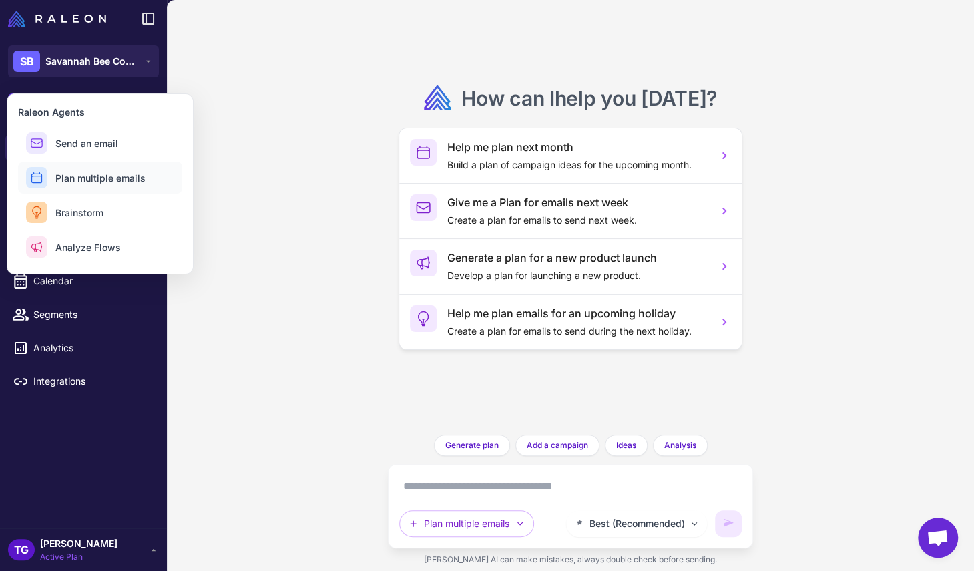
click at [101, 178] on span "Plan multiple emails" at bounding box center [100, 178] width 90 height 14
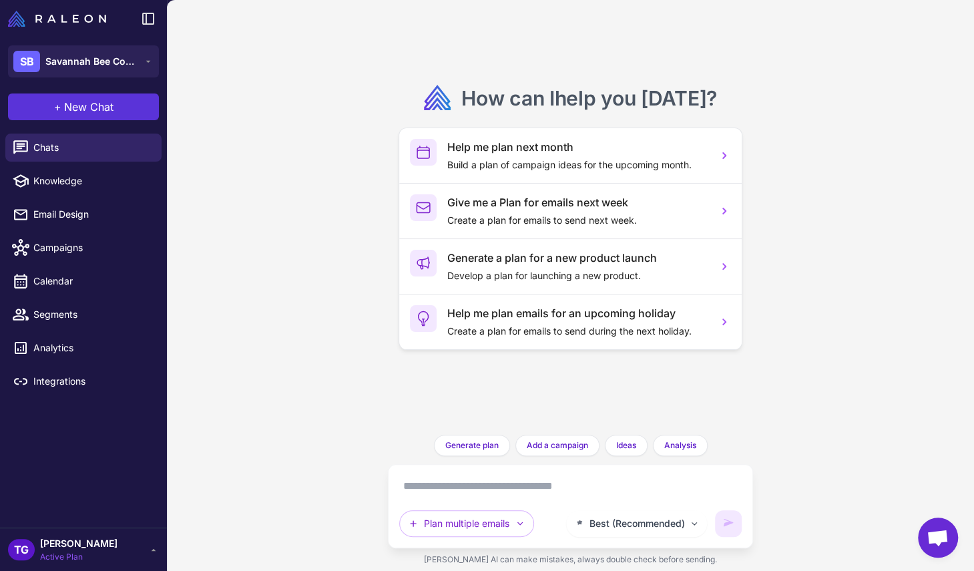
click at [51, 112] on button "+ New Chat" at bounding box center [83, 106] width 151 height 27
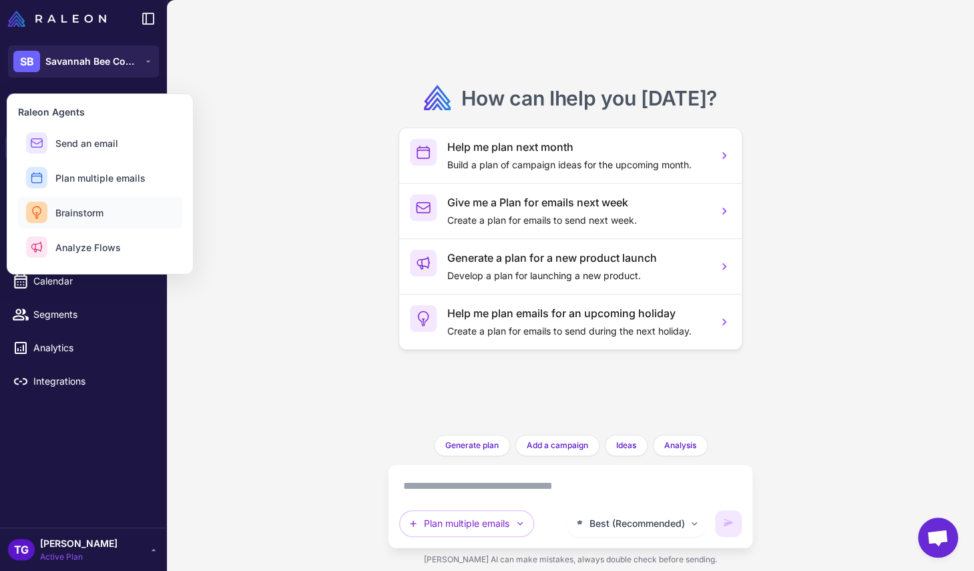
click at [114, 218] on button "Brainstorm" at bounding box center [100, 212] width 164 height 32
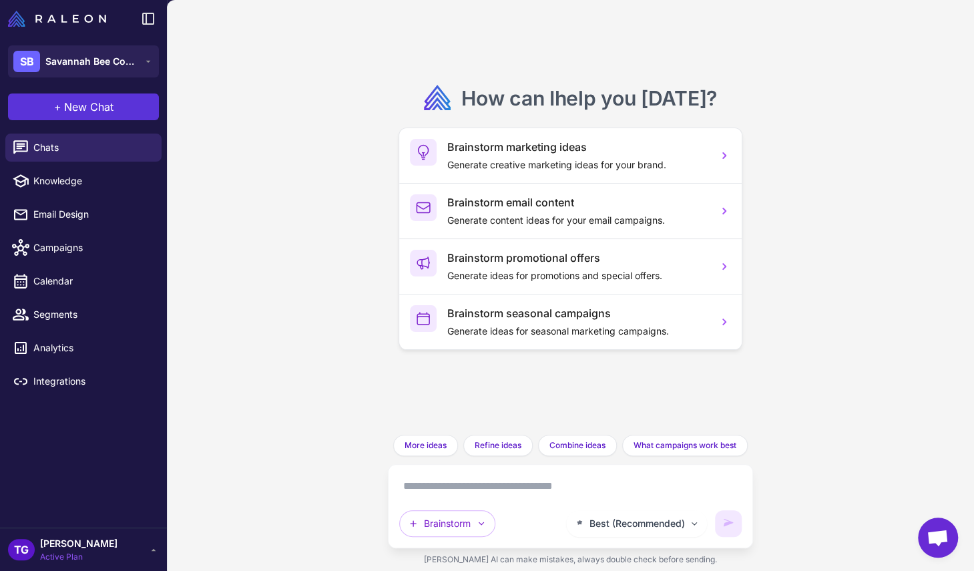
click at [91, 101] on span "New Chat" at bounding box center [88, 107] width 49 height 16
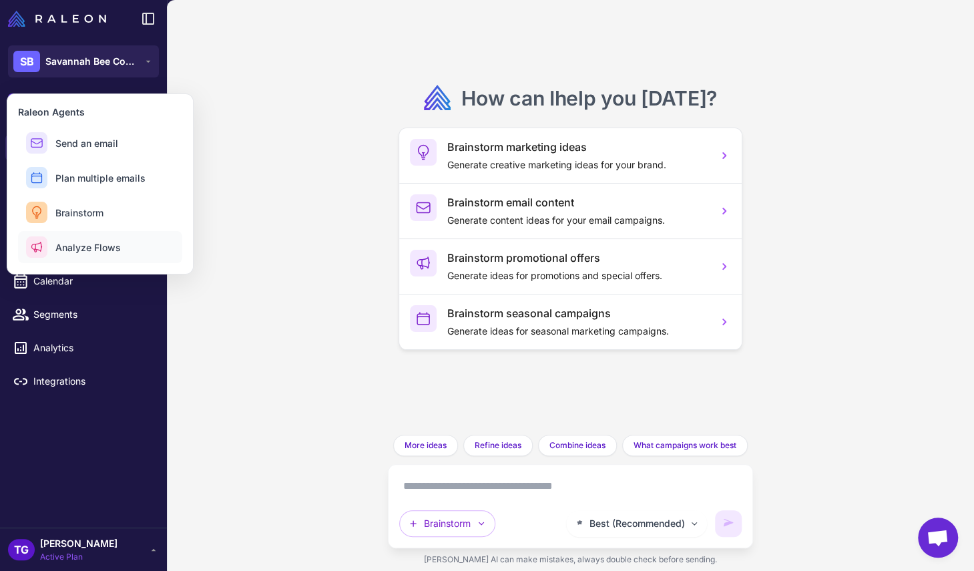
click at [89, 240] on span "Analyze Flows" at bounding box center [87, 247] width 65 height 14
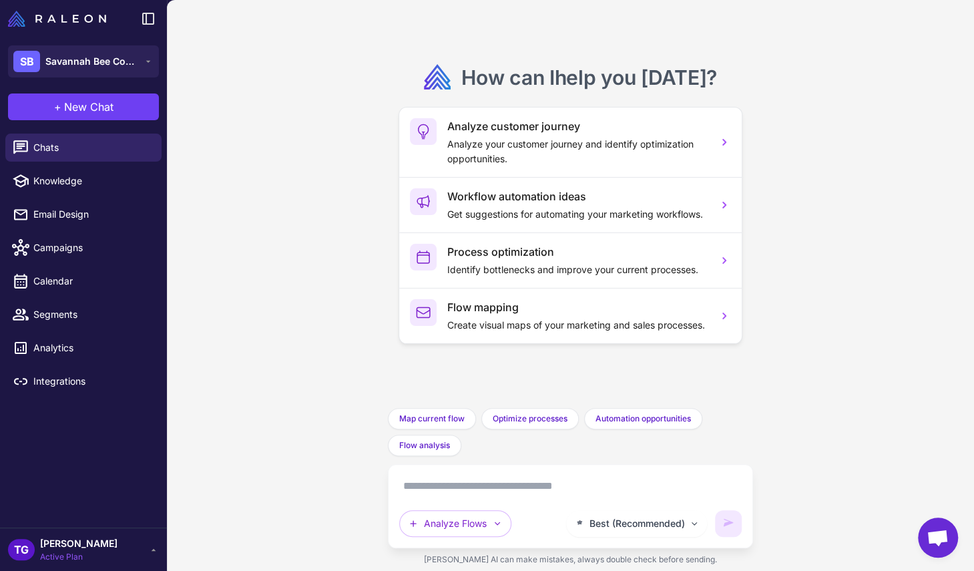
click at [453, 489] on textarea at bounding box center [570, 485] width 343 height 21
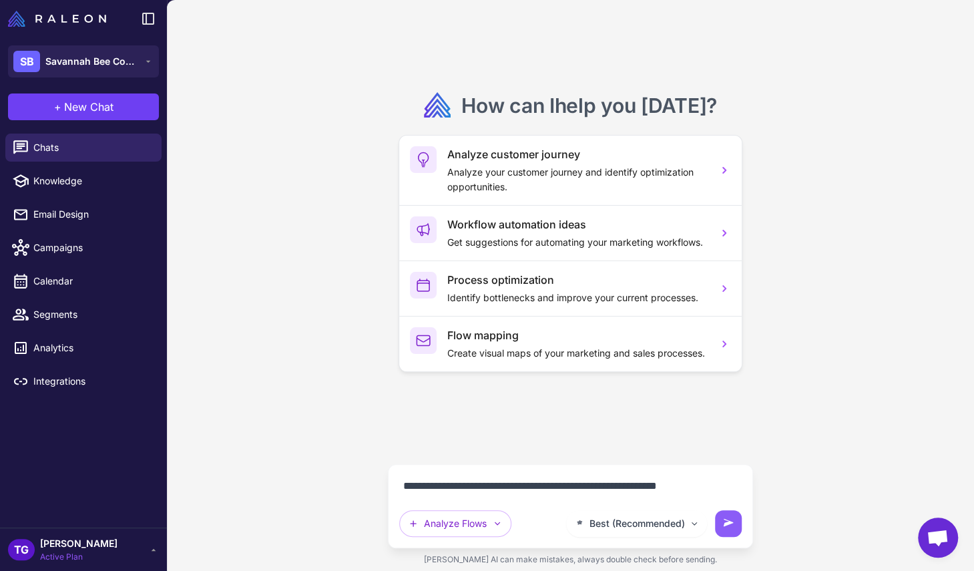
type textarea "**********"
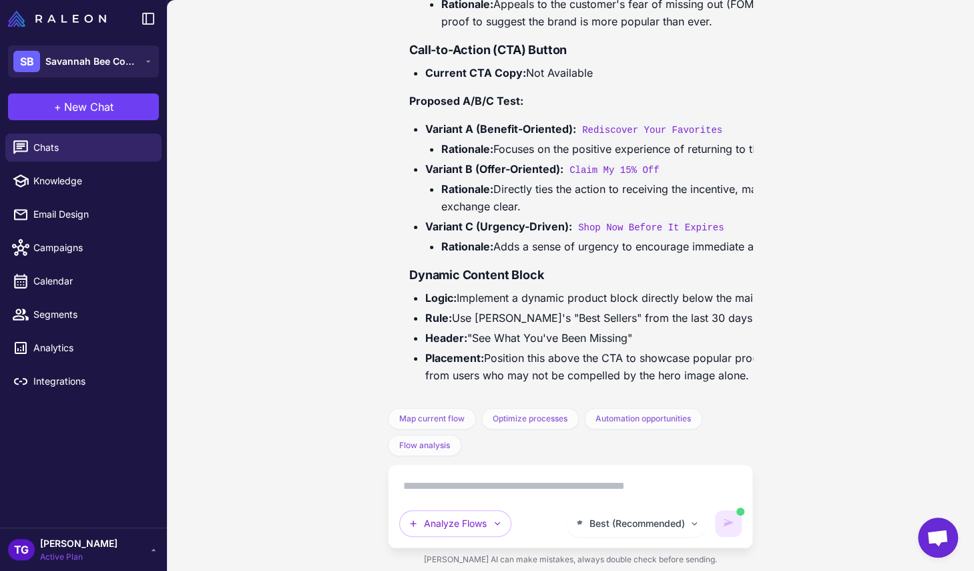
scroll to position [3326, 0]
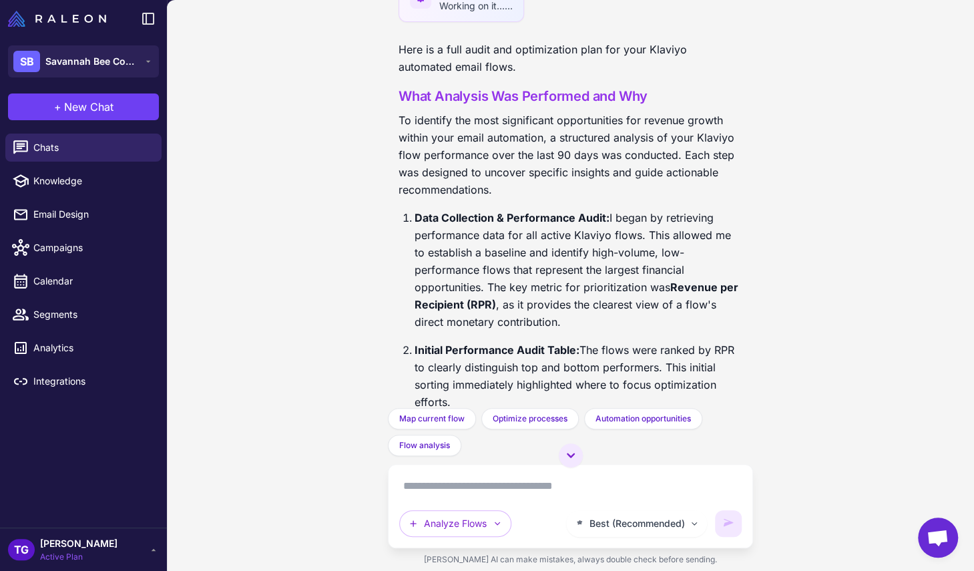
scroll to position [140, 0]
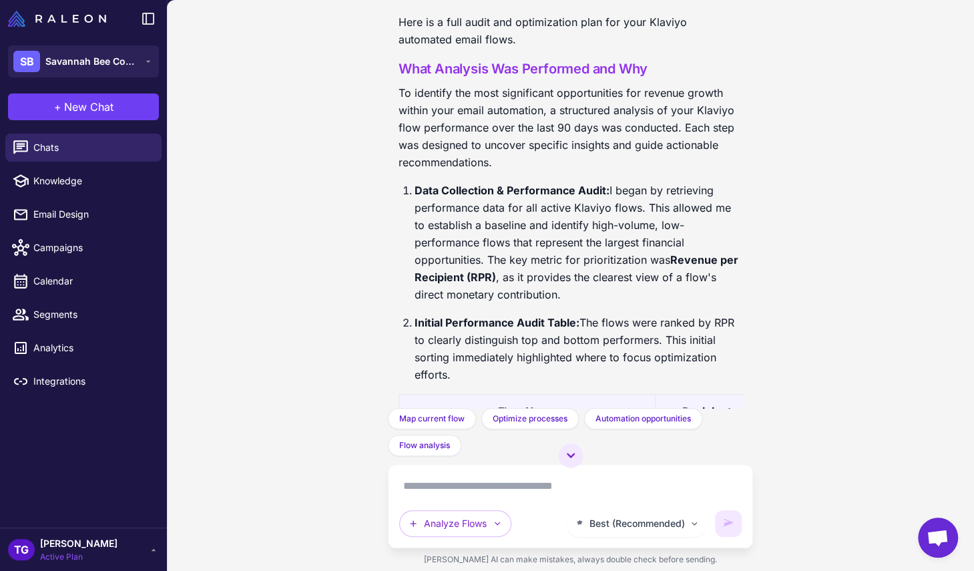
click at [61, 538] on span "[PERSON_NAME]" at bounding box center [78, 543] width 77 height 15
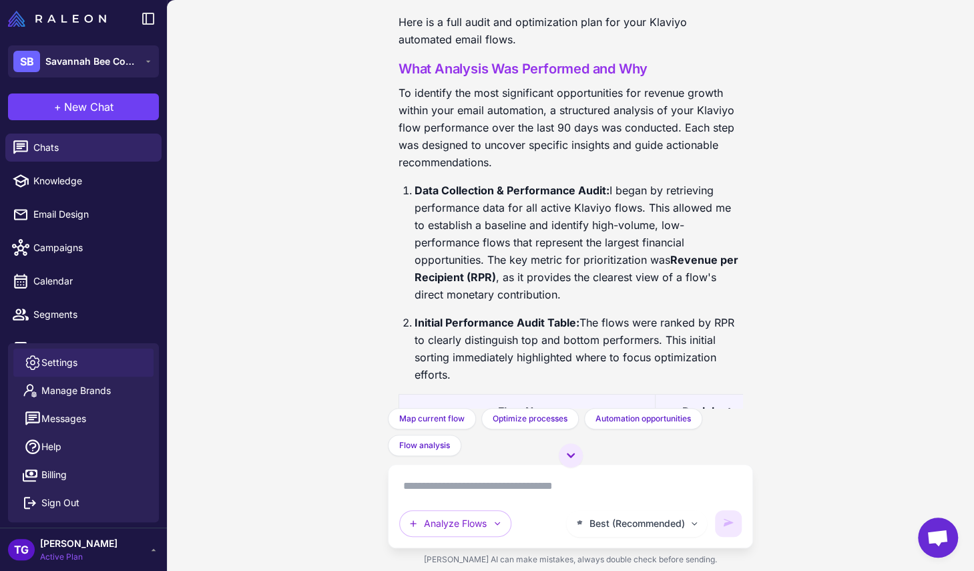
click at [75, 369] on span "Settings" at bounding box center [59, 362] width 36 height 15
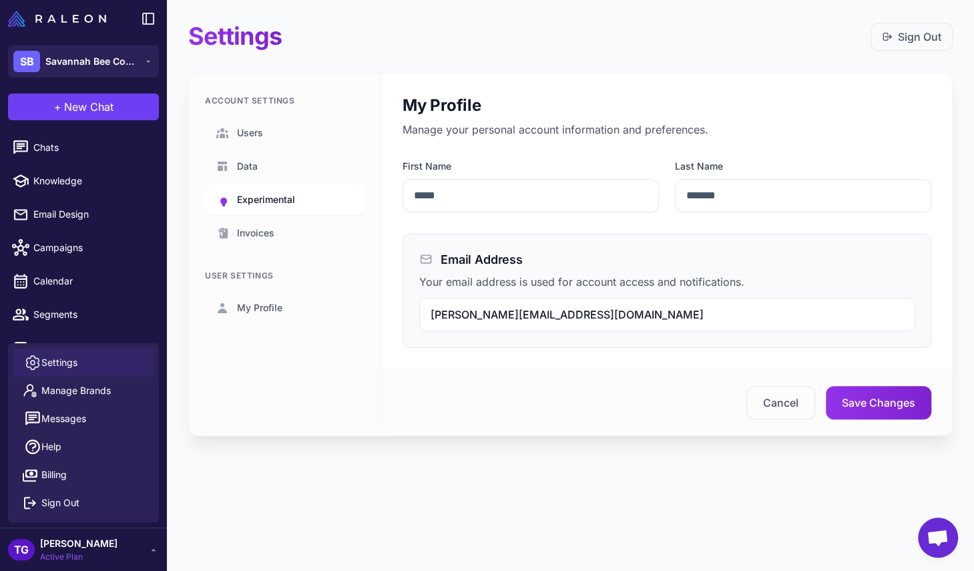
click at [278, 189] on link "Experimental" at bounding box center [285, 199] width 160 height 31
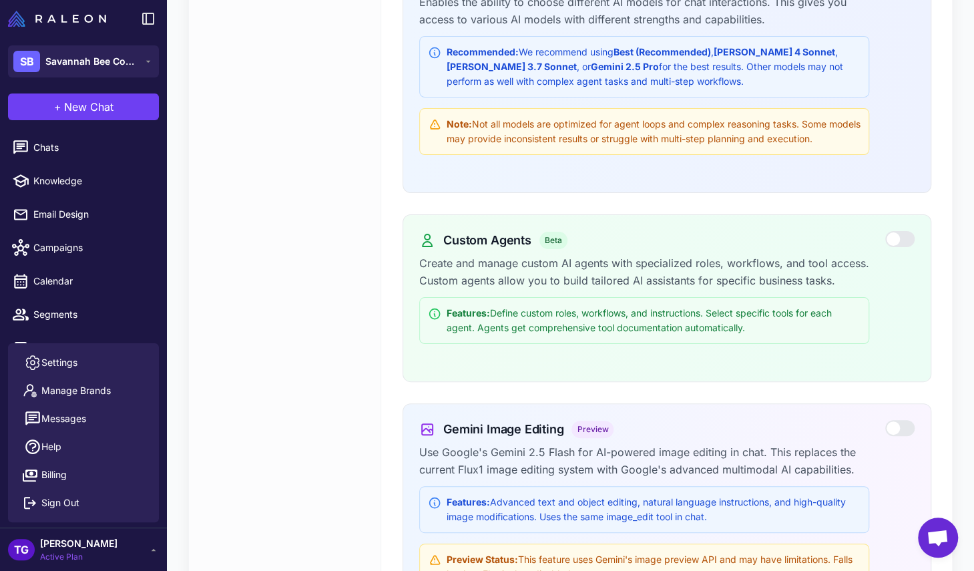
scroll to position [399, 0]
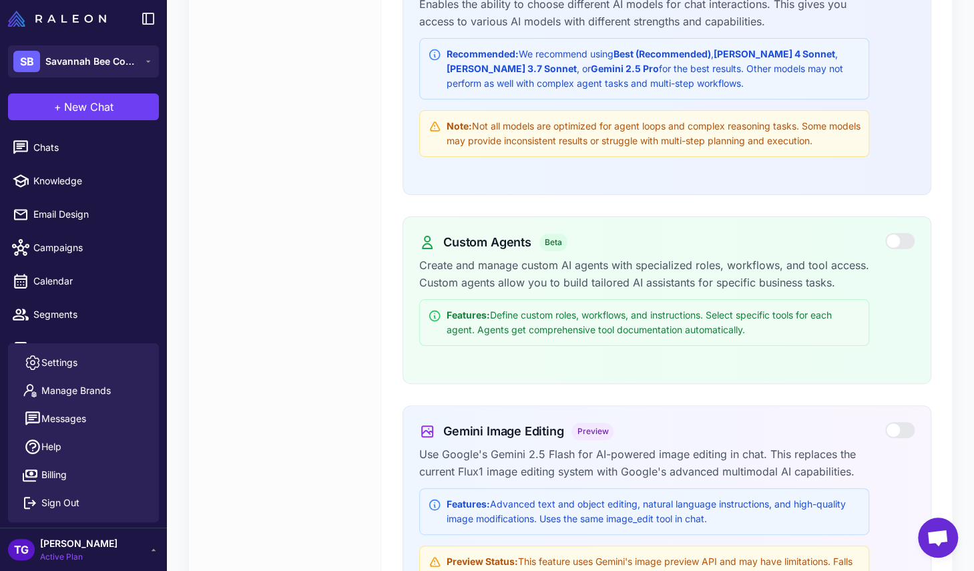
click at [907, 240] on div at bounding box center [899, 241] width 29 height 16
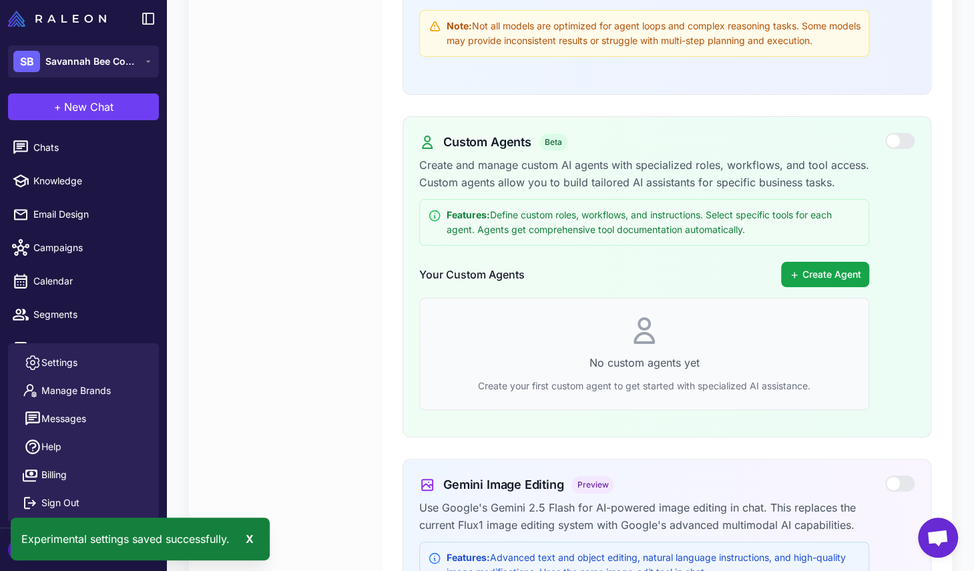
scroll to position [538, 0]
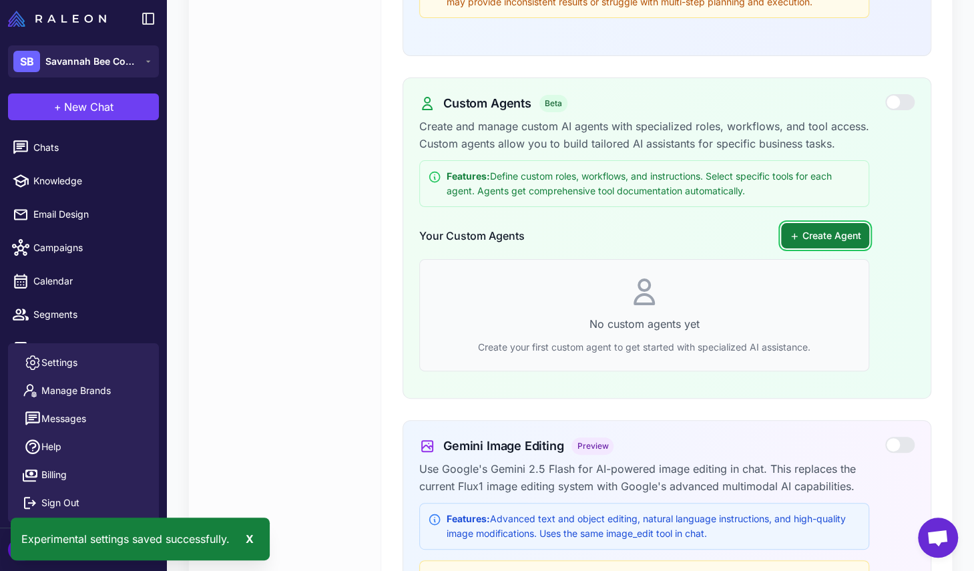
click at [822, 244] on button "Create Agent" at bounding box center [825, 235] width 88 height 25
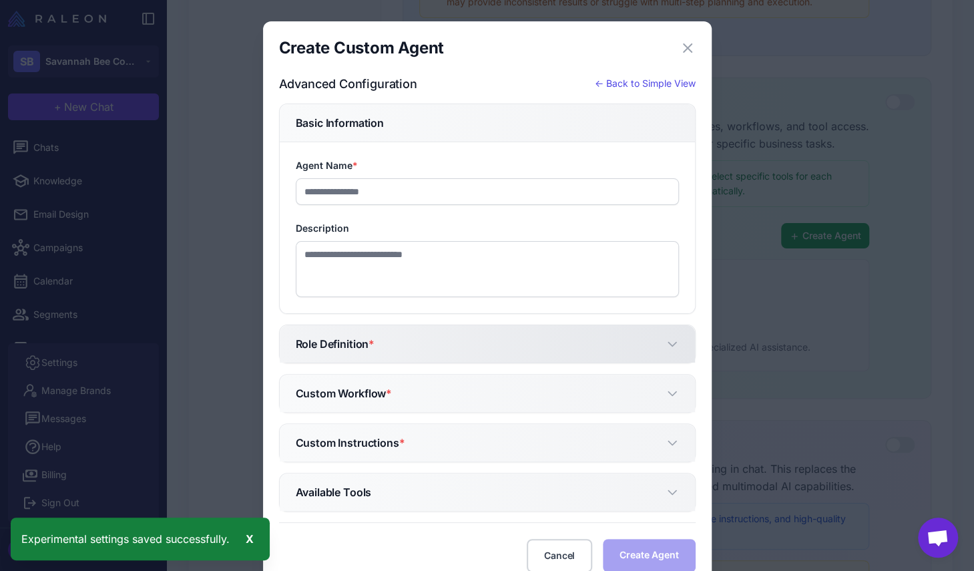
click at [419, 329] on button "Role Definition *" at bounding box center [487, 343] width 415 height 37
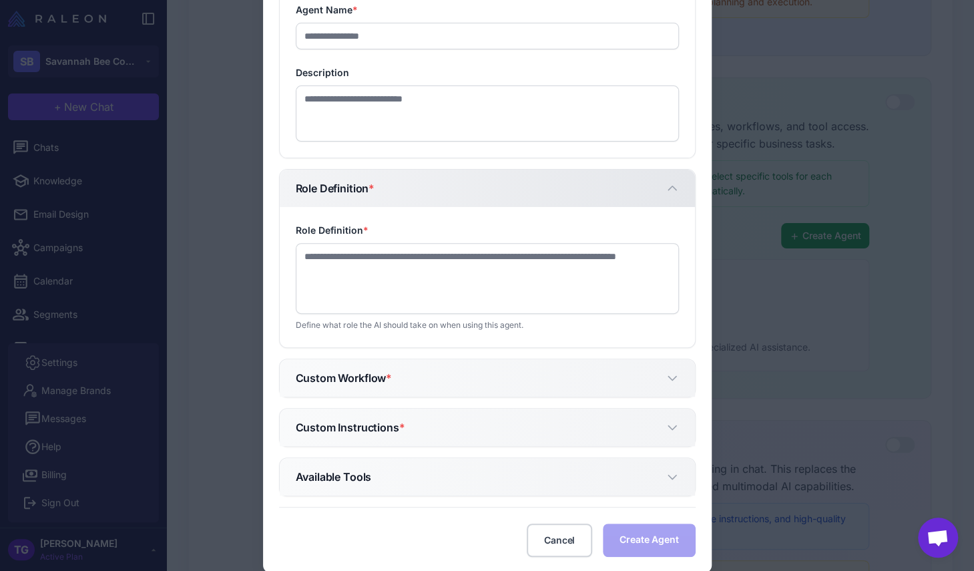
scroll to position [175, 0]
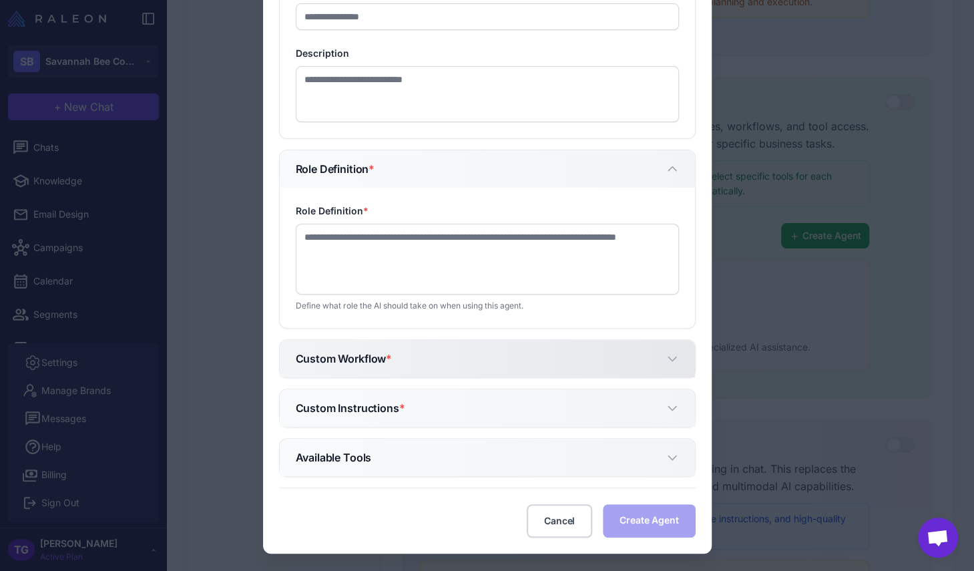
click at [395, 355] on button "Custom Workflow *" at bounding box center [487, 358] width 415 height 37
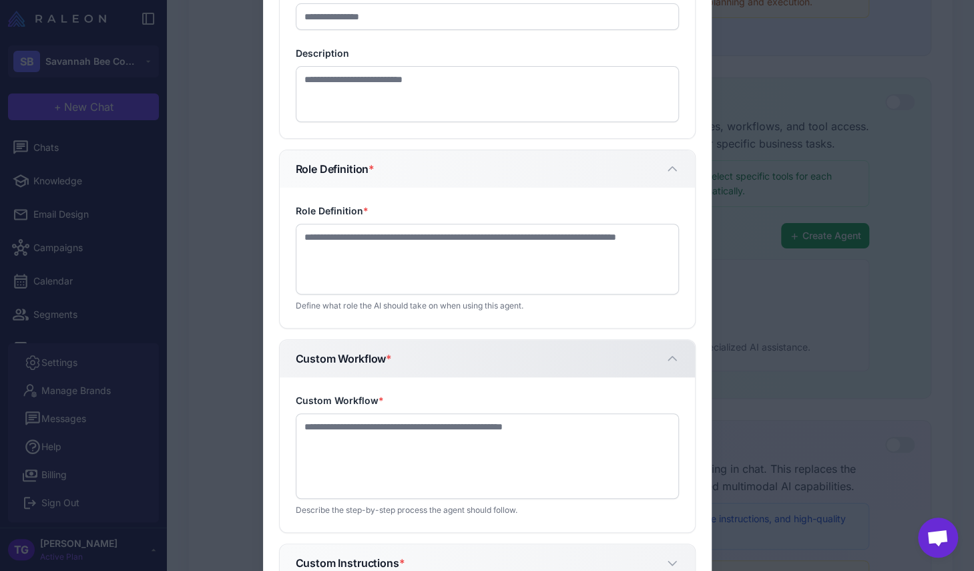
scroll to position [329, 0]
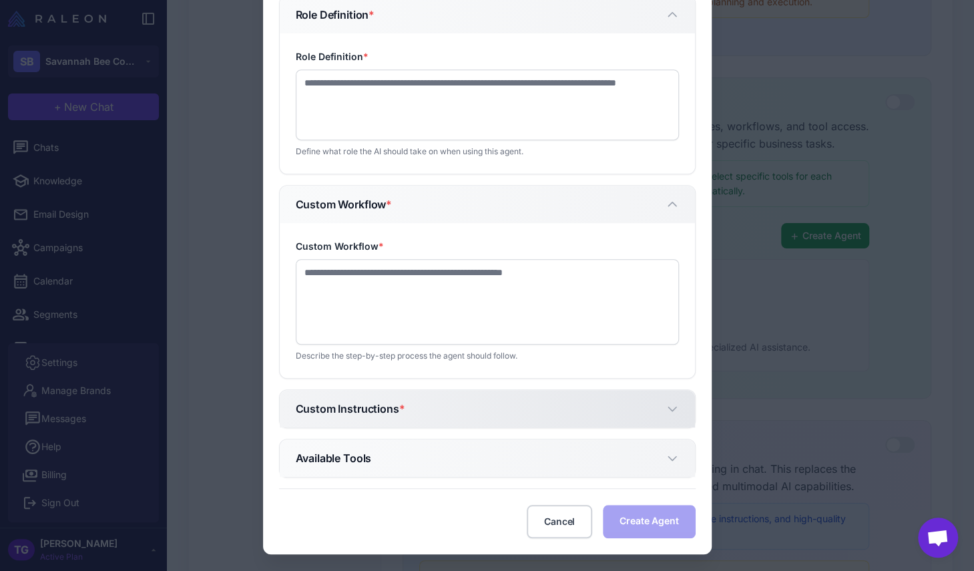
click at [394, 413] on button "Custom Instructions *" at bounding box center [487, 408] width 415 height 37
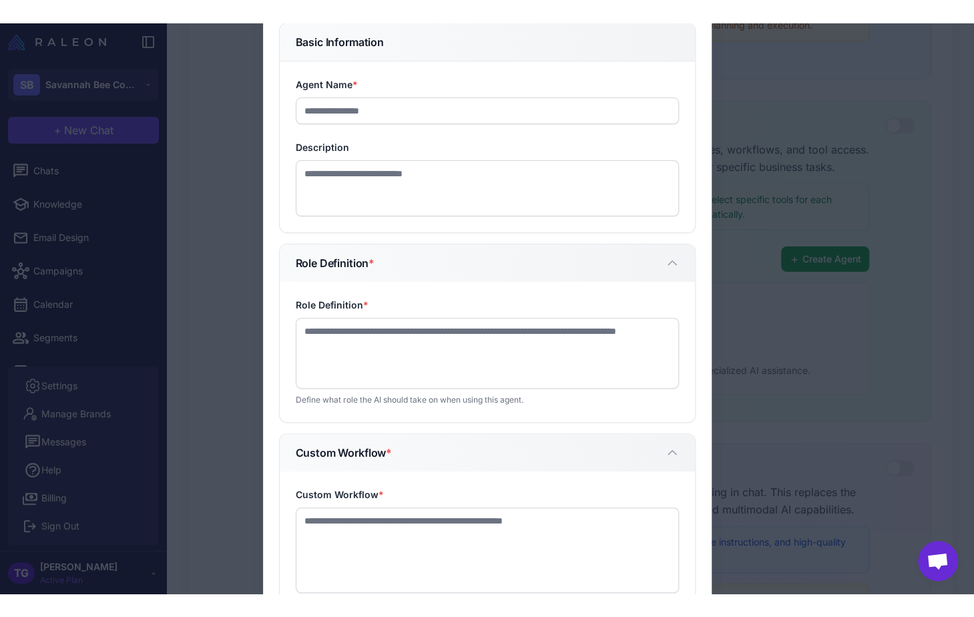
scroll to position [0, 0]
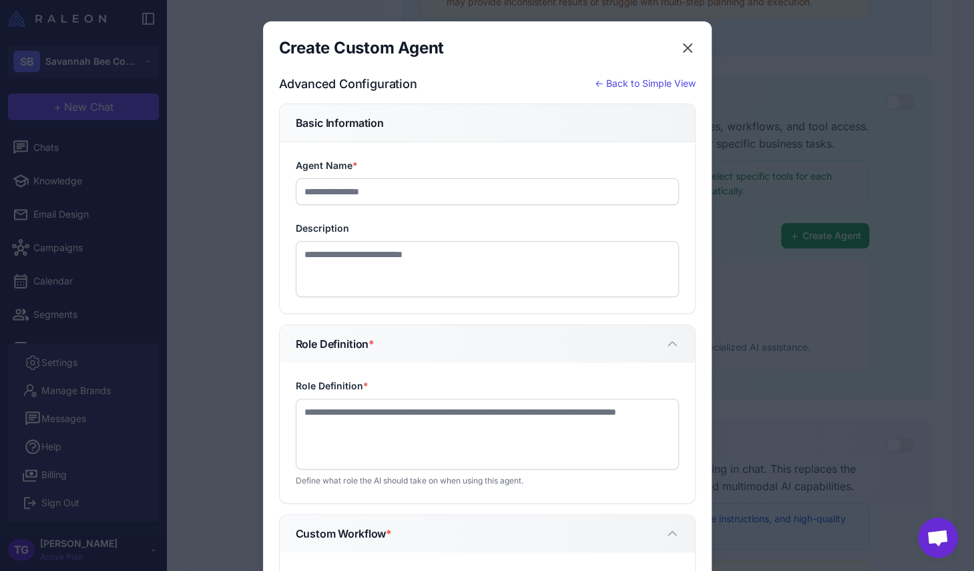
click at [684, 55] on div "Create Custom Agent Close" at bounding box center [487, 47] width 417 height 21
click at [686, 50] on icon "button" at bounding box center [688, 48] width 16 height 16
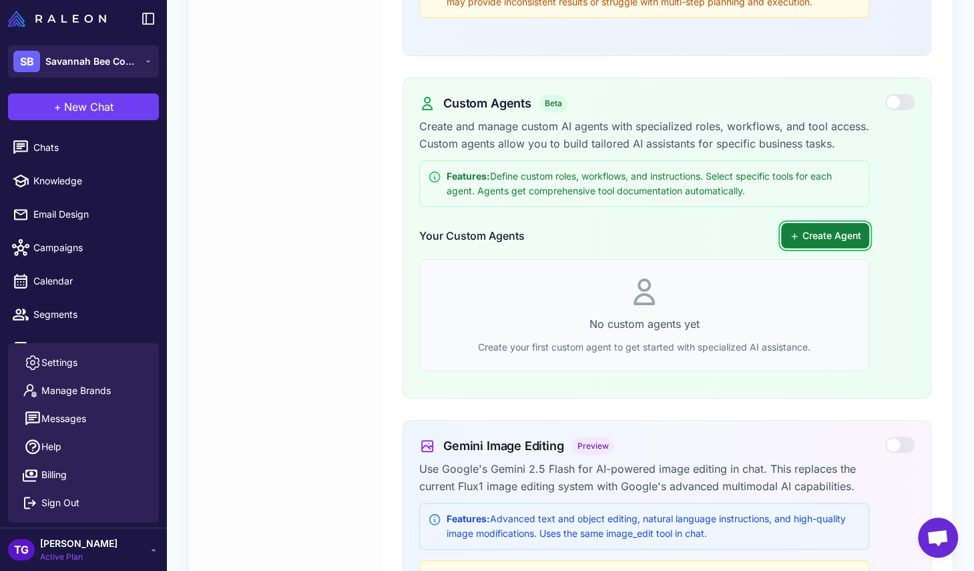
click at [822, 229] on button "Create Agent" at bounding box center [825, 235] width 88 height 25
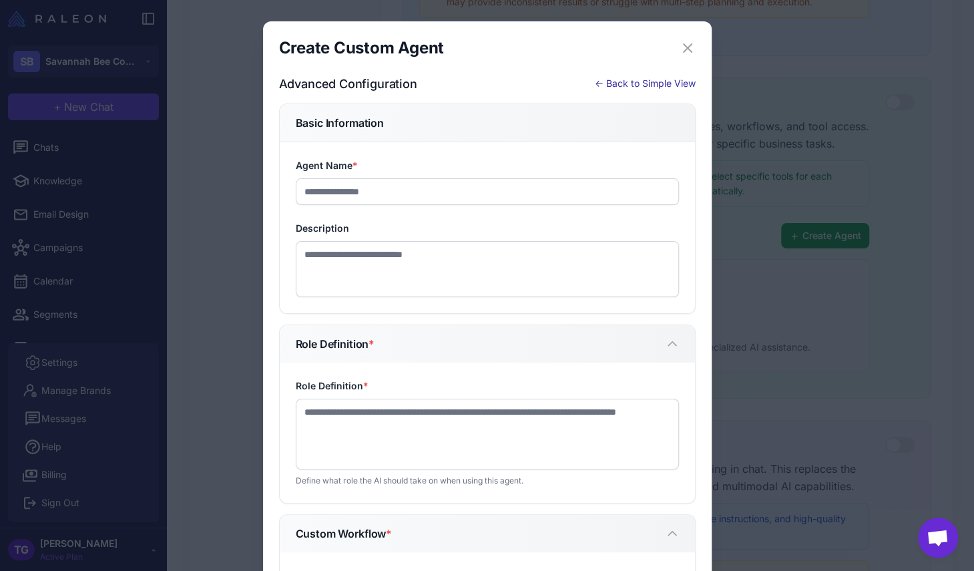
click at [616, 86] on button "← Back to Simple View" at bounding box center [645, 83] width 101 height 15
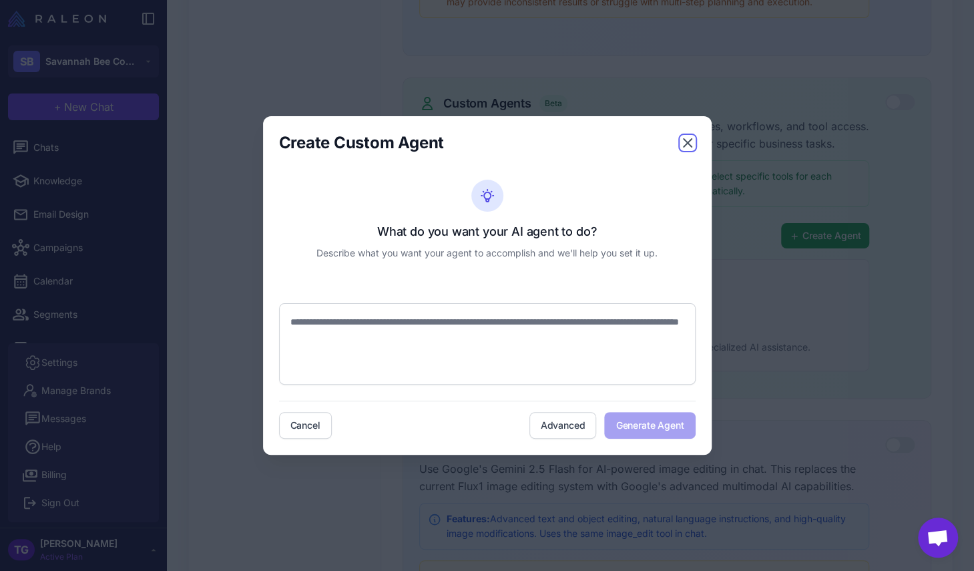
click at [684, 143] on icon "button" at bounding box center [688, 143] width 16 height 16
